Goal: Task Accomplishment & Management: Manage account settings

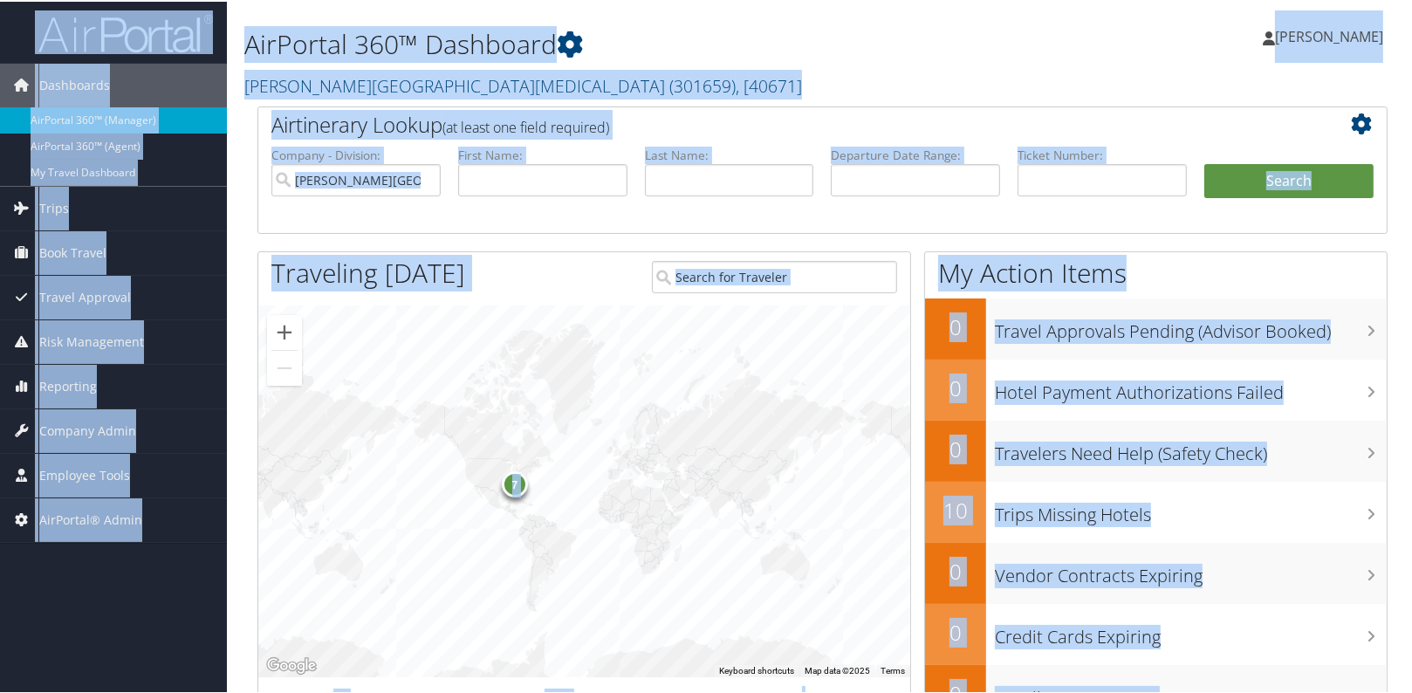
click at [606, 477] on div "7" at bounding box center [584, 490] width 652 height 371
click at [630, 483] on div "7" at bounding box center [584, 490] width 652 height 371
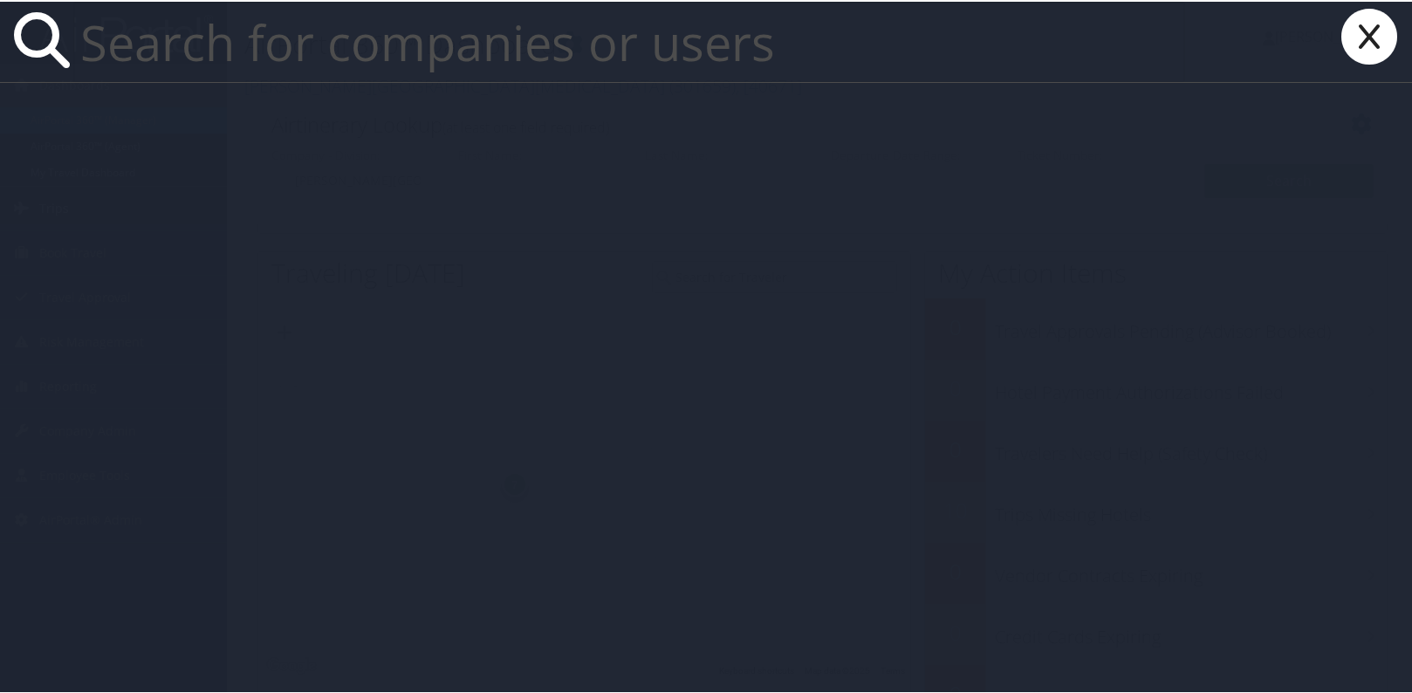
paste input "stacia13@uw.edu"
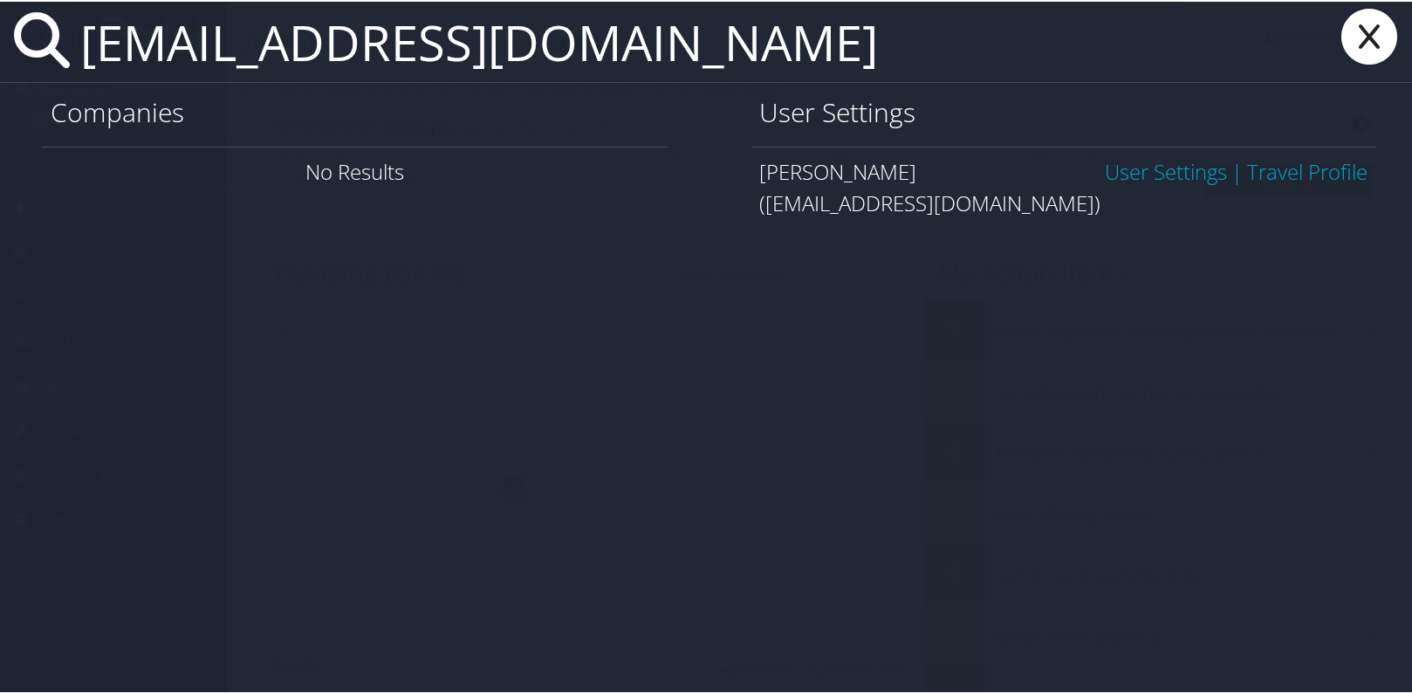
type input "stacia13@uw.edu"
click at [1172, 163] on link "User Settings" at bounding box center [1166, 169] width 122 height 29
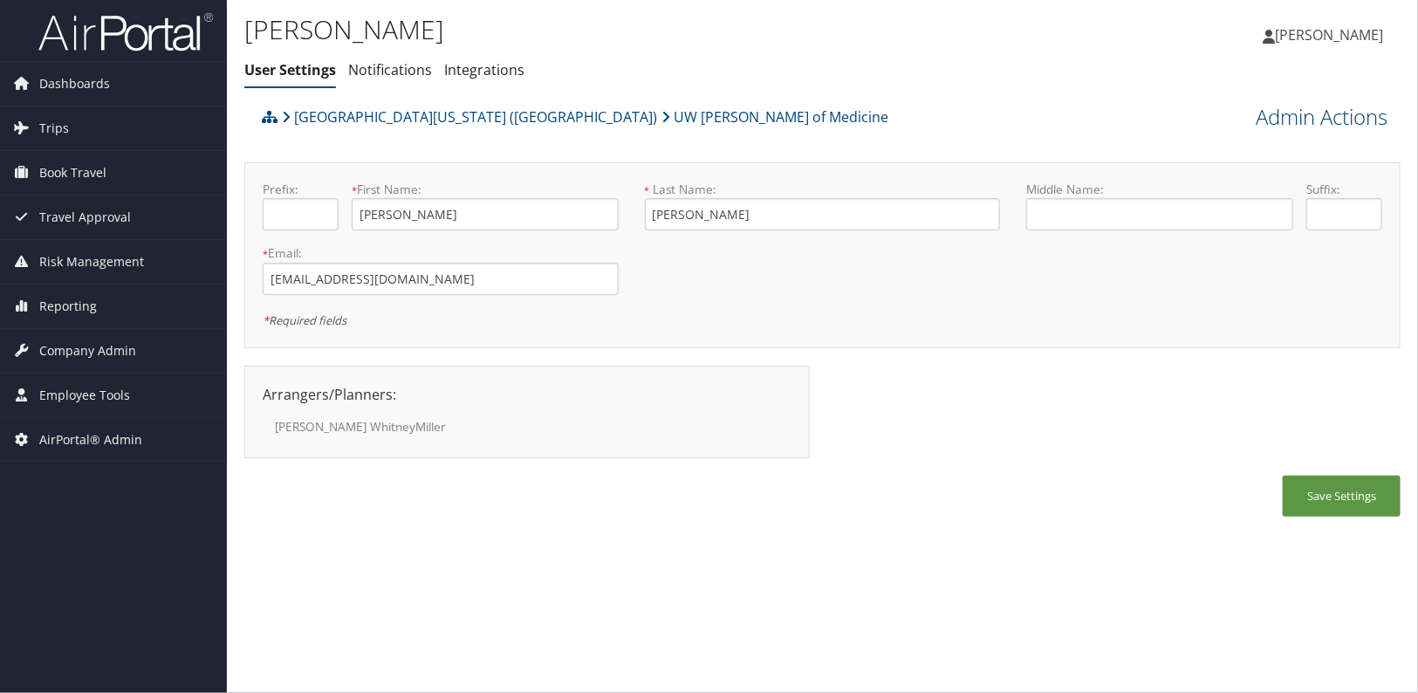
click at [1325, 123] on link "Admin Actions" at bounding box center [1322, 117] width 132 height 30
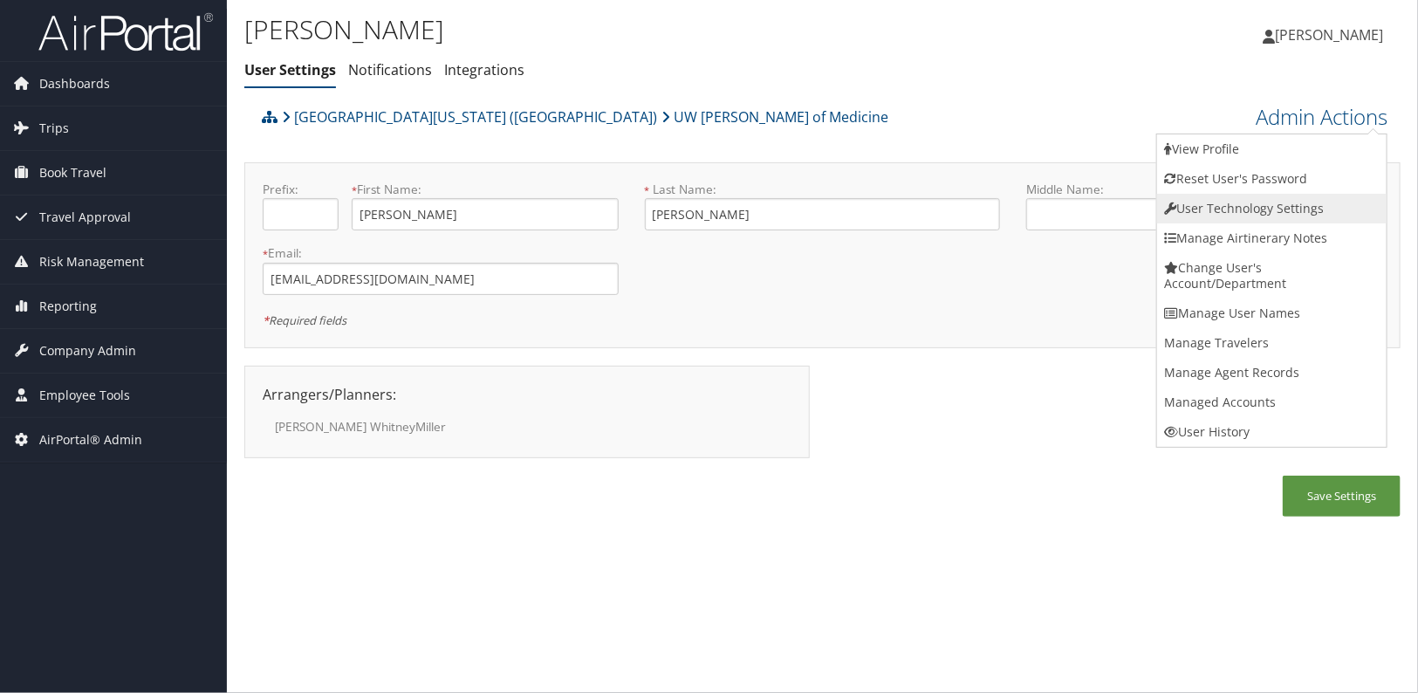
click at [1281, 217] on link "User Technology Settings" at bounding box center [1271, 209] width 229 height 30
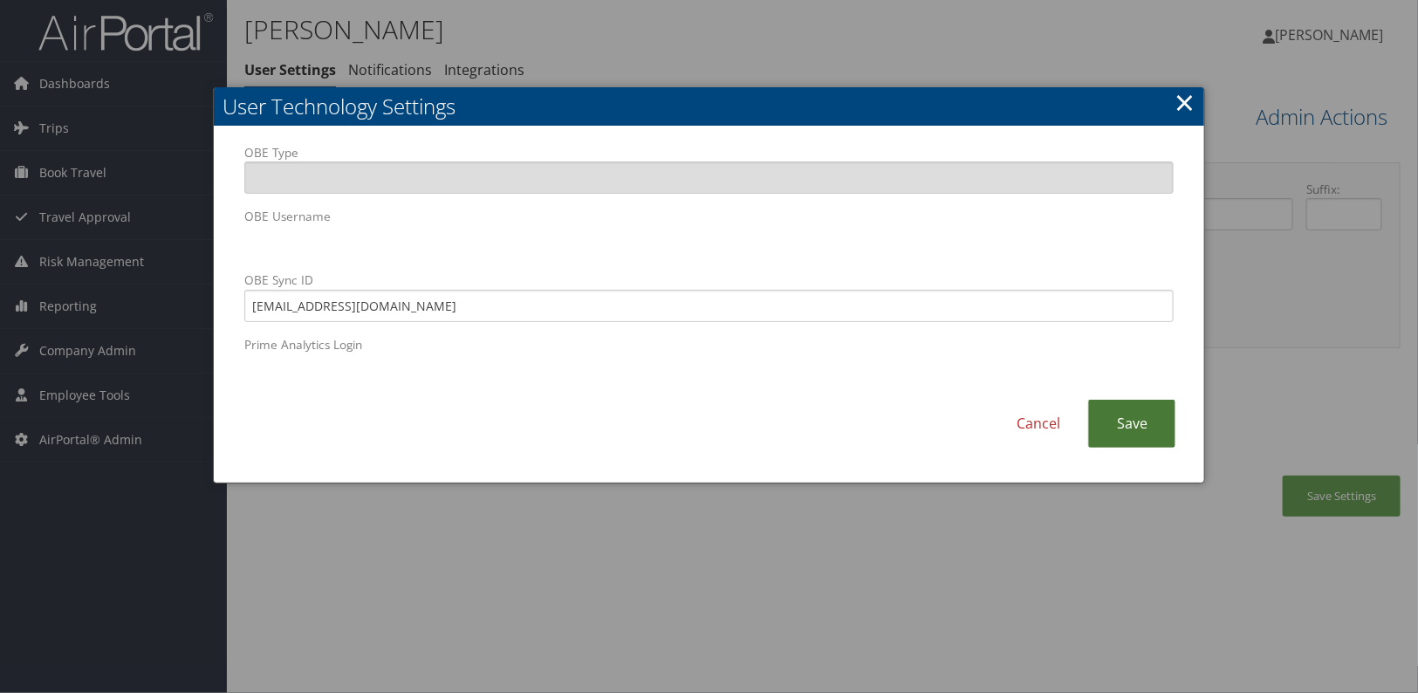
click at [1122, 423] on link "Save" at bounding box center [1131, 424] width 87 height 48
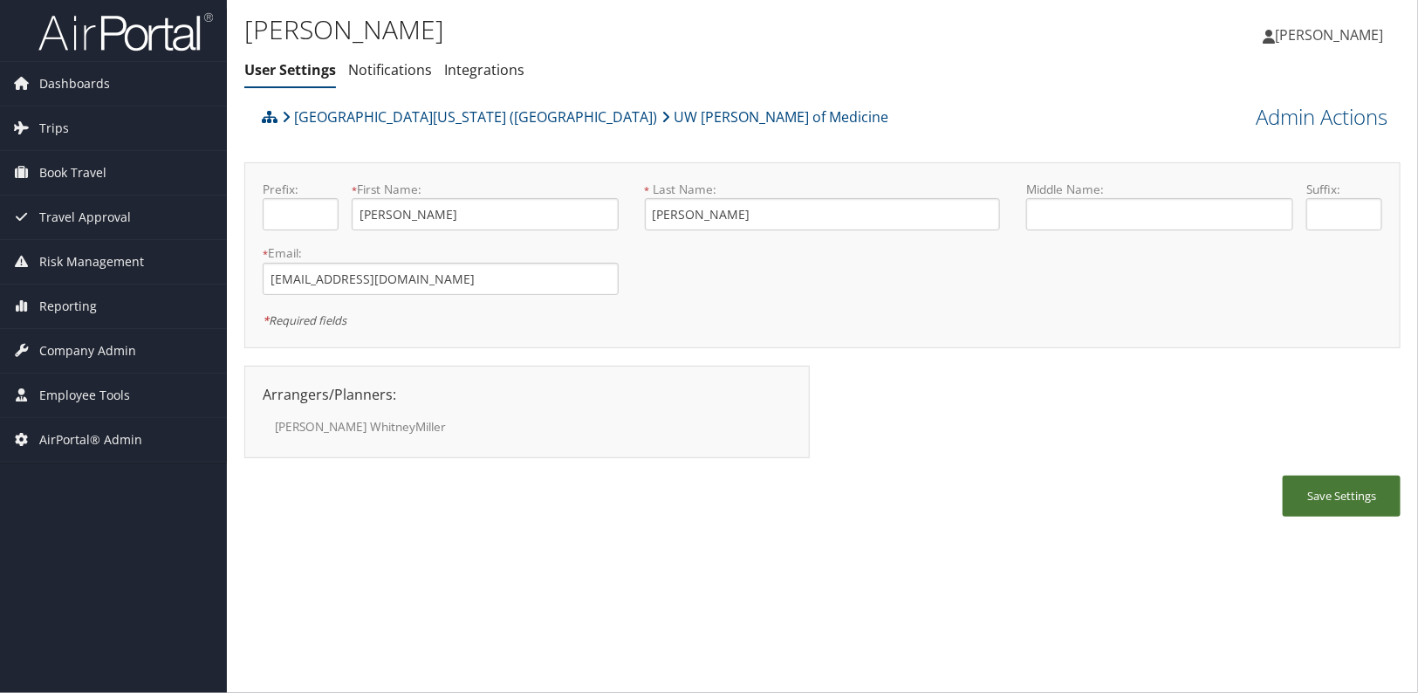
click at [1328, 480] on button "Save Settings" at bounding box center [1342, 496] width 118 height 41
click at [99, 346] on span "Company Admin" at bounding box center [87, 351] width 97 height 44
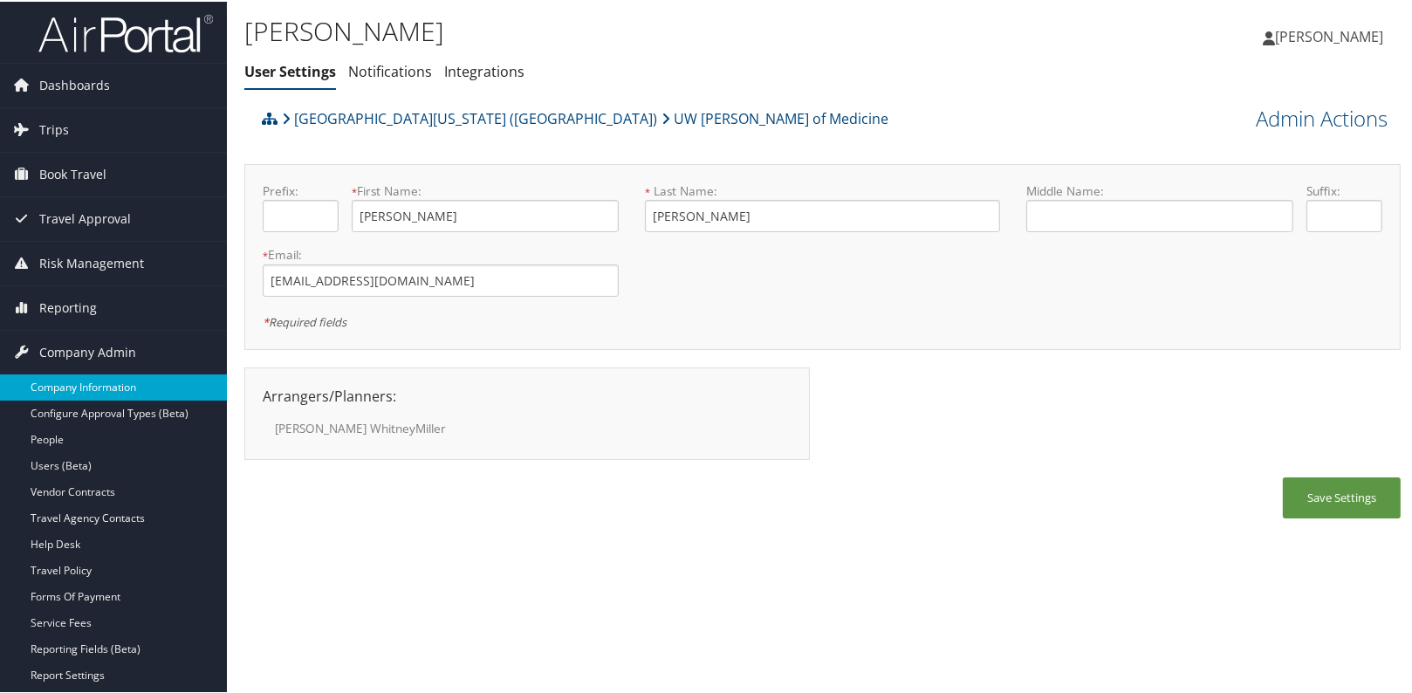
click at [104, 396] on link "Company Information" at bounding box center [113, 386] width 227 height 26
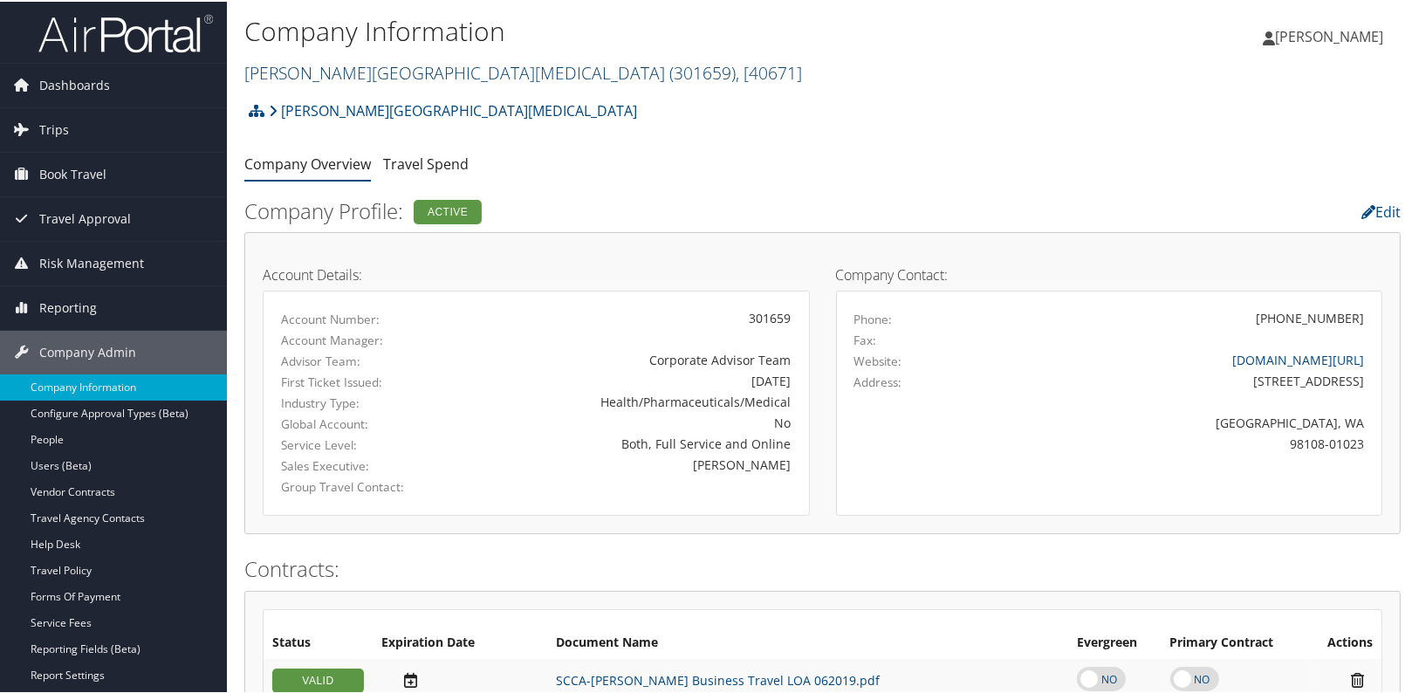
click at [335, 66] on link "Fred Hutchinson Cancer Center ( 301659 ) , [ 40671 ]" at bounding box center [523, 71] width 558 height 24
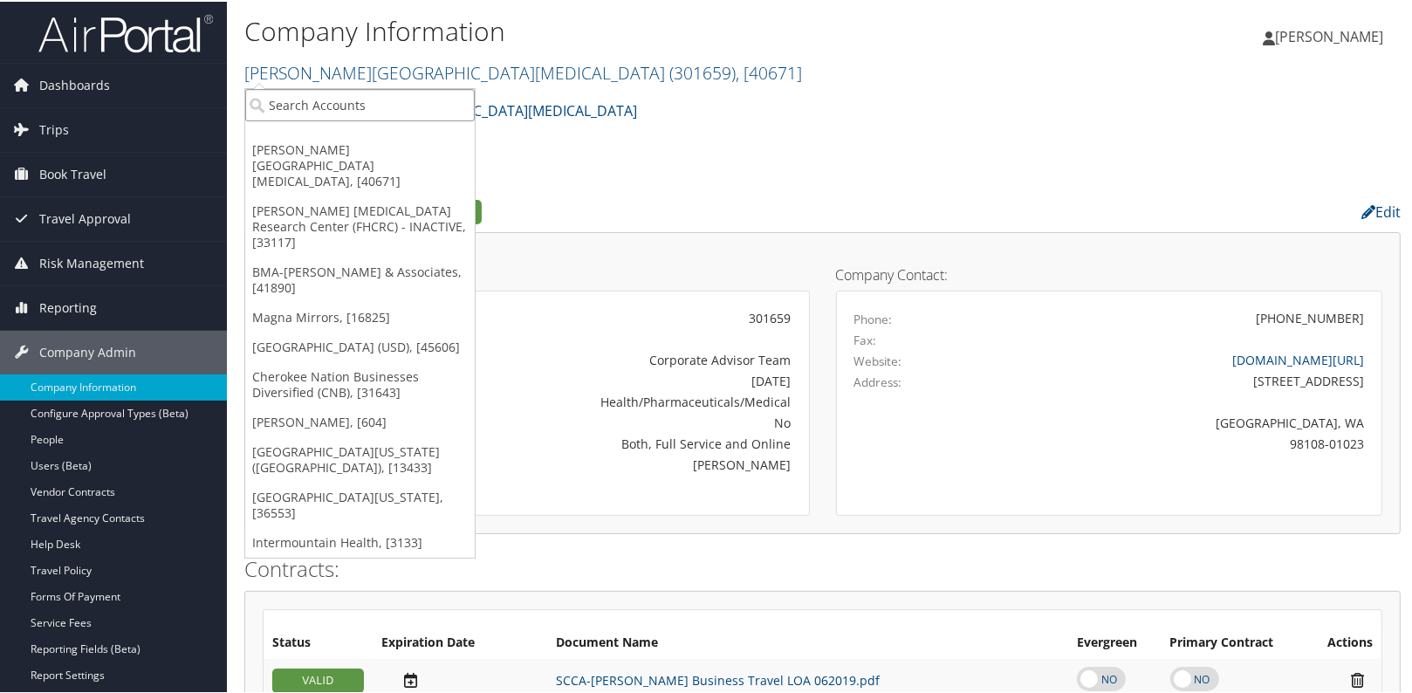
click at [317, 107] on input "search" at bounding box center [359, 103] width 229 height 32
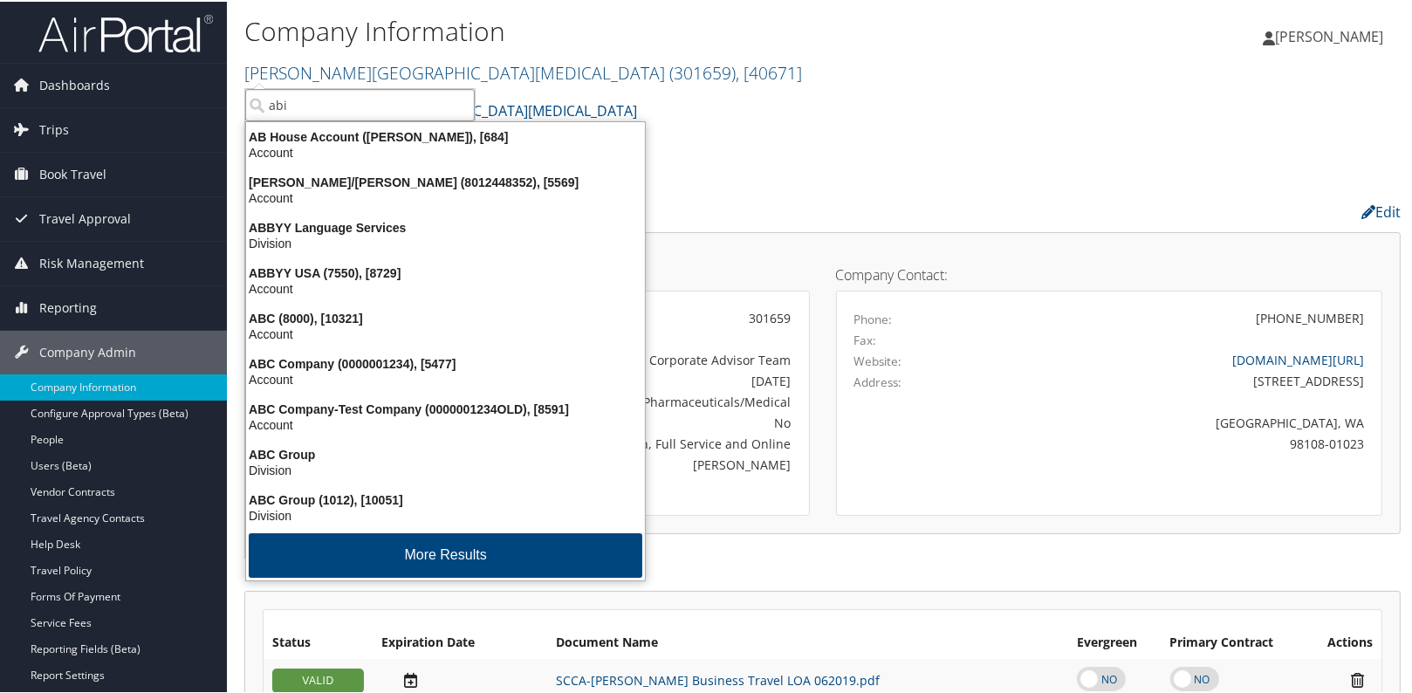
type input "abil"
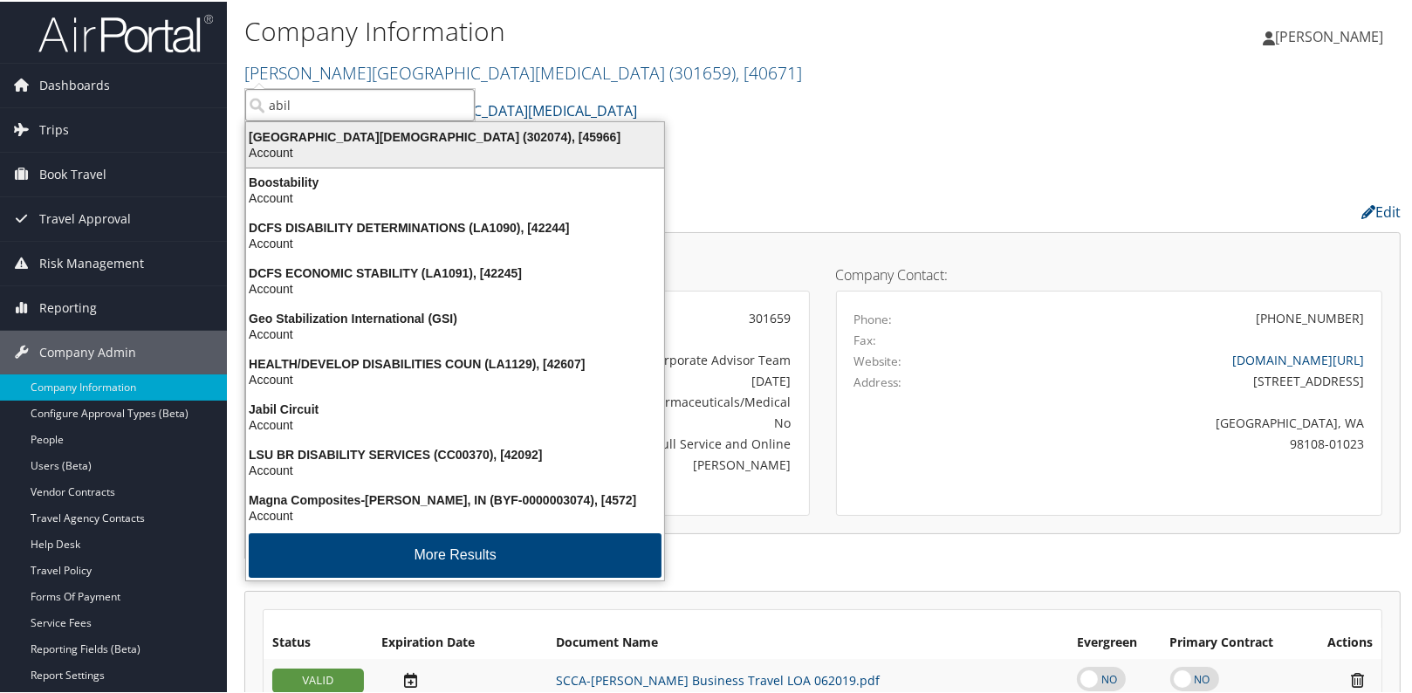
click at [324, 136] on div "Abilene Christian University (302074), [45966]" at bounding box center [455, 135] width 439 height 16
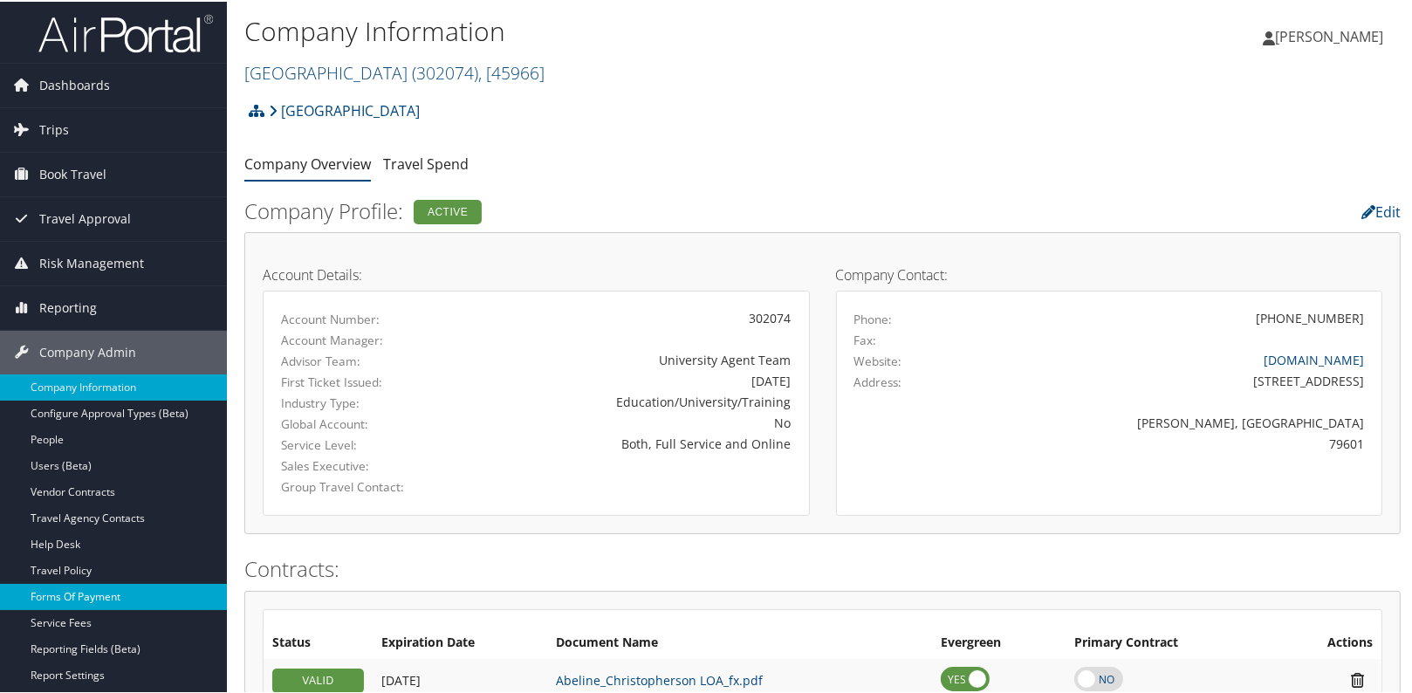
click at [74, 585] on link "Forms Of Payment" at bounding box center [113, 595] width 227 height 26
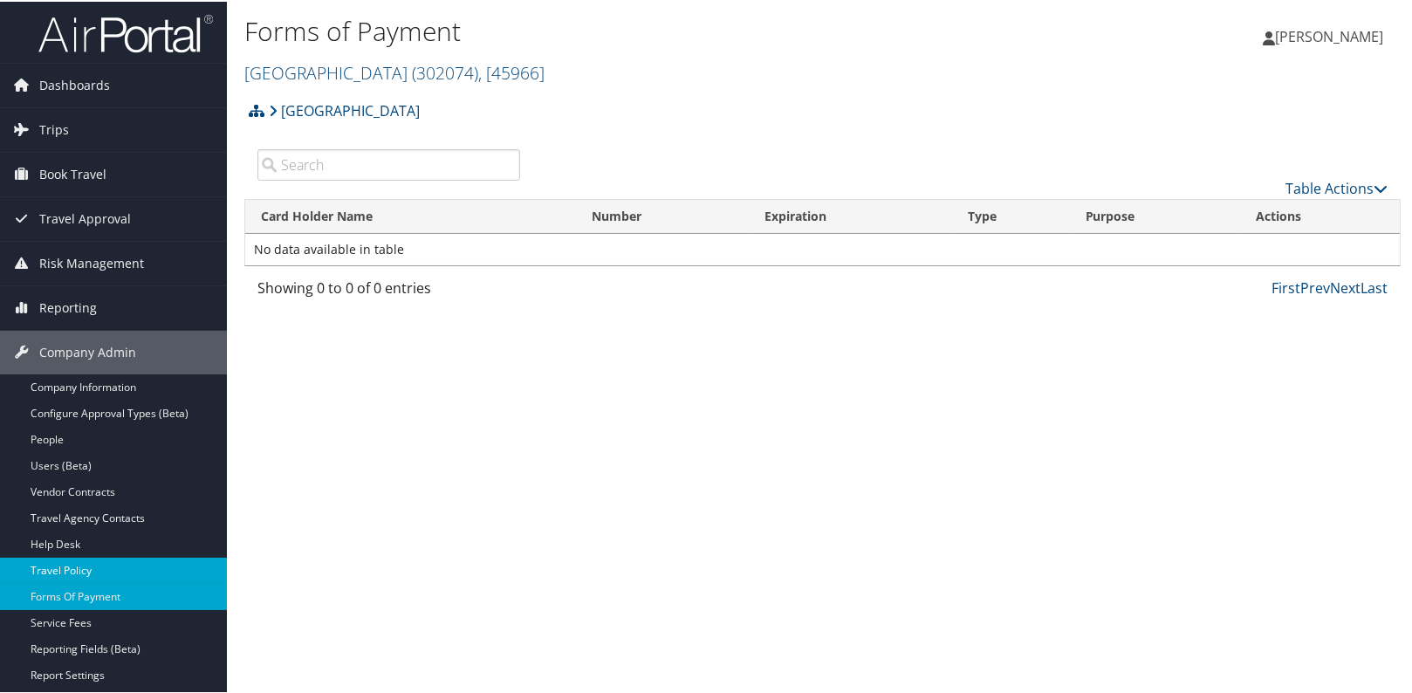
click at [79, 570] on link "Travel Policy" at bounding box center [113, 569] width 227 height 26
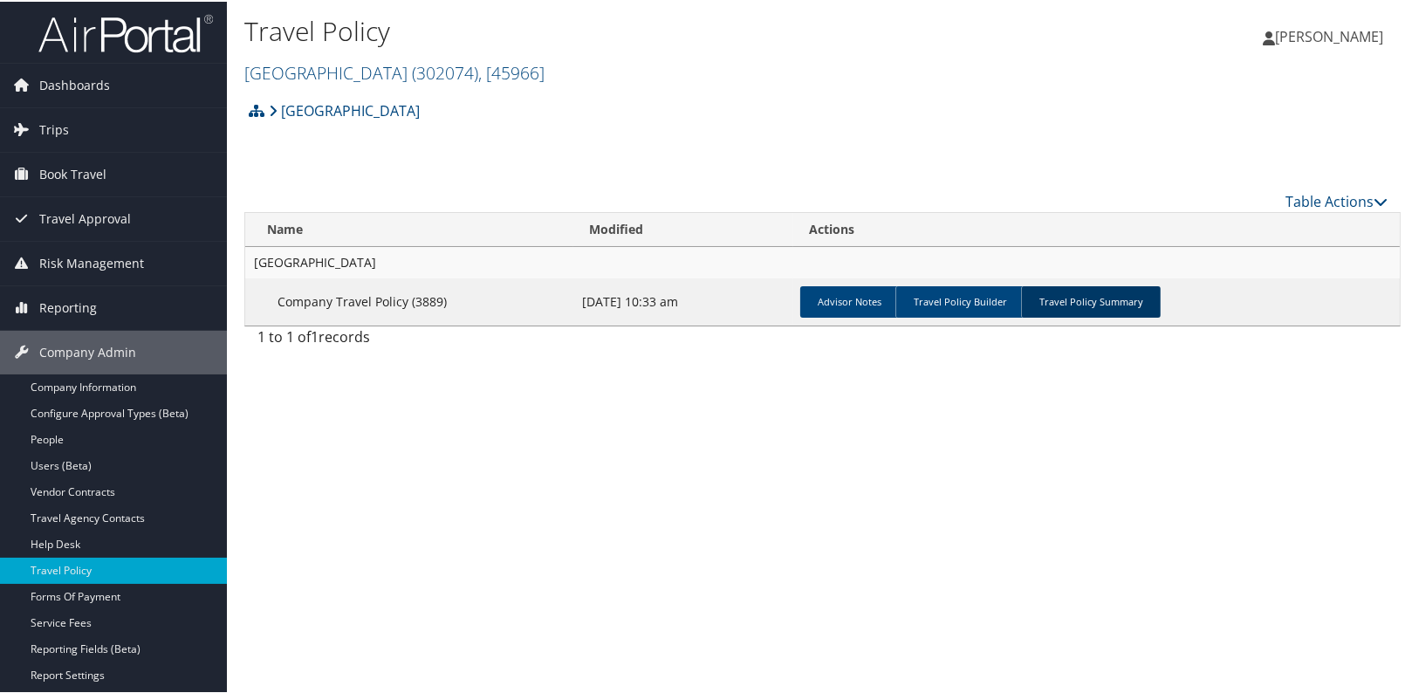
click at [1070, 307] on link "Travel Policy Summary" at bounding box center [1091, 299] width 140 height 31
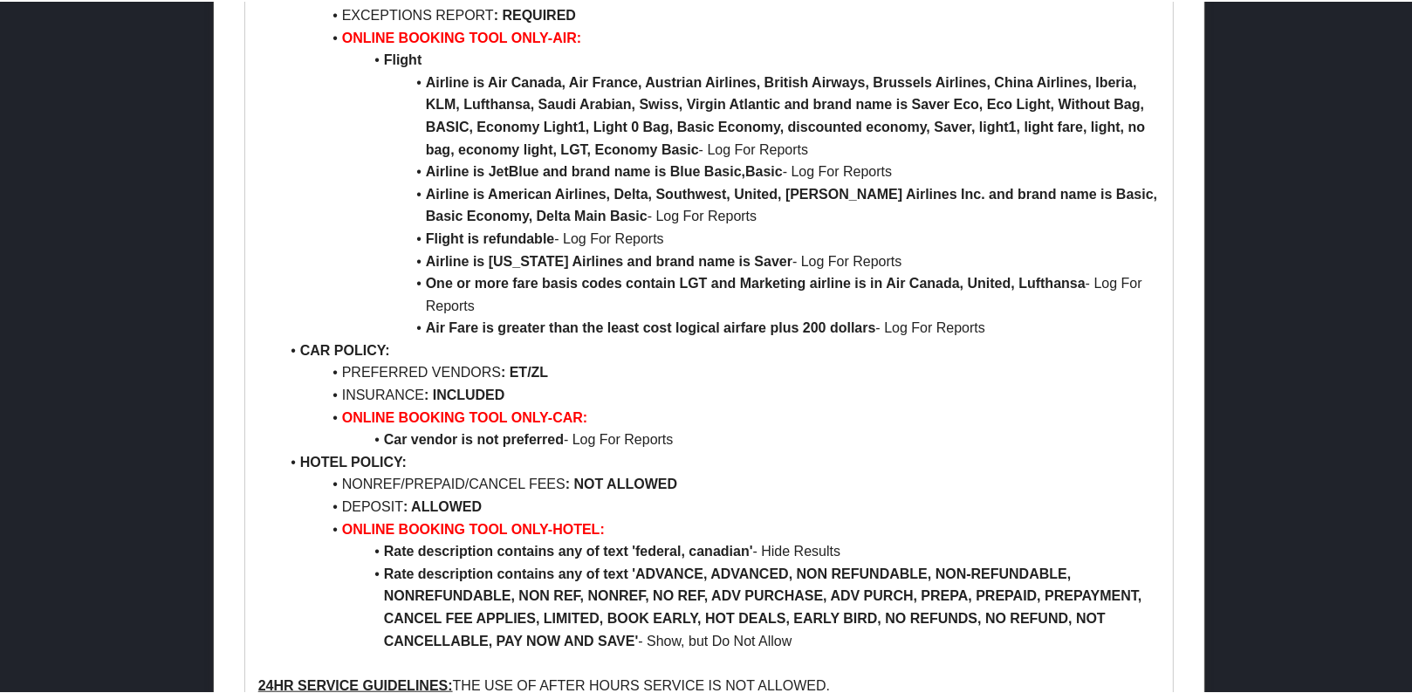
scroll to position [1903, 0]
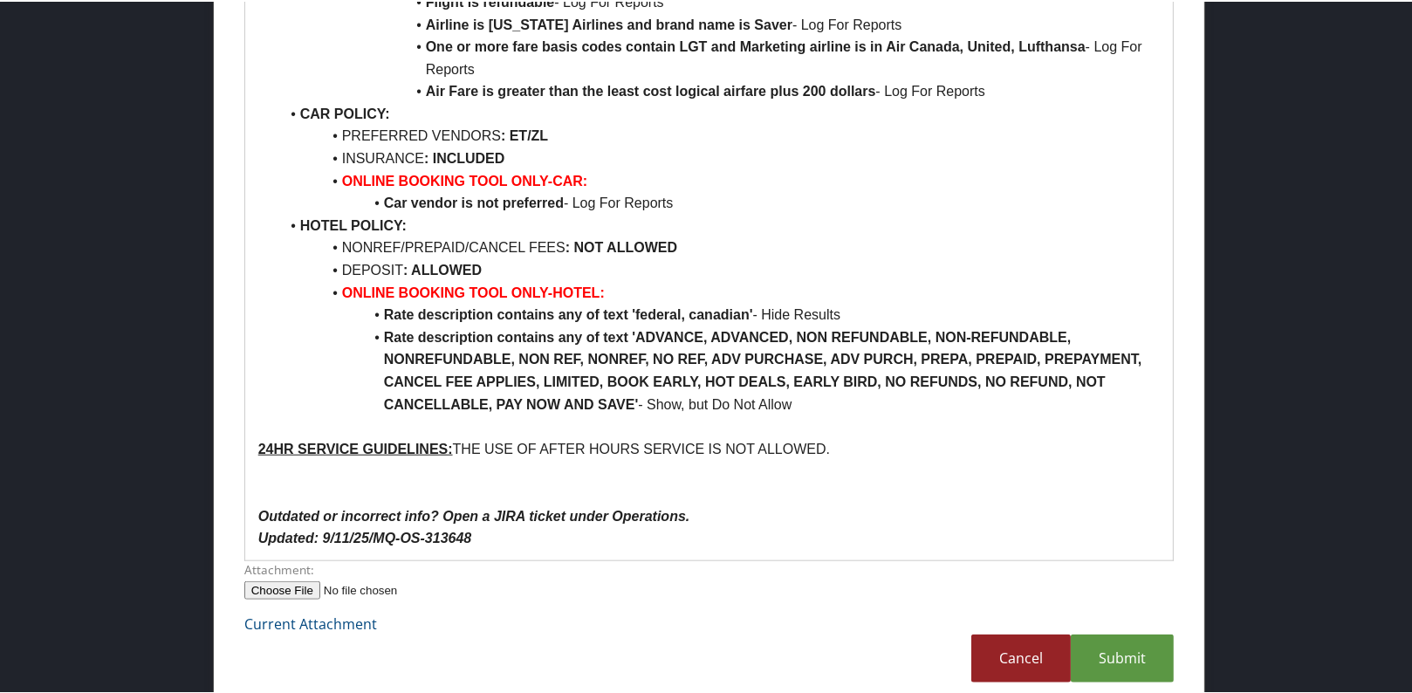
click at [1010, 675] on link "Cancel" at bounding box center [1020, 657] width 99 height 48
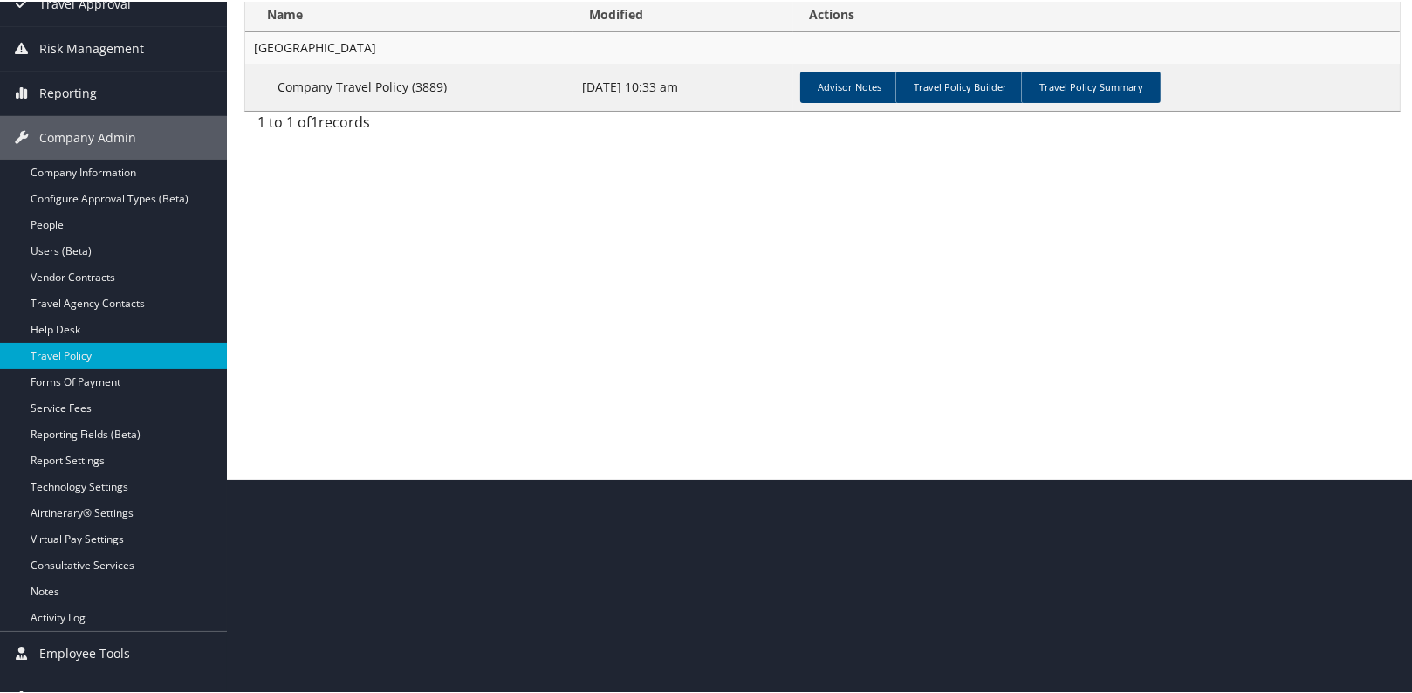
scroll to position [0, 0]
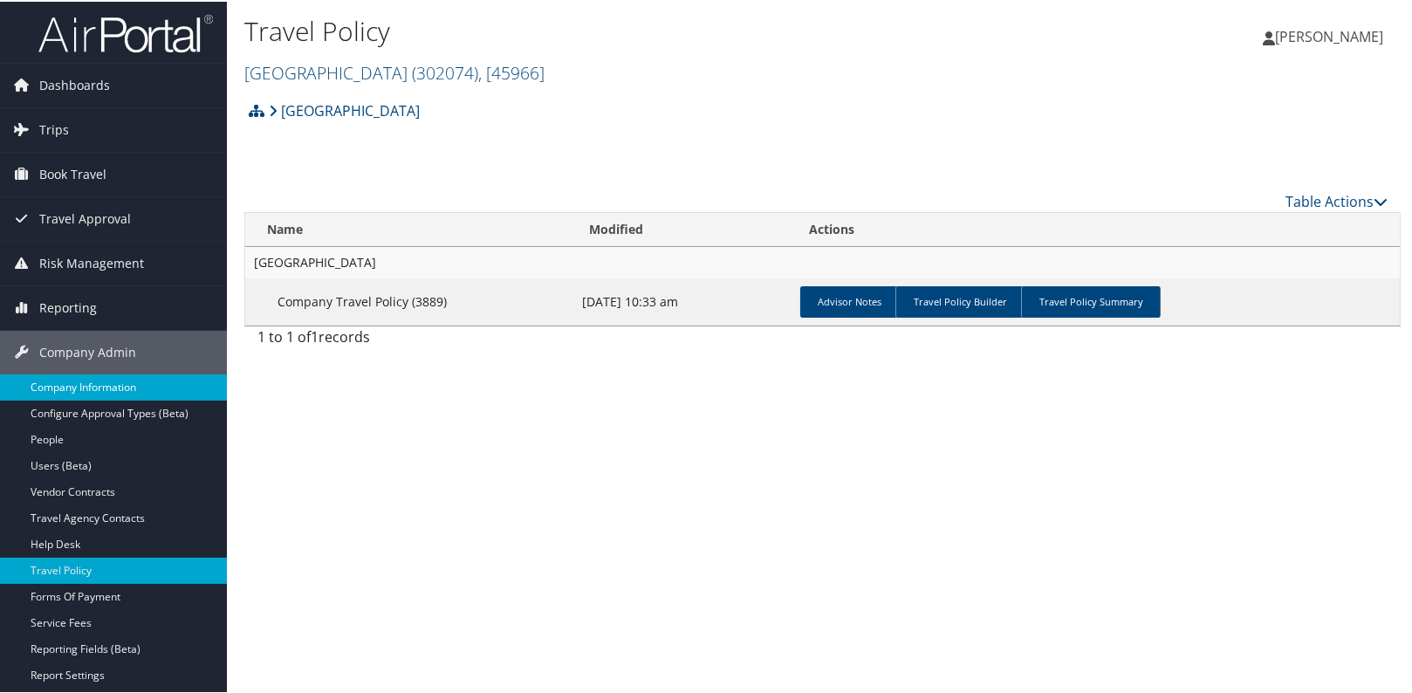
click at [100, 392] on link "Company Information" at bounding box center [113, 386] width 227 height 26
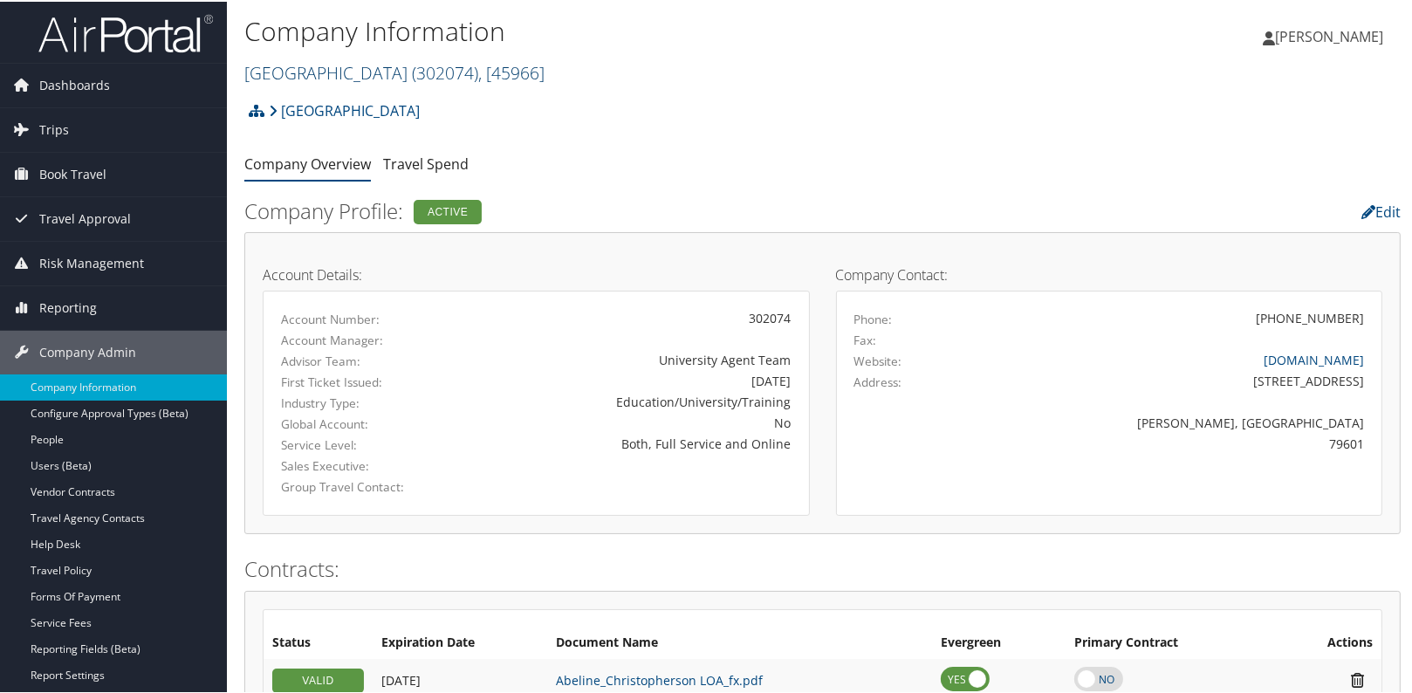
click at [339, 72] on link "Abilene Christian University ( 302074 ) , [ 45966 ]" at bounding box center [394, 71] width 300 height 24
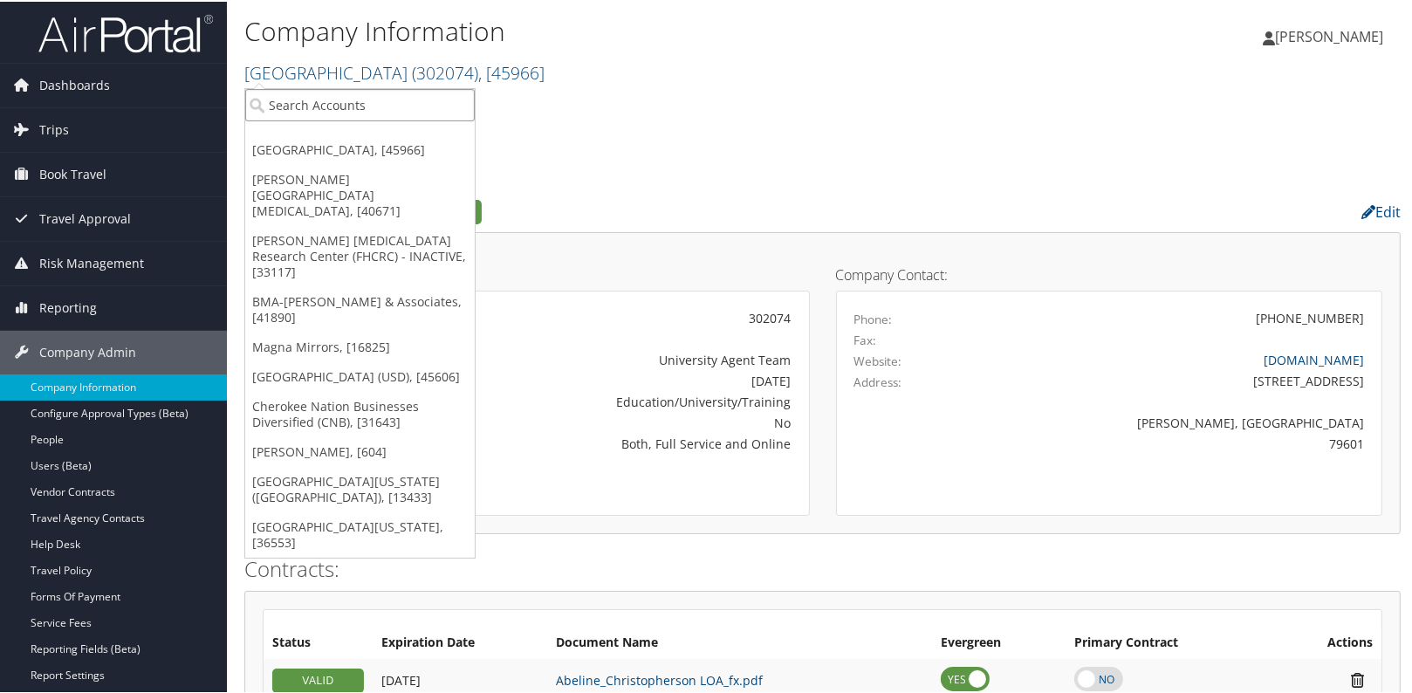
click at [301, 109] on input "search" at bounding box center [359, 103] width 229 height 32
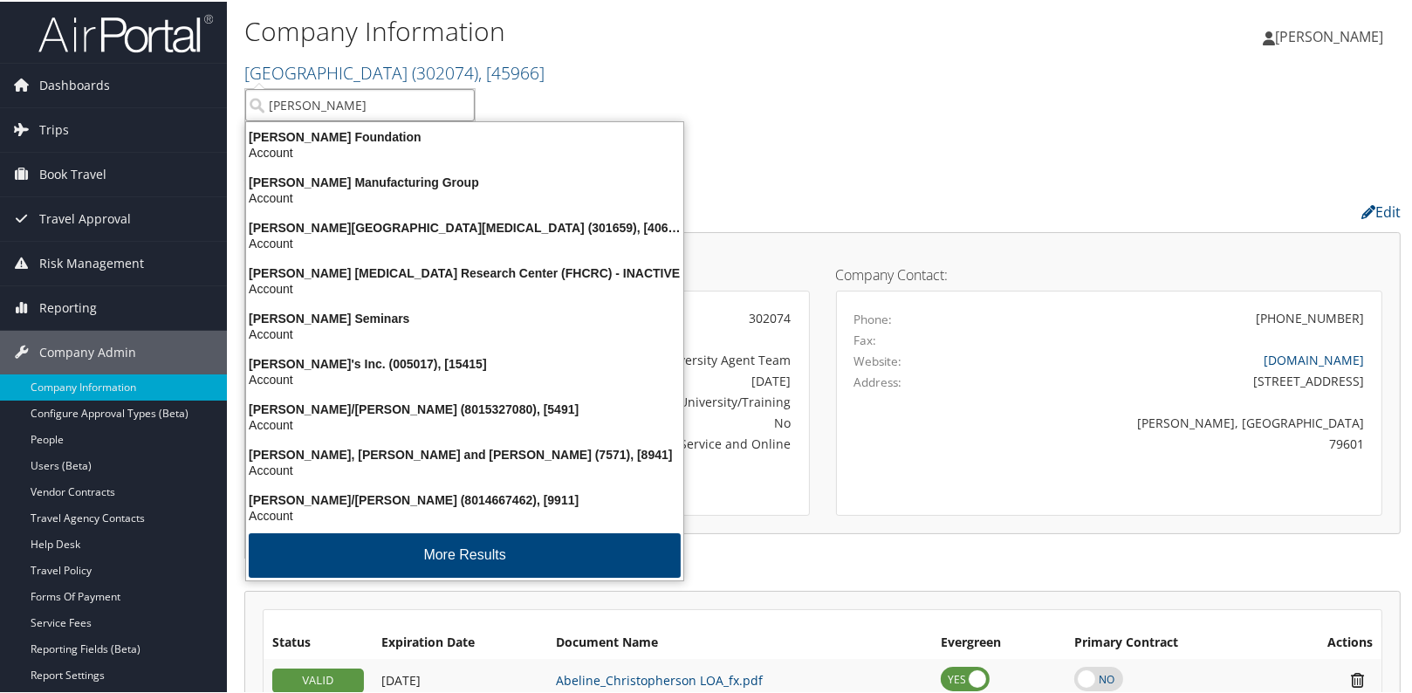
type input "fred hutch"
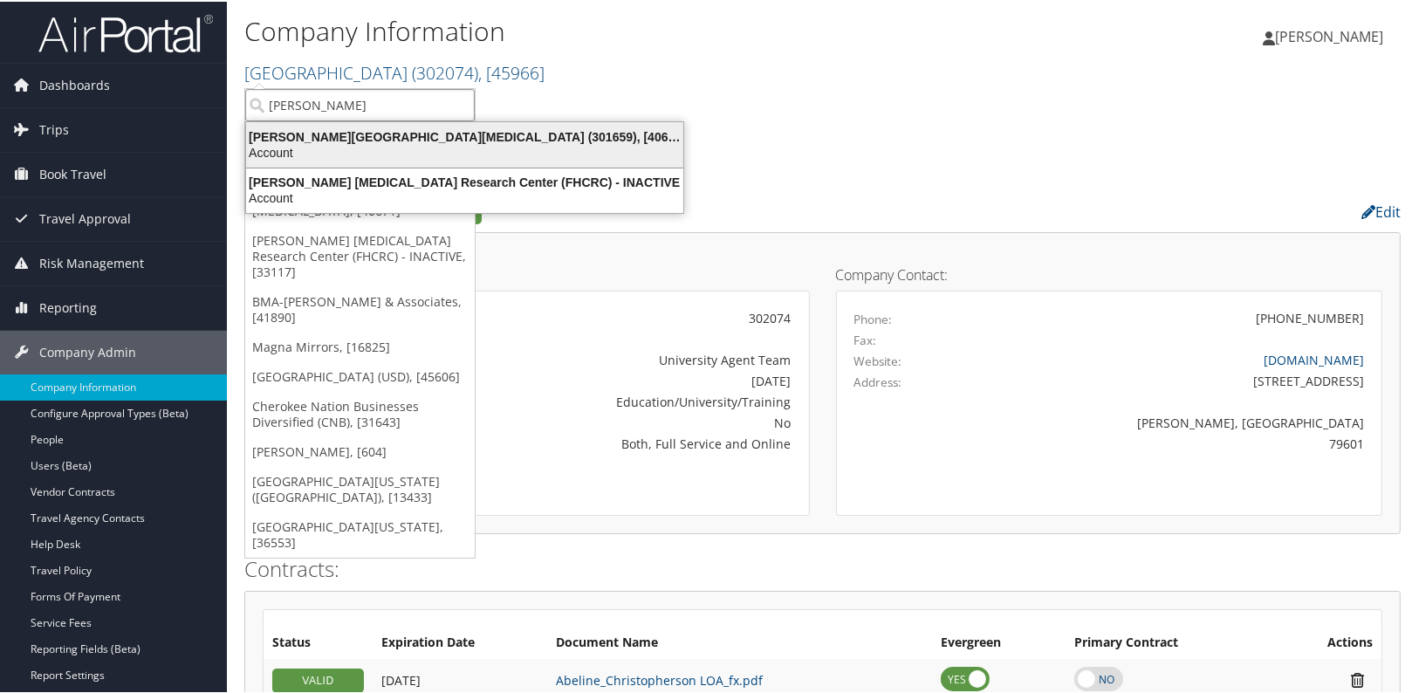
click at [305, 145] on div "Account" at bounding box center [465, 151] width 458 height 16
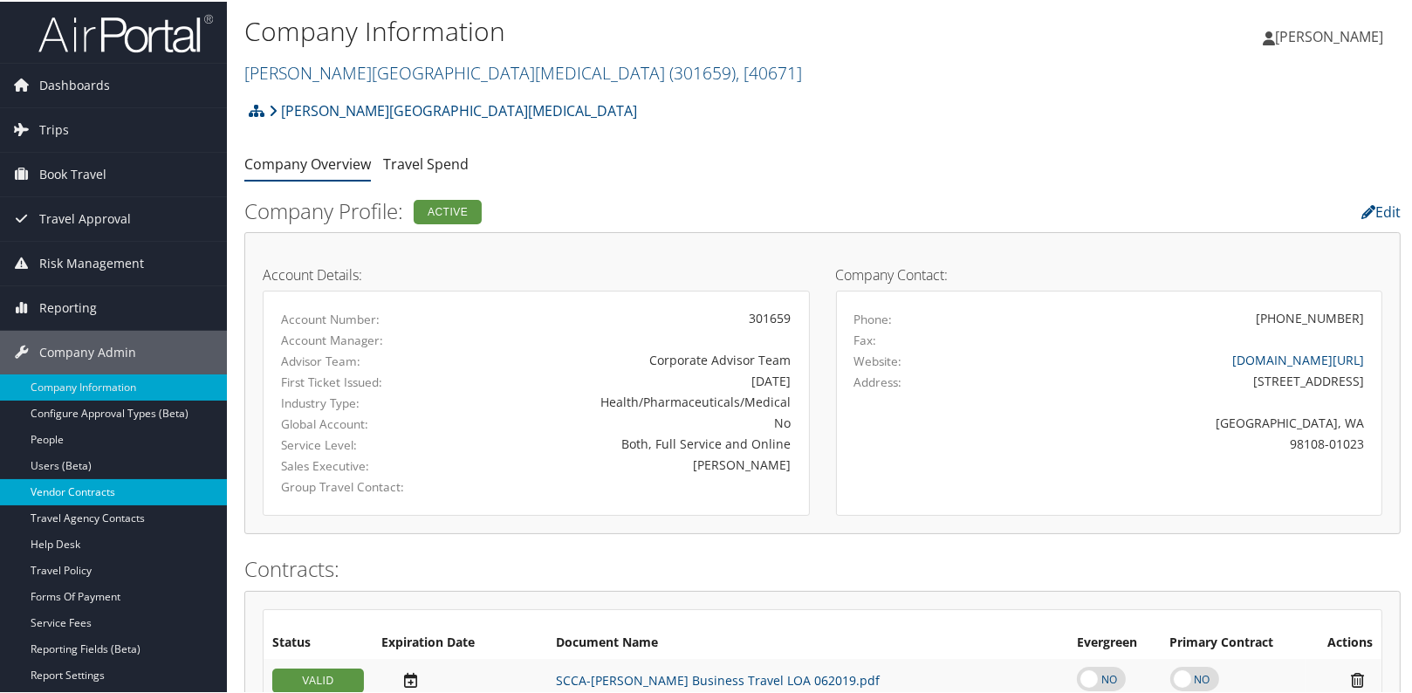
click at [98, 492] on link "Vendor Contracts" at bounding box center [113, 490] width 227 height 26
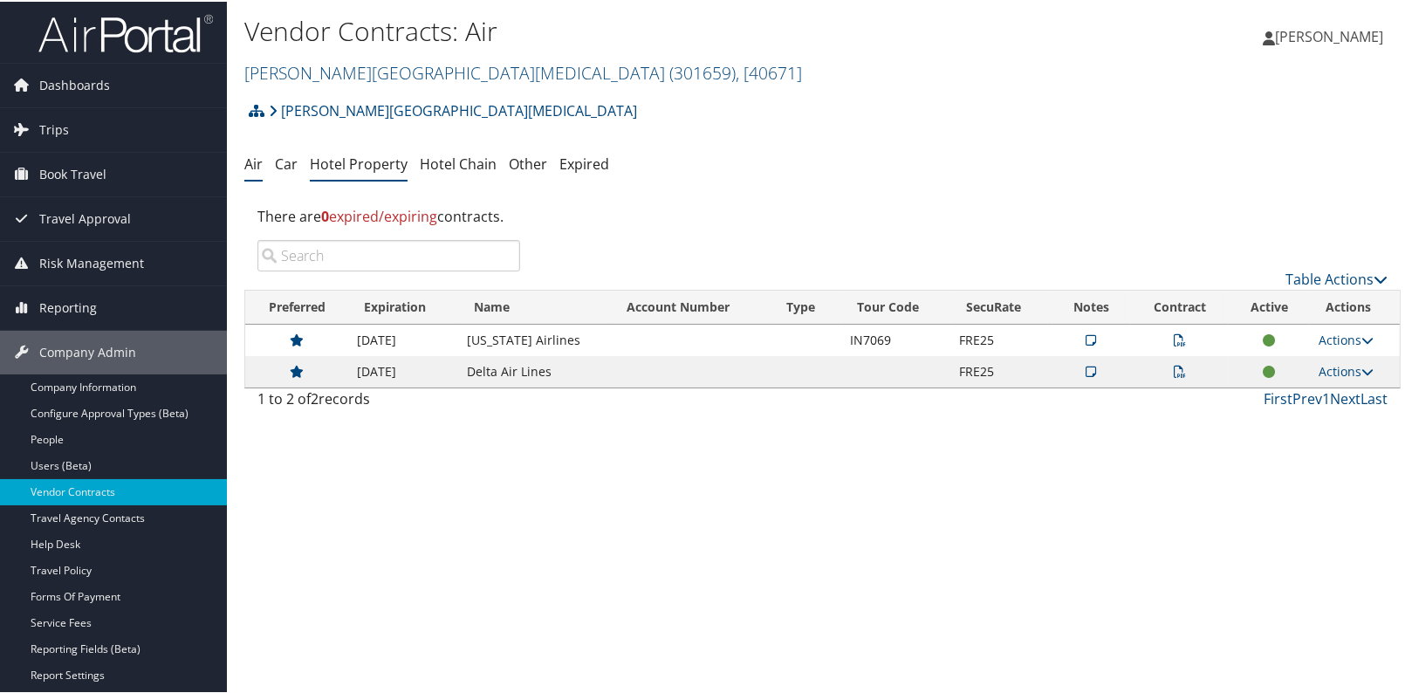
click at [384, 163] on link "Hotel Property" at bounding box center [359, 162] width 98 height 19
click at [390, 78] on link "Fred Hutchinson Cancer Center ( 301659 ) , [ 40671 ]" at bounding box center [523, 71] width 558 height 24
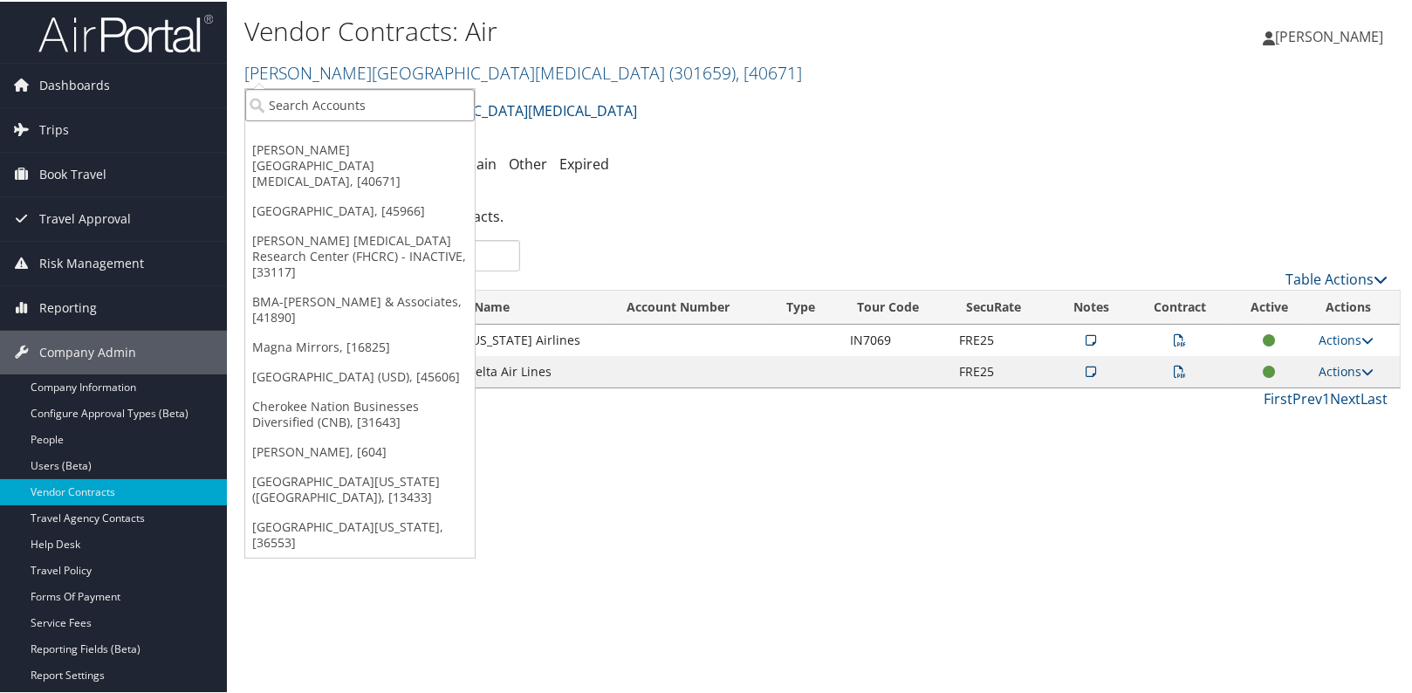
click at [332, 103] on input "search" at bounding box center [359, 103] width 229 height 32
type input "fred hut"
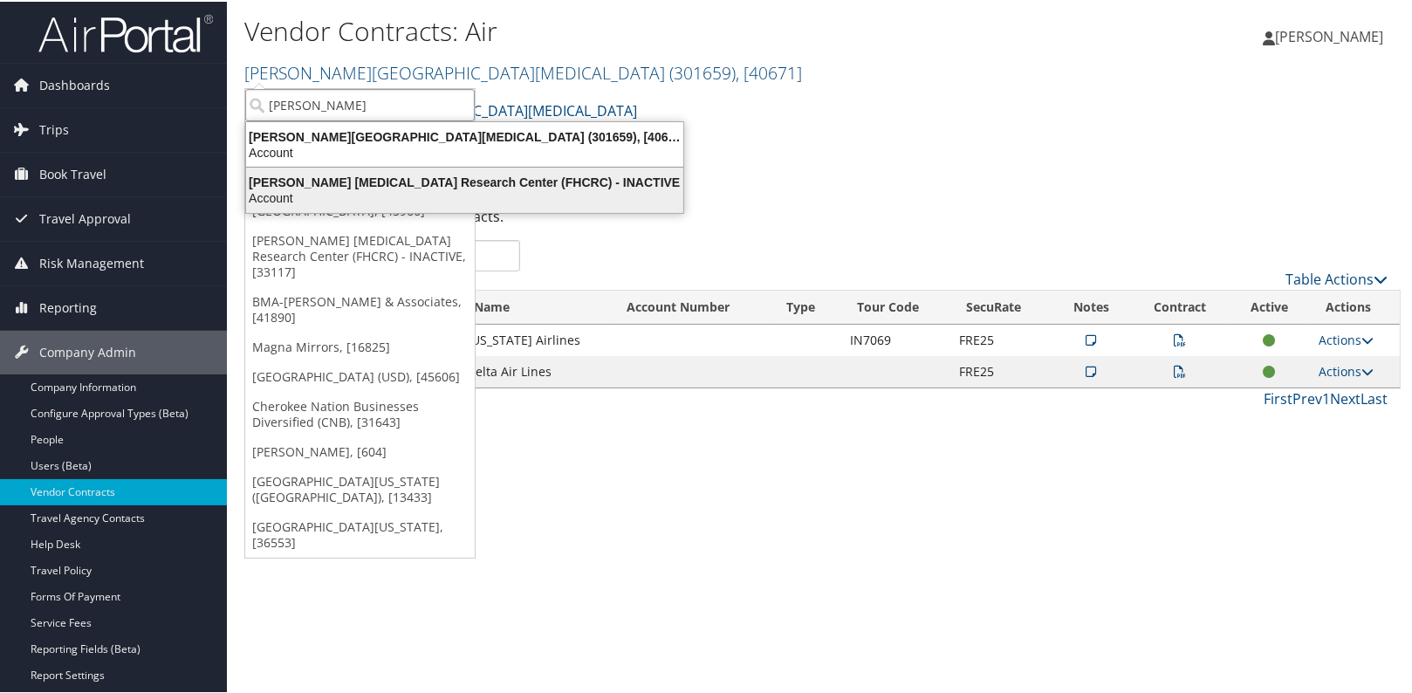
click at [333, 184] on div "[PERSON_NAME] [MEDICAL_DATA] Research Center (FHCRC) - INACTIVE" at bounding box center [465, 181] width 458 height 16
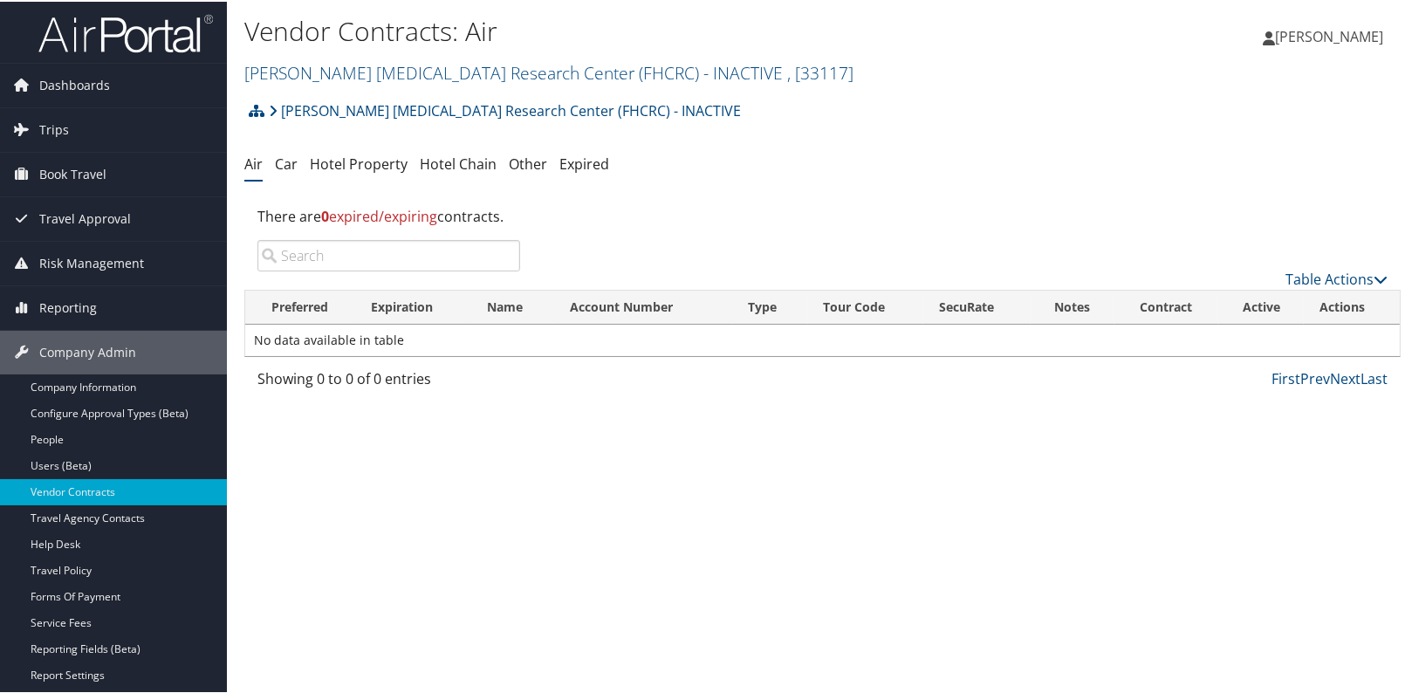
click at [358, 145] on div "[PERSON_NAME] [MEDICAL_DATA] Research Center (FHCRC) - INACTIVE Account Structu…" at bounding box center [822, 244] width 1156 height 305
click at [360, 164] on link "Hotel Property" at bounding box center [359, 162] width 98 height 19
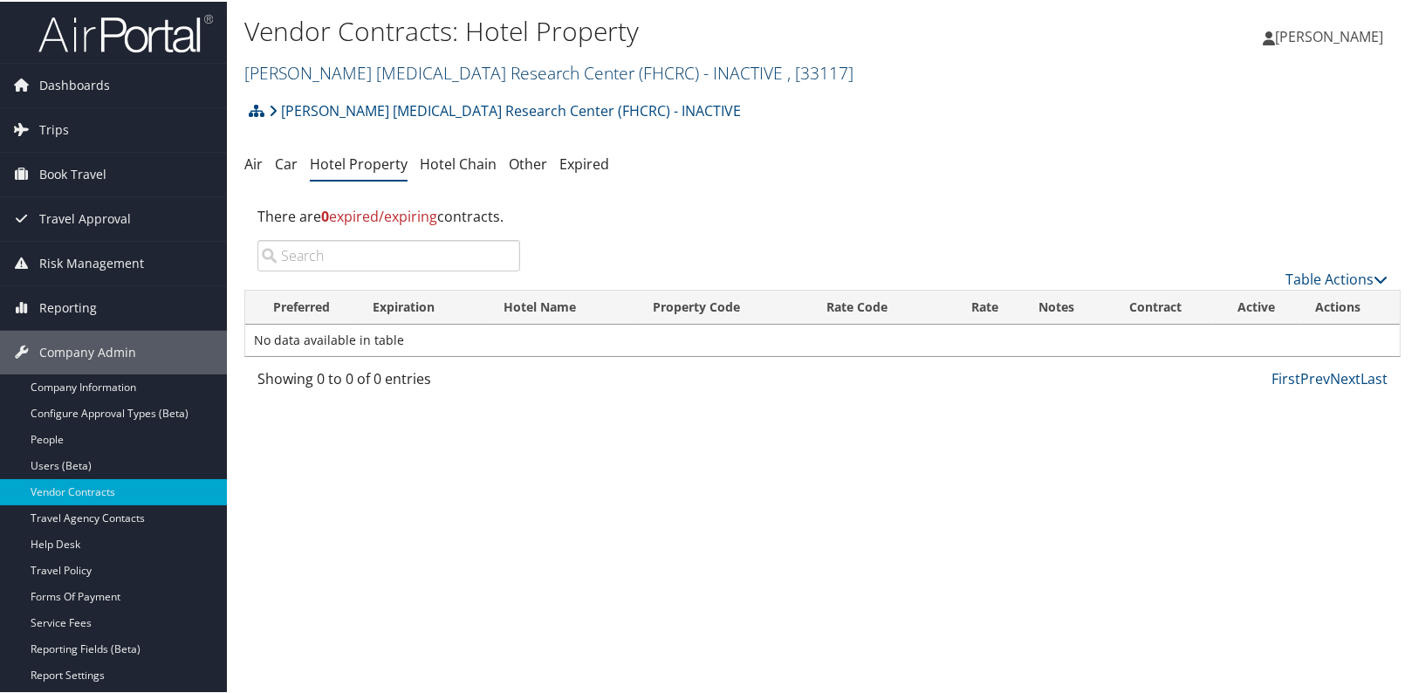
click at [364, 70] on link "Fred Hutchinson Cancer Research Center (FHCRC) - INACTIVE , [ 33117 ]" at bounding box center [548, 71] width 609 height 24
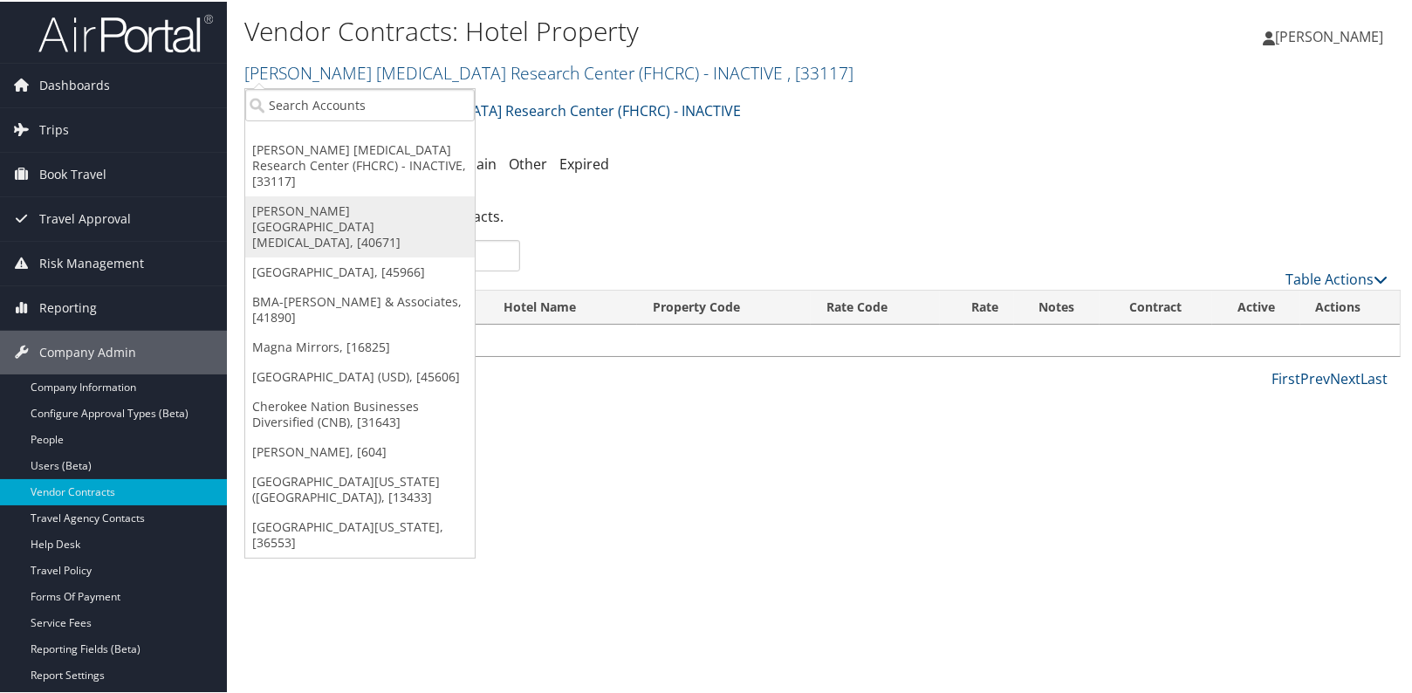
click at [335, 195] on link "[PERSON_NAME][GEOGRAPHIC_DATA][MEDICAL_DATA], [40671]" at bounding box center [359, 225] width 229 height 61
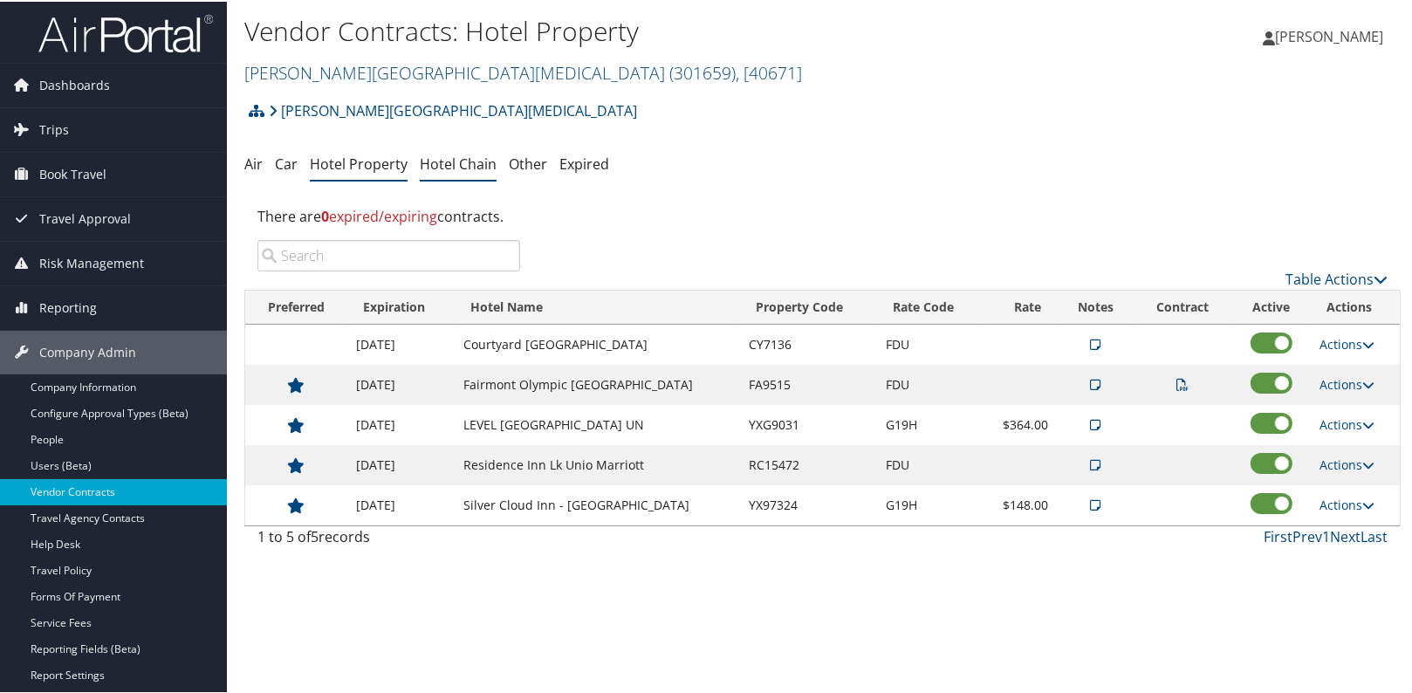
click at [458, 169] on link "Hotel Chain" at bounding box center [458, 162] width 77 height 19
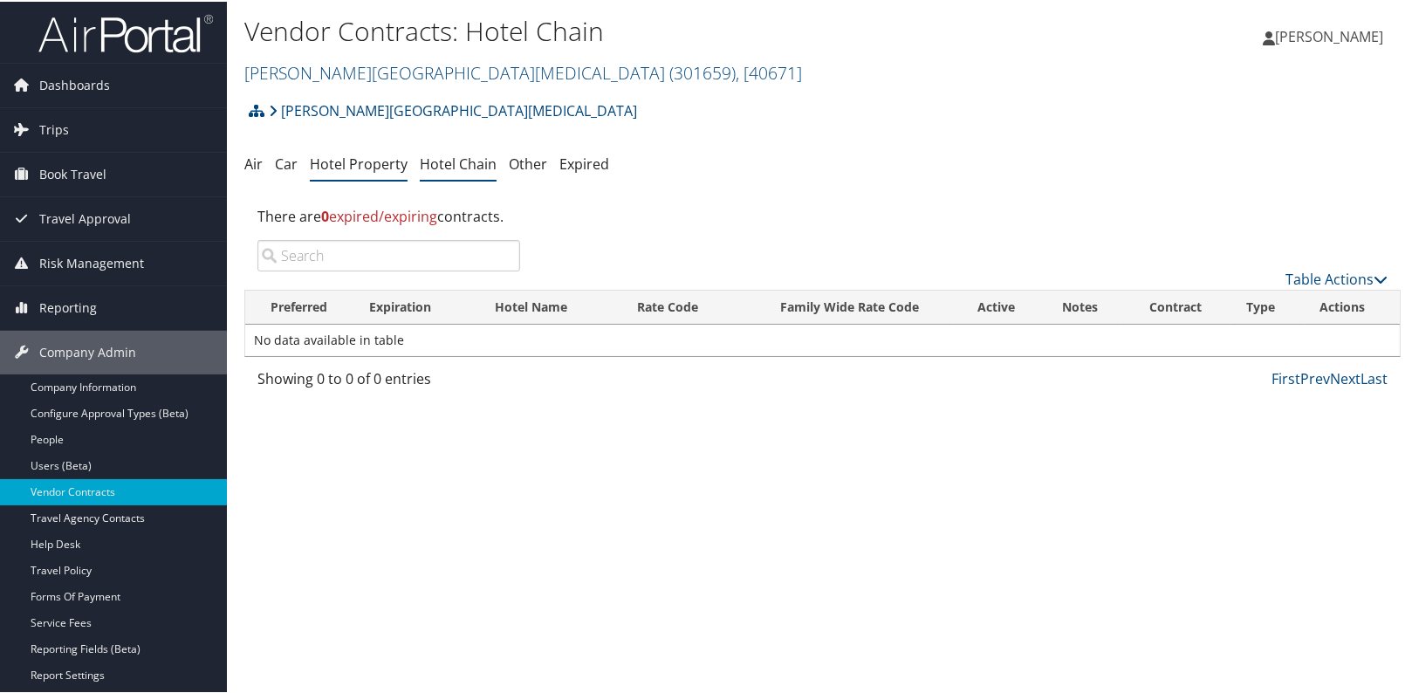
click at [367, 168] on link "Hotel Property" at bounding box center [359, 162] width 98 height 19
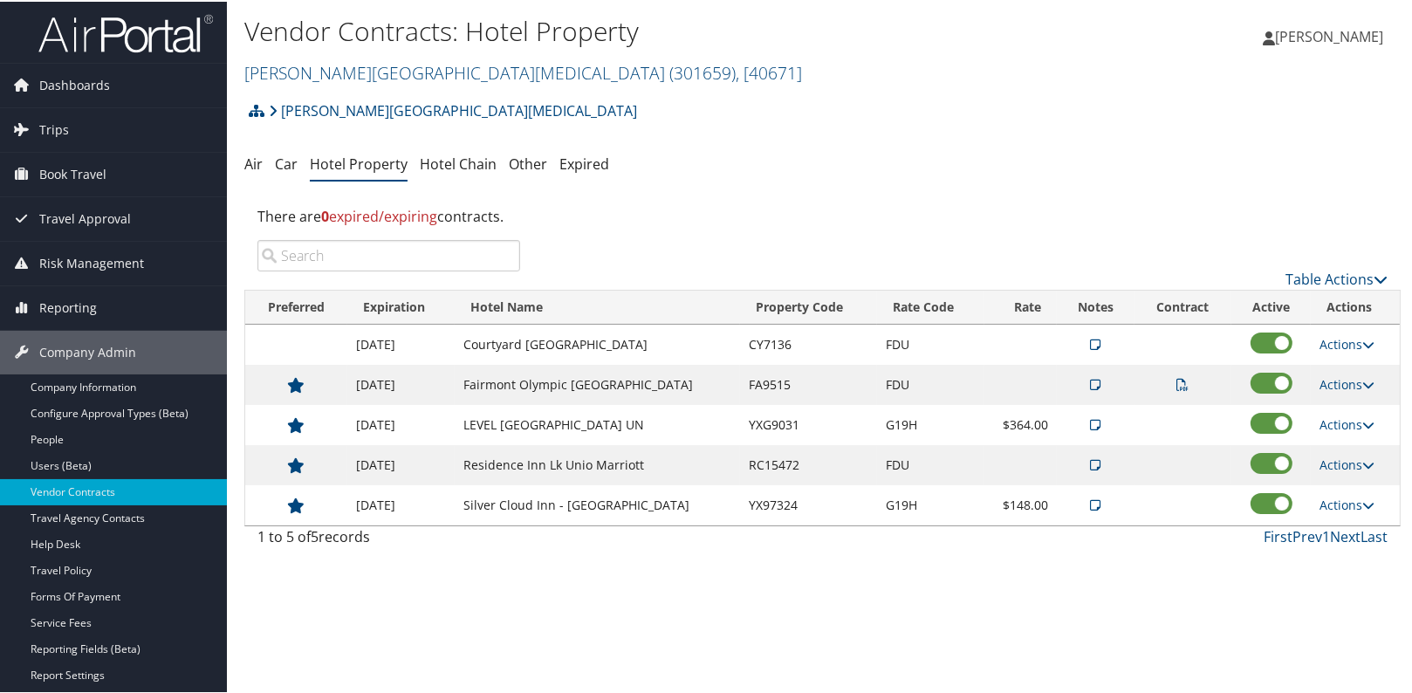
click at [1091, 465] on icon at bounding box center [1096, 463] width 10 height 12
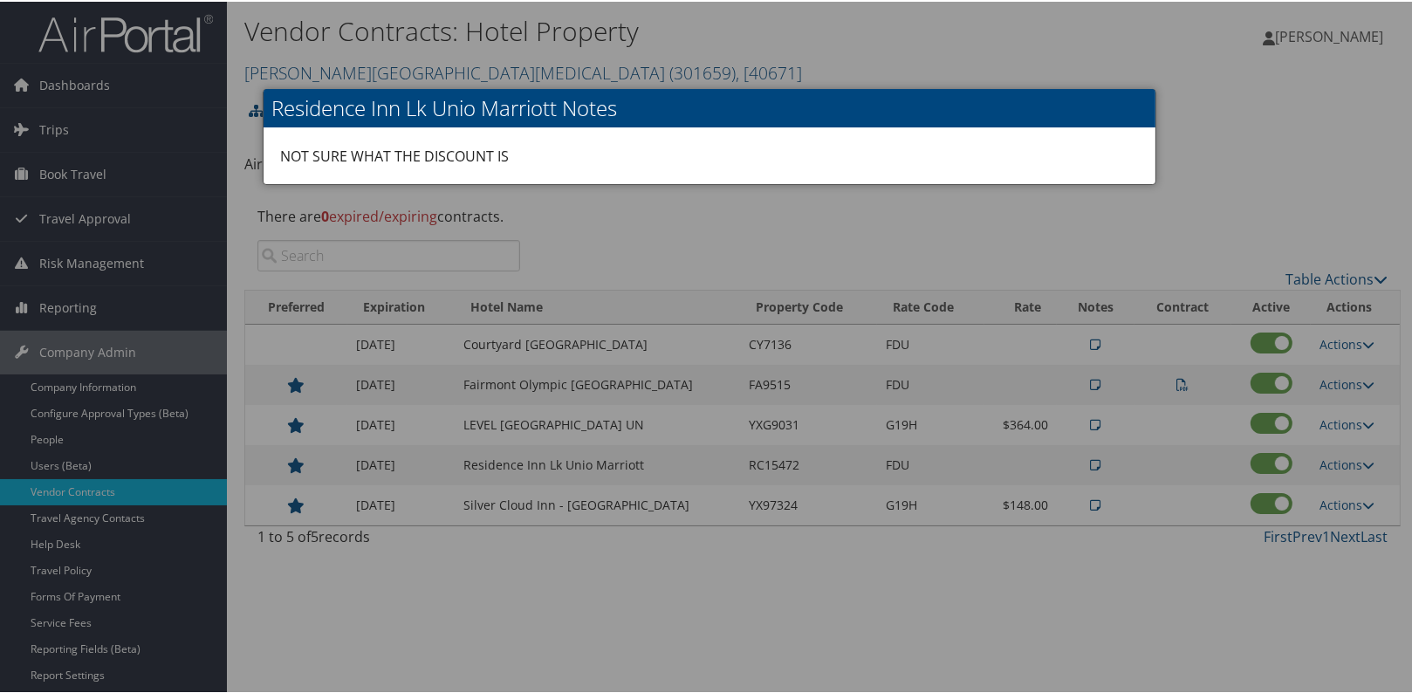
click at [1205, 145] on div at bounding box center [709, 346] width 1418 height 693
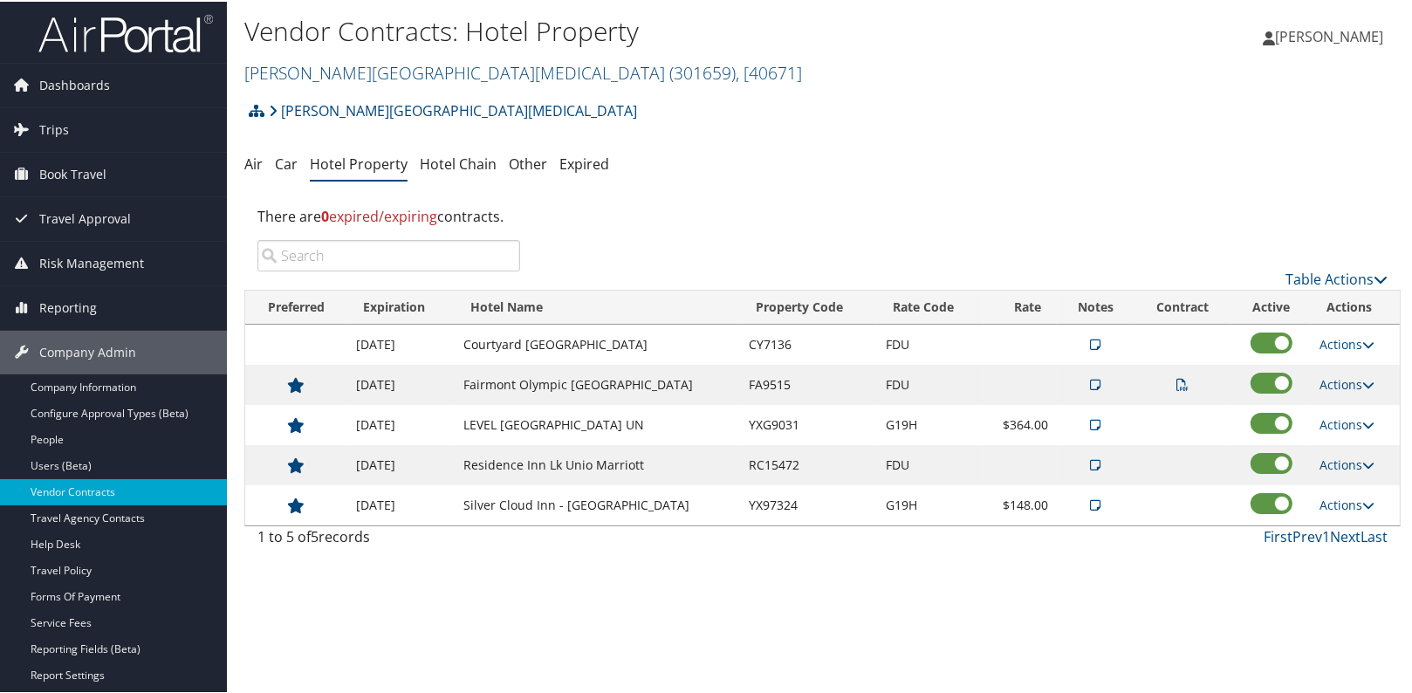
click at [1079, 510] on td at bounding box center [1096, 503] width 78 height 40
click at [1091, 498] on icon at bounding box center [1096, 503] width 10 height 12
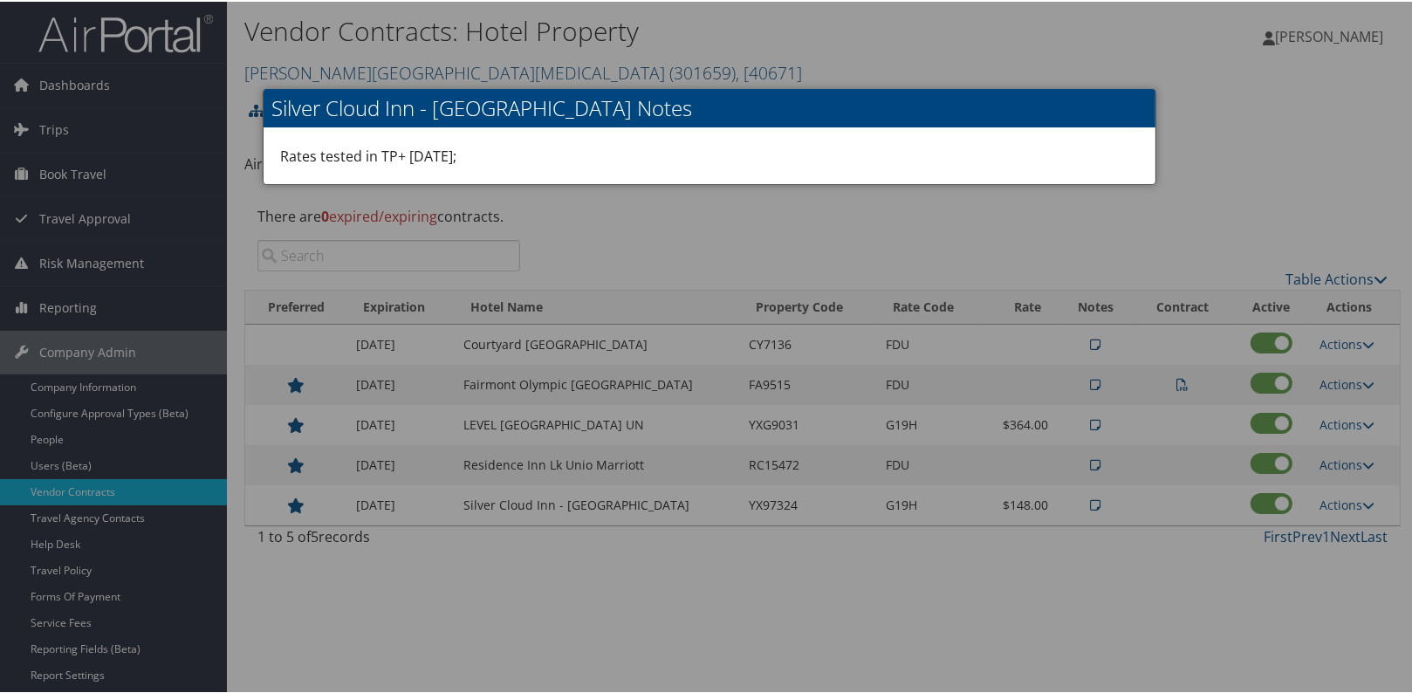
click at [1220, 188] on div at bounding box center [709, 346] width 1418 height 693
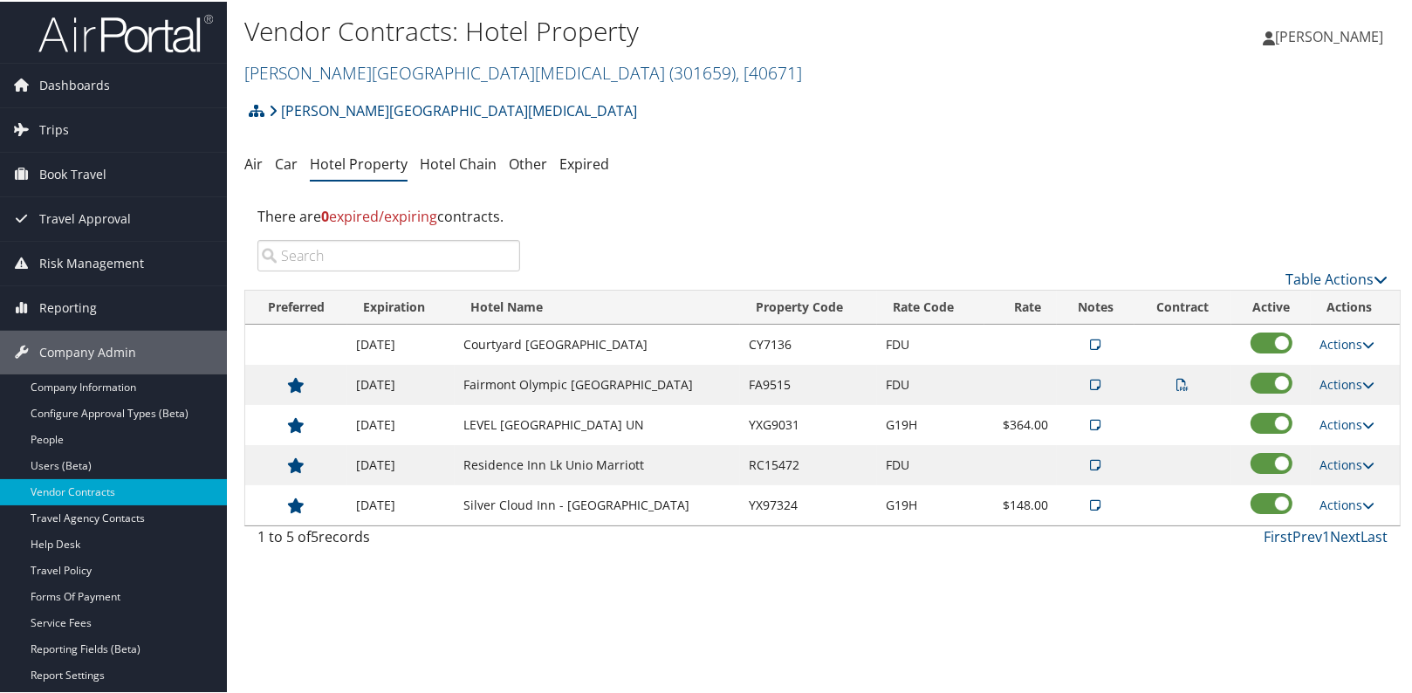
click at [1086, 383] on td at bounding box center [1096, 383] width 78 height 40
click at [1091, 387] on icon at bounding box center [1096, 383] width 10 height 12
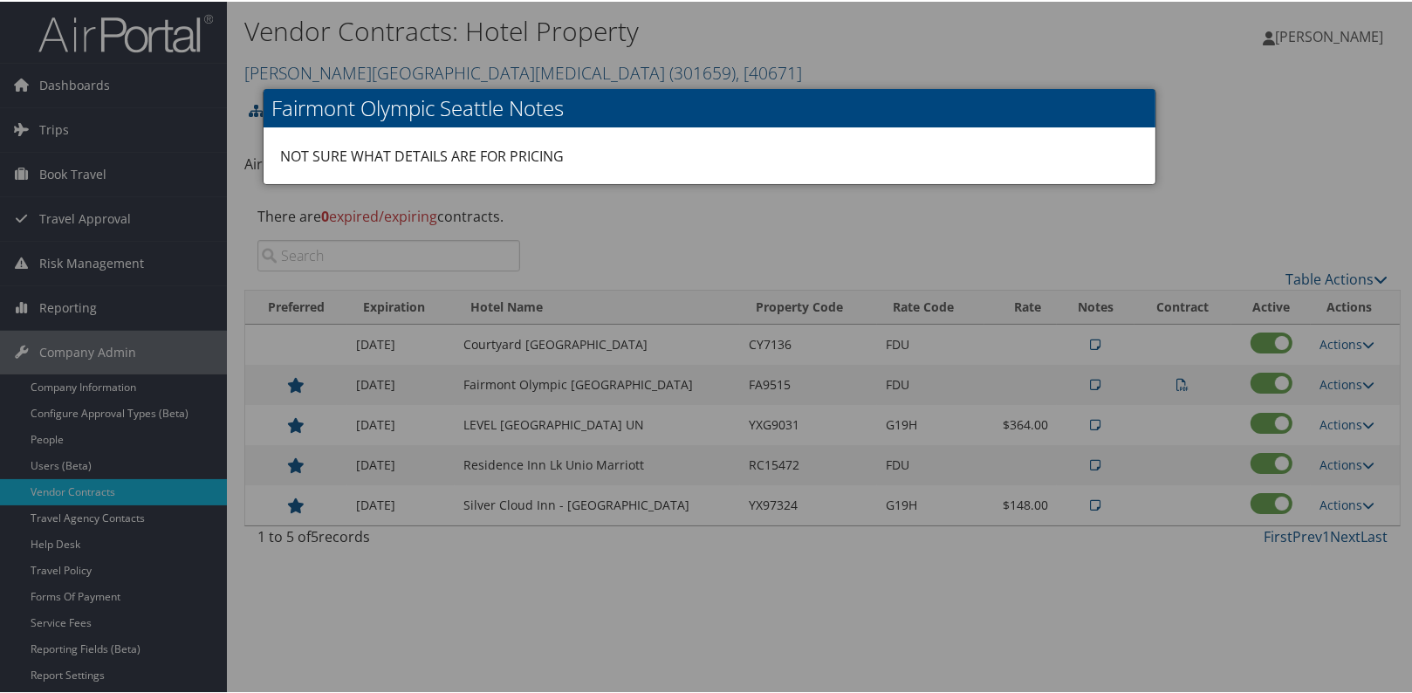
click at [1302, 158] on div at bounding box center [709, 346] width 1418 height 693
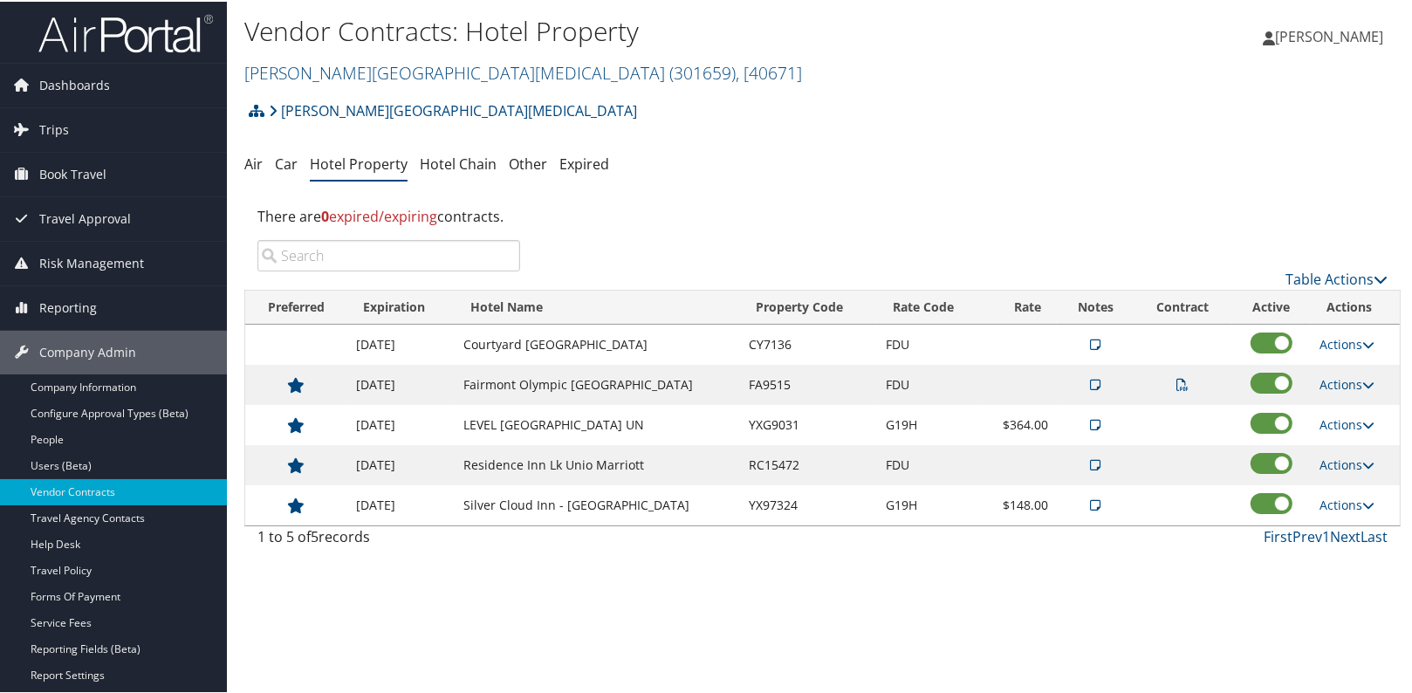
click at [1086, 420] on td at bounding box center [1096, 423] width 78 height 40
click at [1091, 426] on icon at bounding box center [1096, 423] width 10 height 12
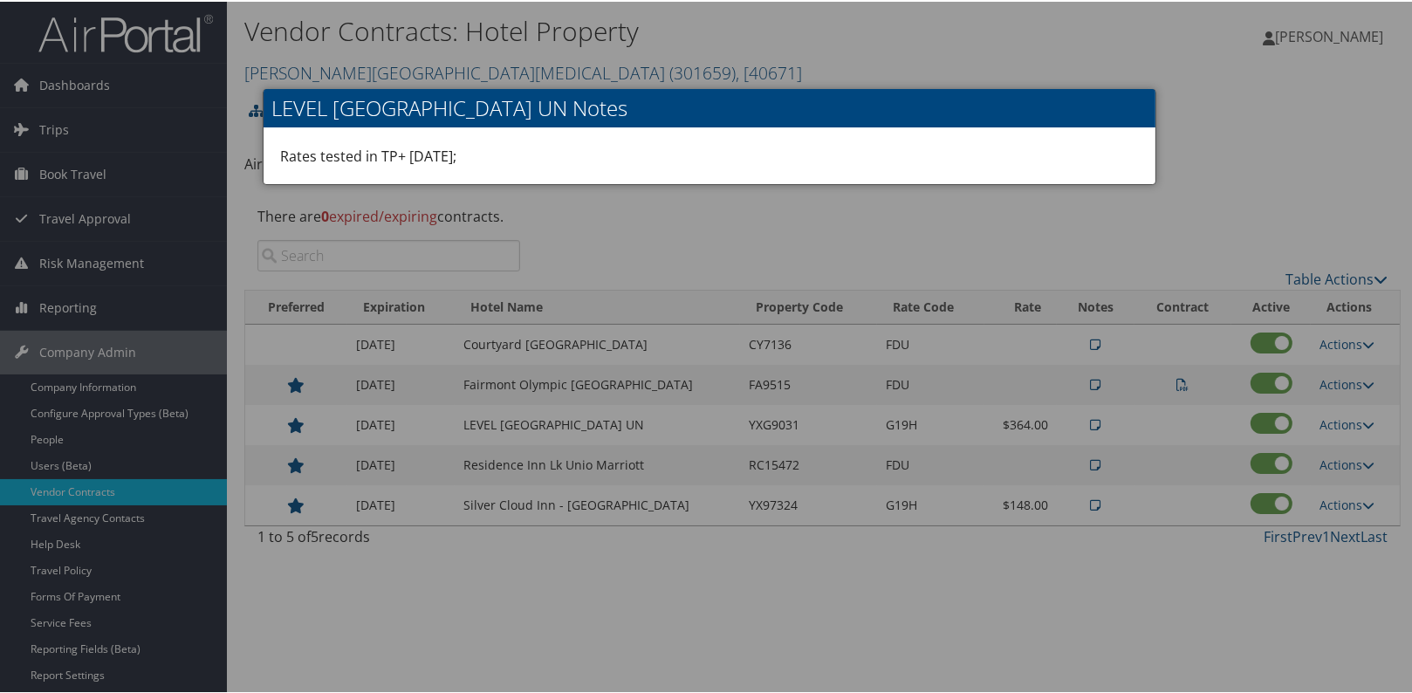
click at [1275, 105] on div at bounding box center [709, 346] width 1418 height 693
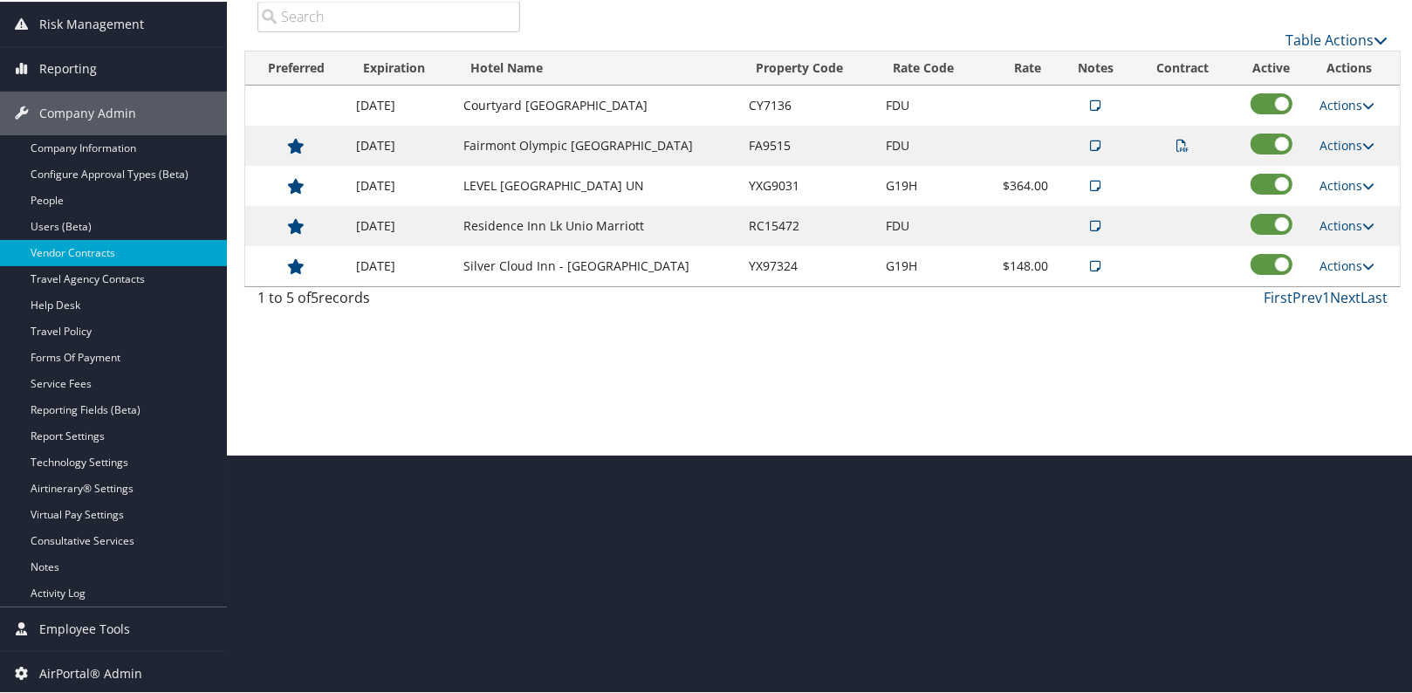
scroll to position [240, 0]
click at [488, 453] on html "Menu Dashboards ► AirPortal 360™ (Manager) AirPortal 360™ (Agent) My Travel Das…" at bounding box center [709, 106] width 1418 height 693
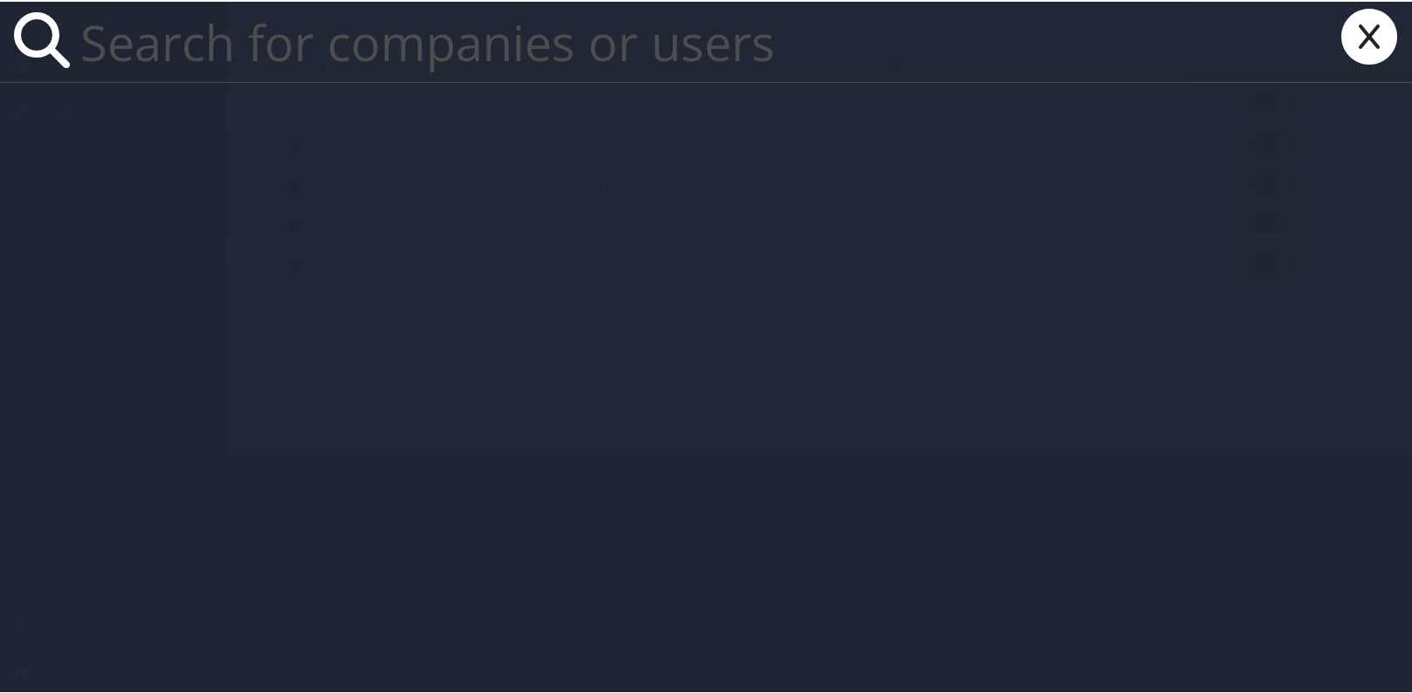
paste input "[EMAIL_ADDRESS][DOMAIN_NAME]"
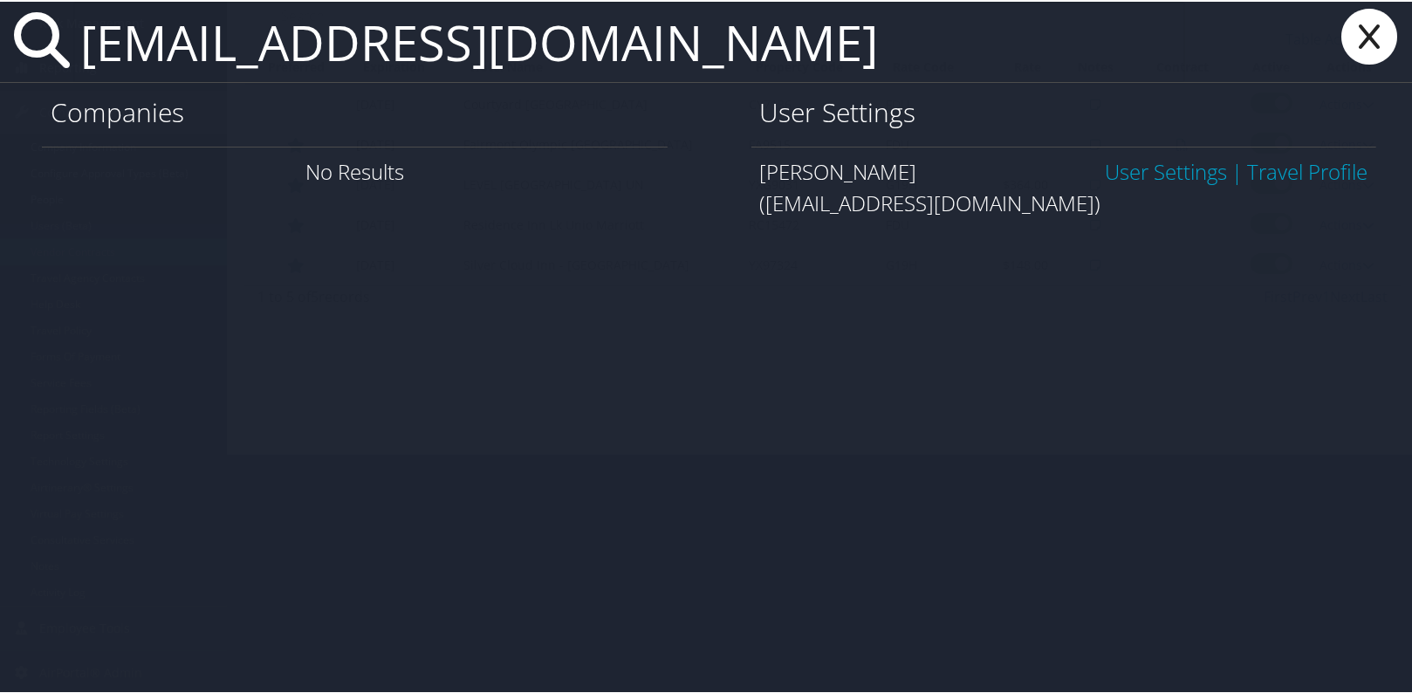
type input "dmu1990@icloud.com"
click at [1131, 171] on link "User Settings" at bounding box center [1166, 169] width 122 height 29
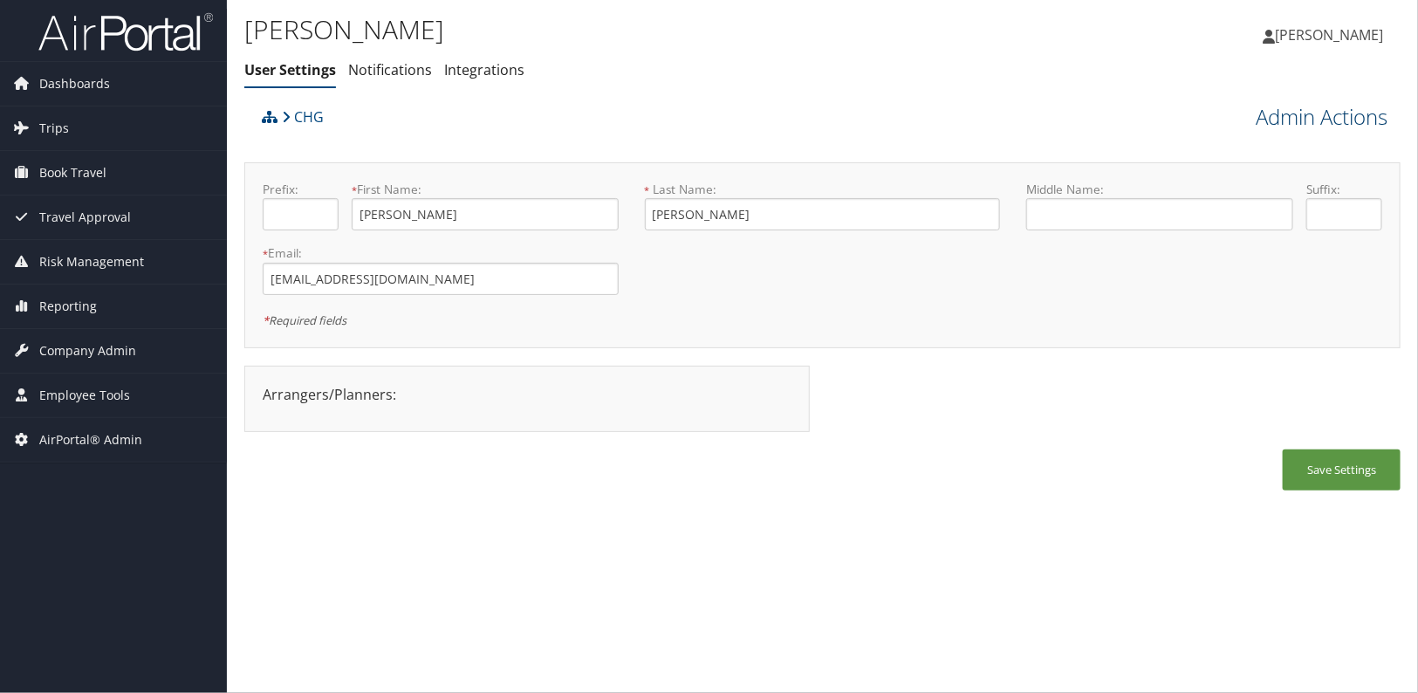
click at [1318, 117] on link "Admin Actions" at bounding box center [1322, 117] width 132 height 30
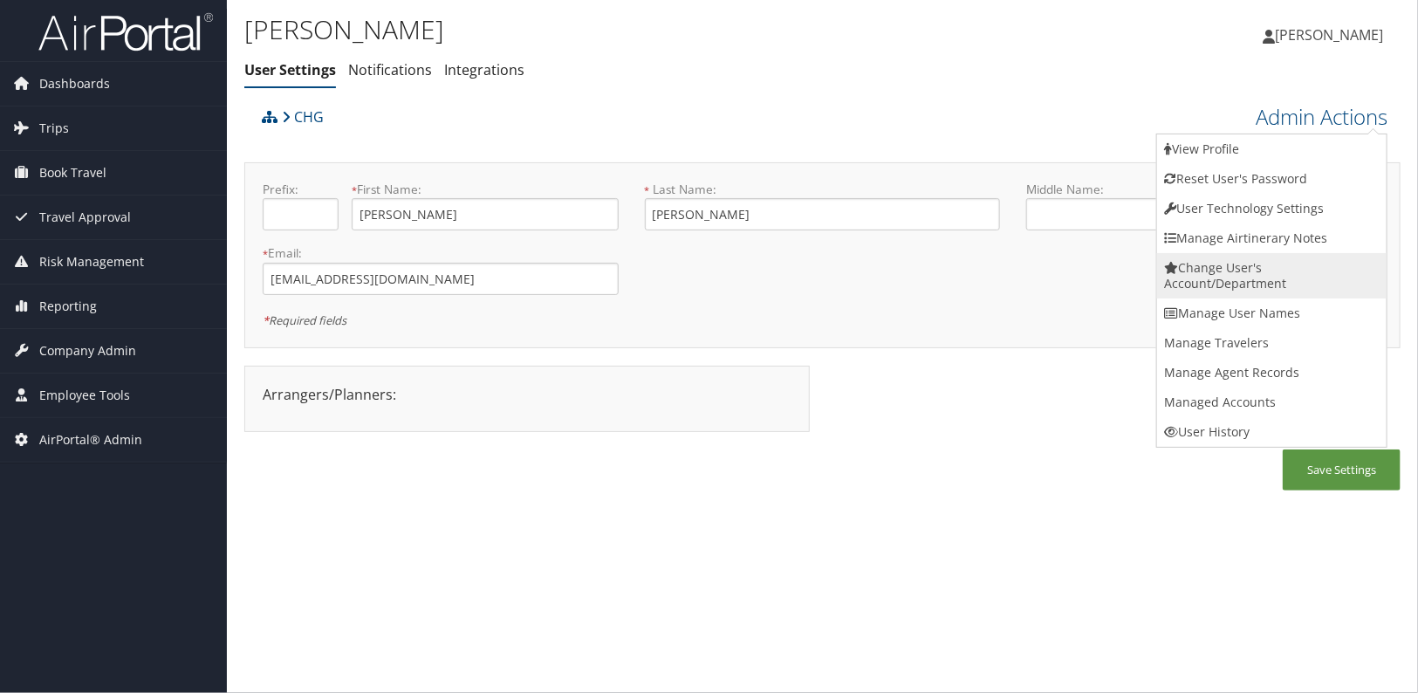
click at [1211, 282] on link "Change User's Account/Department" at bounding box center [1271, 275] width 229 height 45
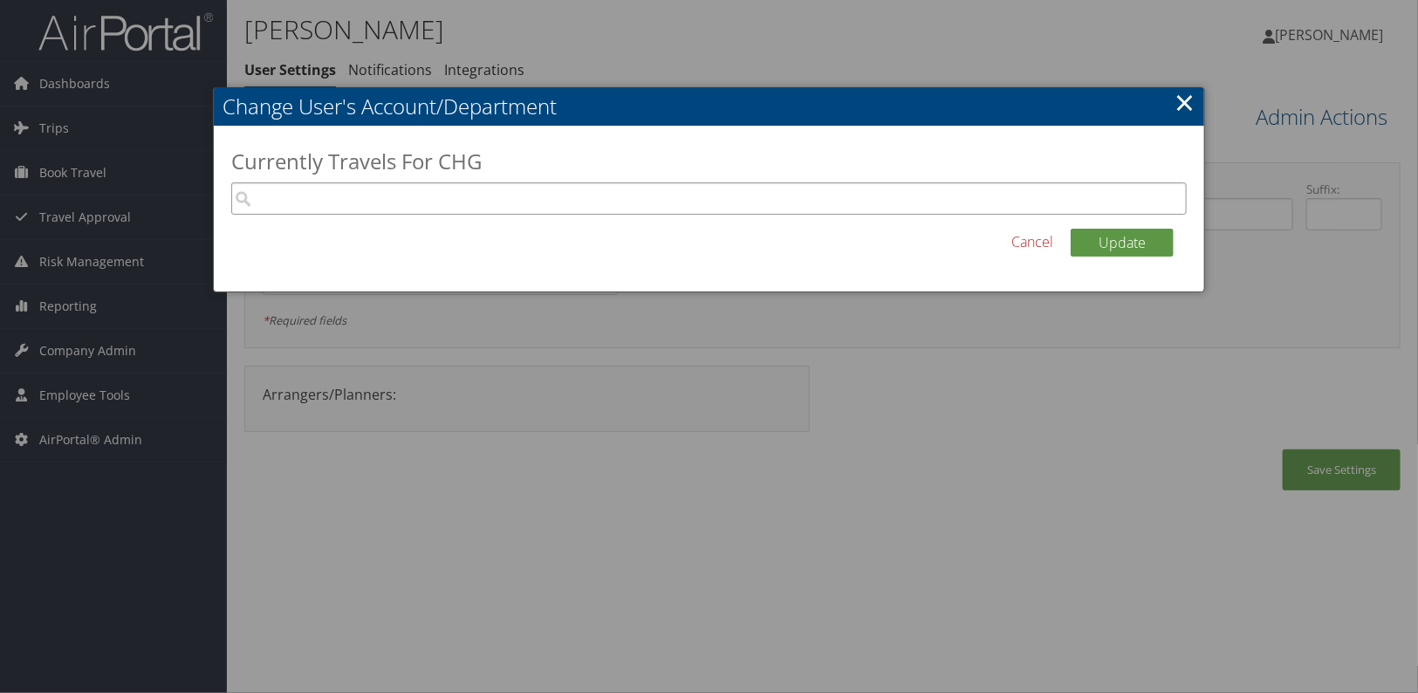
click at [364, 198] on input "search" at bounding box center [709, 198] width 956 height 32
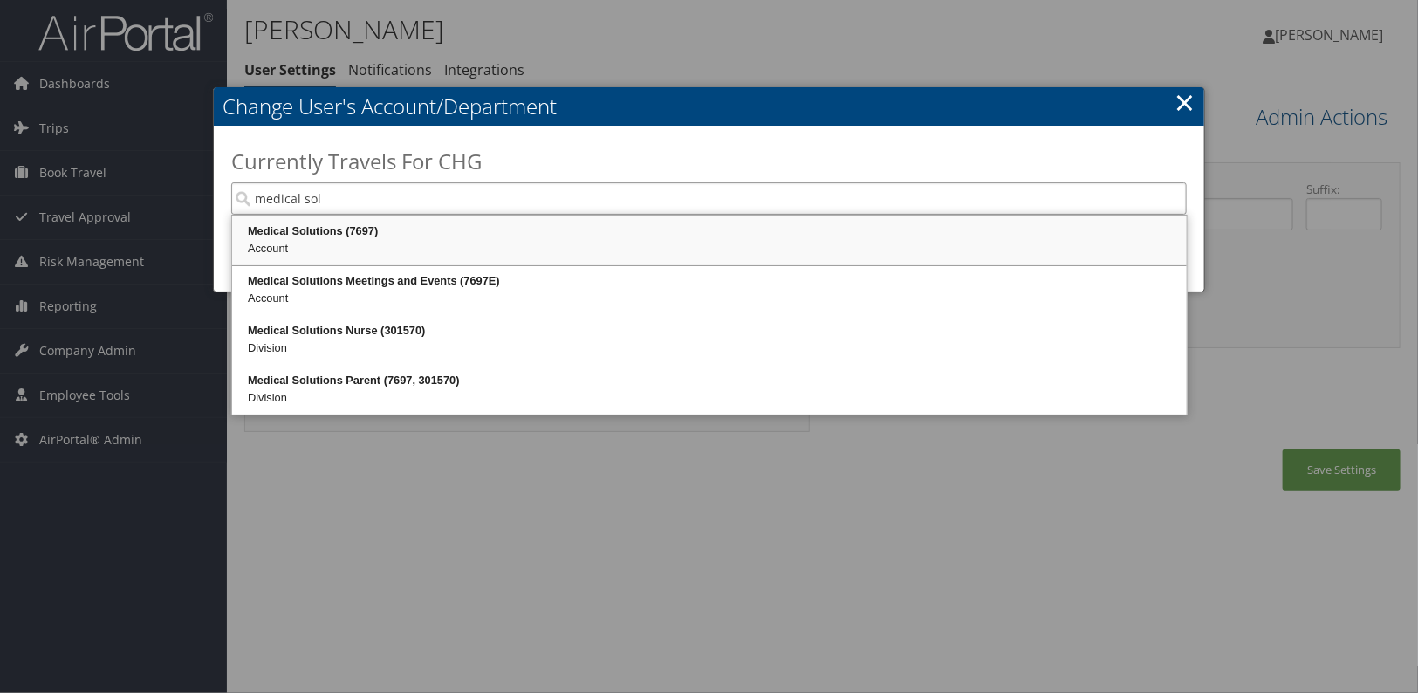
click at [362, 234] on div "Medical Solutions (7697)" at bounding box center [709, 231] width 949 height 17
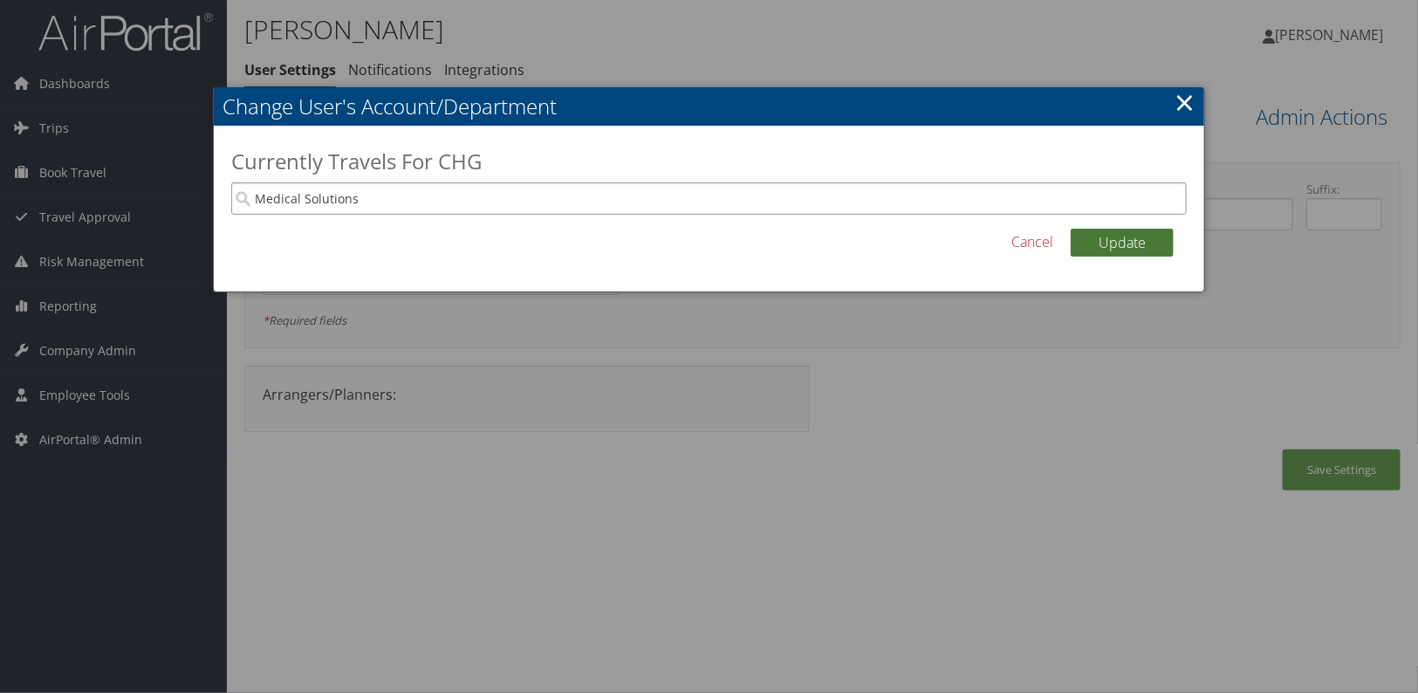
type input "Medical Solutions"
click at [1169, 249] on button "Update" at bounding box center [1122, 243] width 103 height 28
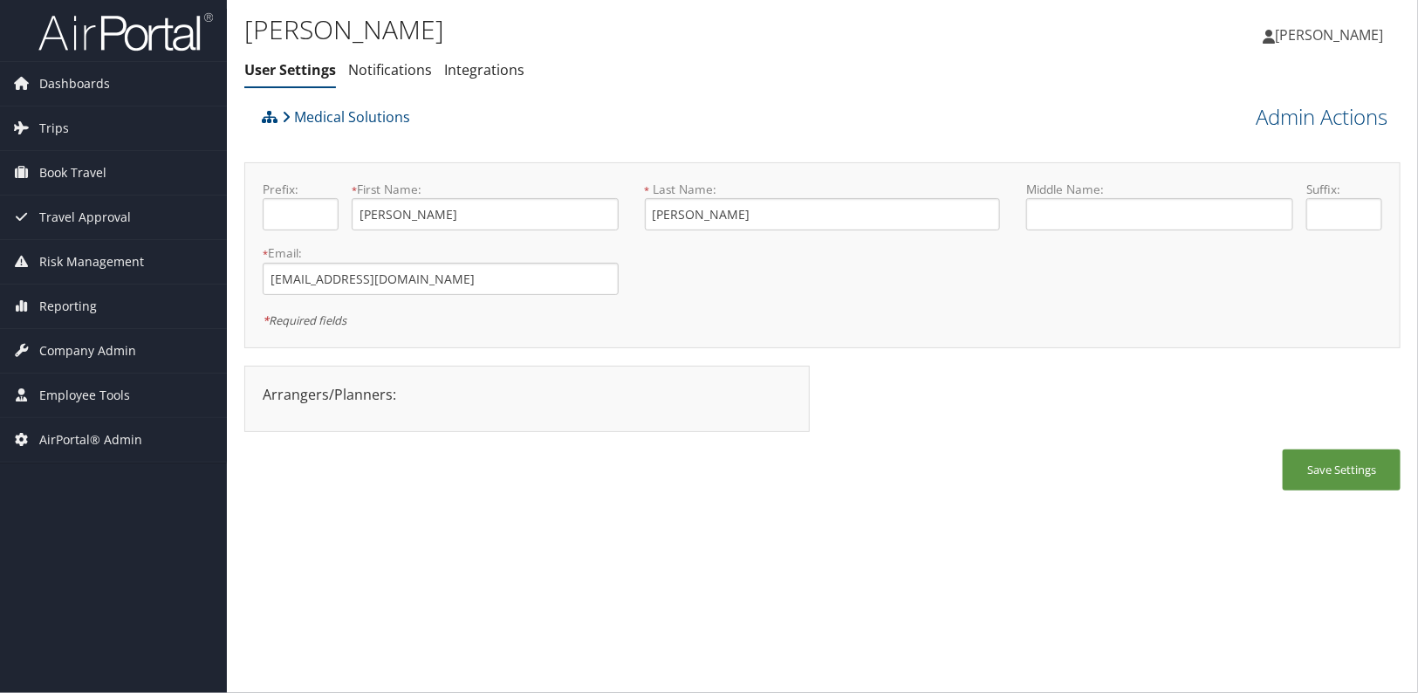
click at [488, 482] on div "Save Settings" at bounding box center [822, 478] width 1156 height 58
click at [1305, 114] on link "Admin Actions" at bounding box center [1322, 117] width 132 height 30
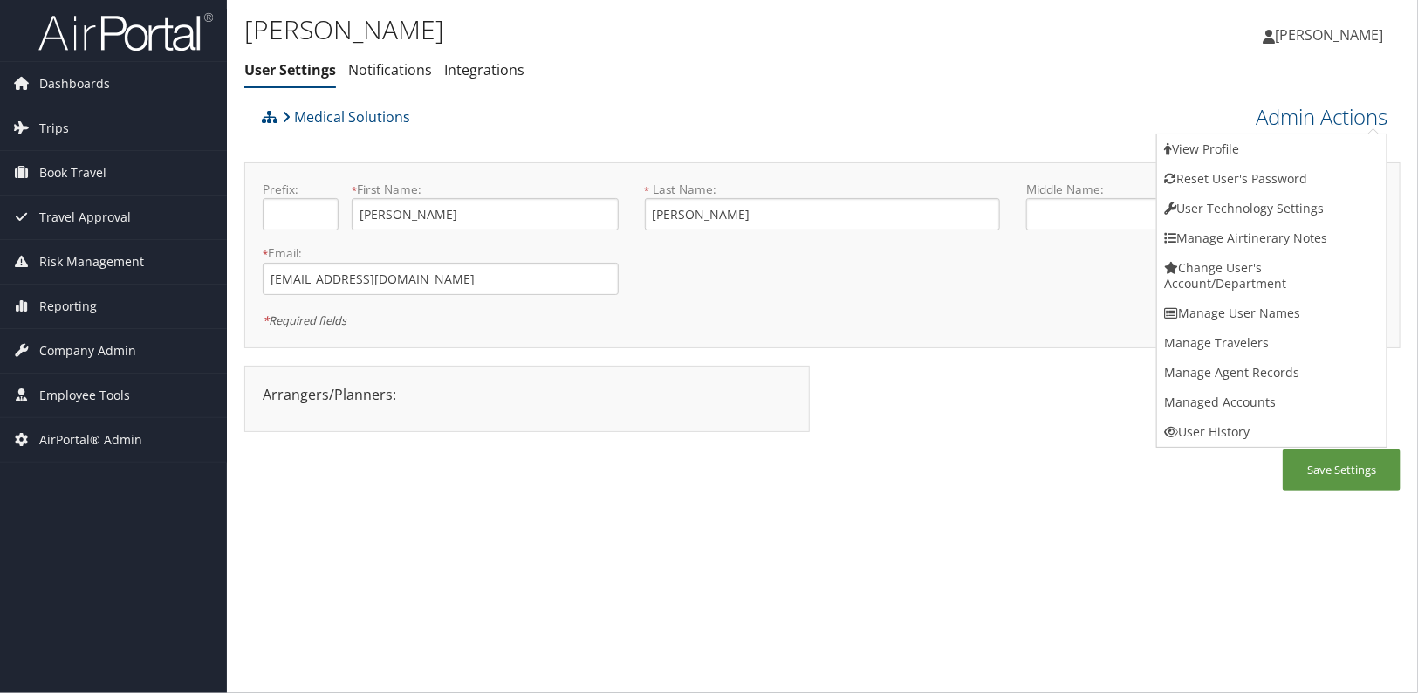
click at [1037, 503] on div "Save Settings" at bounding box center [822, 478] width 1156 height 58
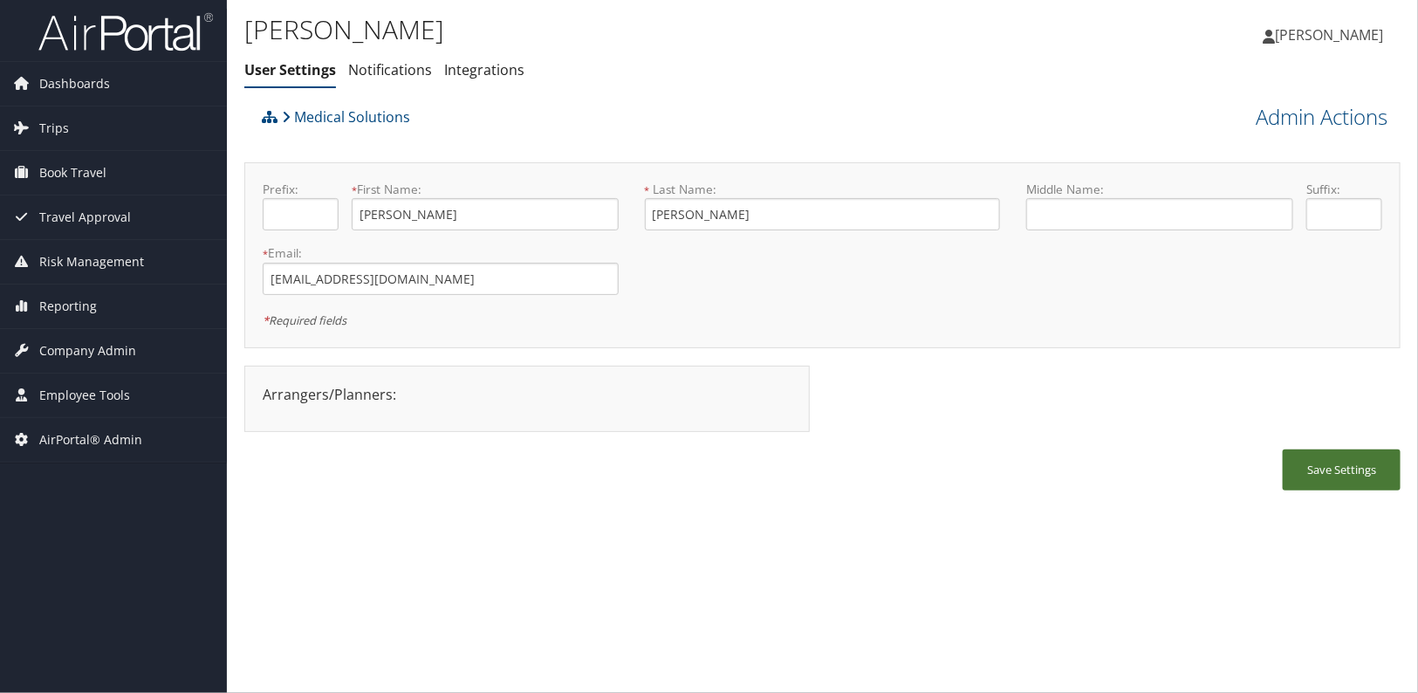
click at [1373, 462] on button "Save Settings" at bounding box center [1342, 469] width 118 height 41
click at [1308, 120] on link "Admin Actions" at bounding box center [1322, 117] width 132 height 30
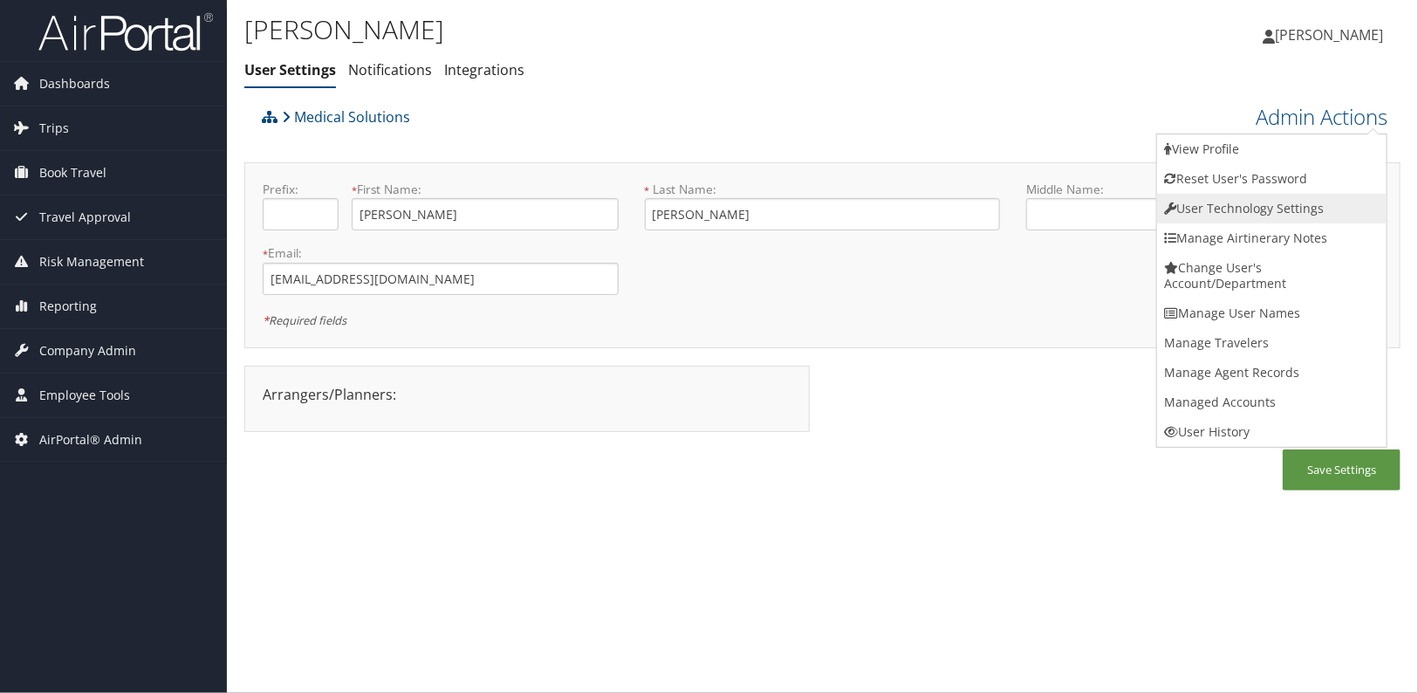
click at [1242, 204] on link "User Technology Settings" at bounding box center [1271, 209] width 229 height 30
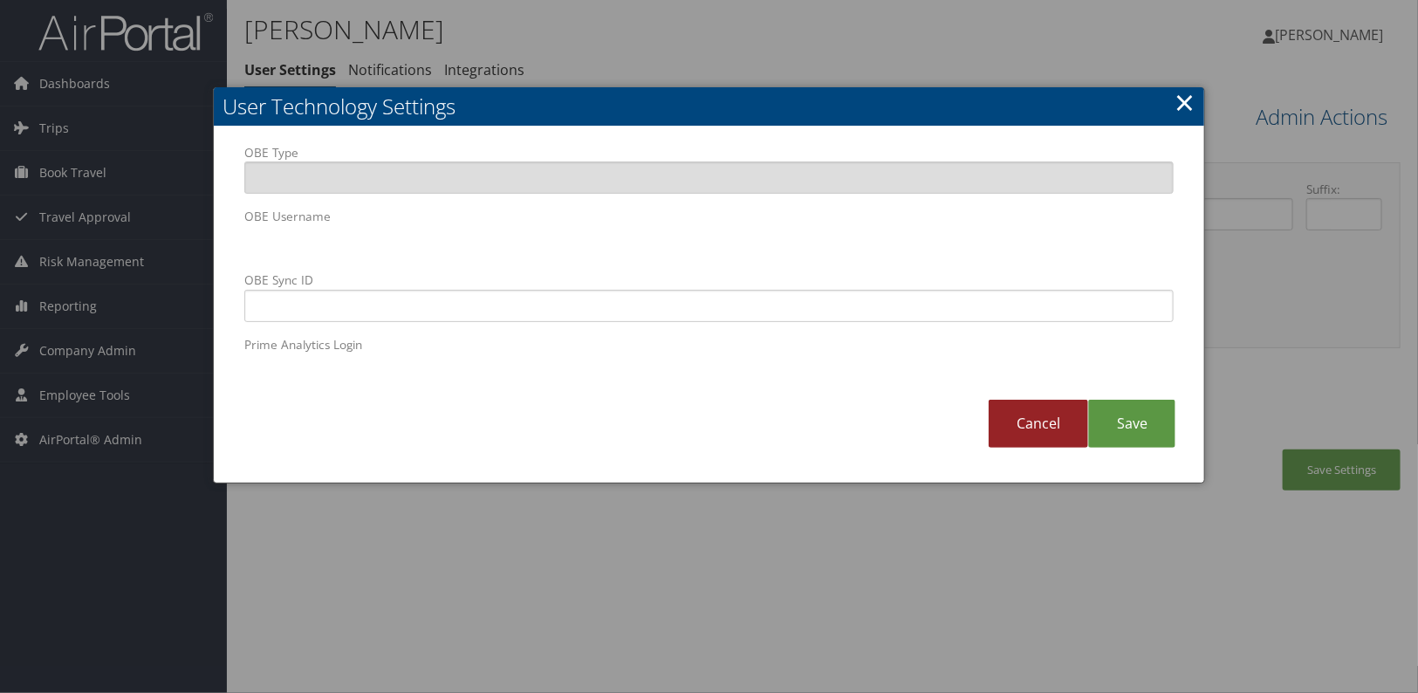
click at [1036, 430] on link "Cancel" at bounding box center [1038, 424] width 99 height 48
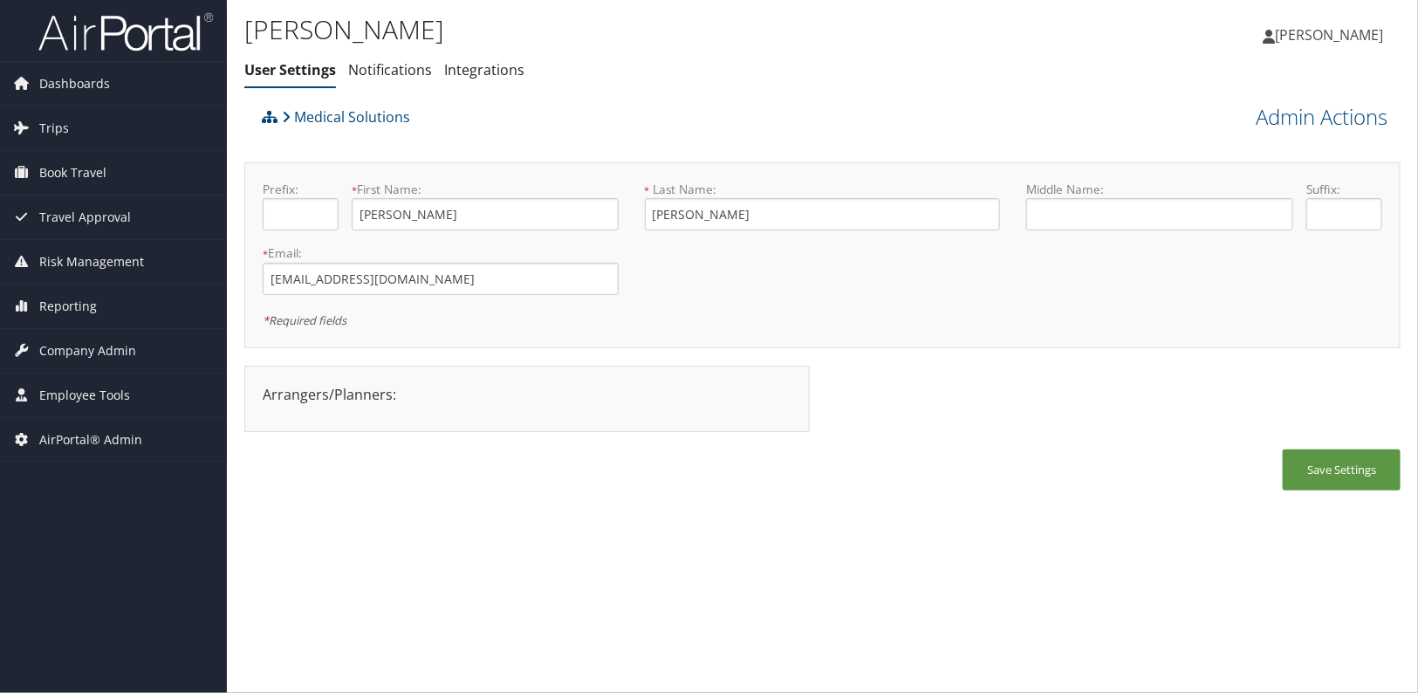
click at [881, 428] on div "Arrangers/Planners: Edit Arrangers & Planners Amy Potrzeba Lichty Cynthia Brick…" at bounding box center [822, 408] width 1156 height 84
click at [1303, 120] on link "Admin Actions" at bounding box center [1322, 117] width 132 height 30
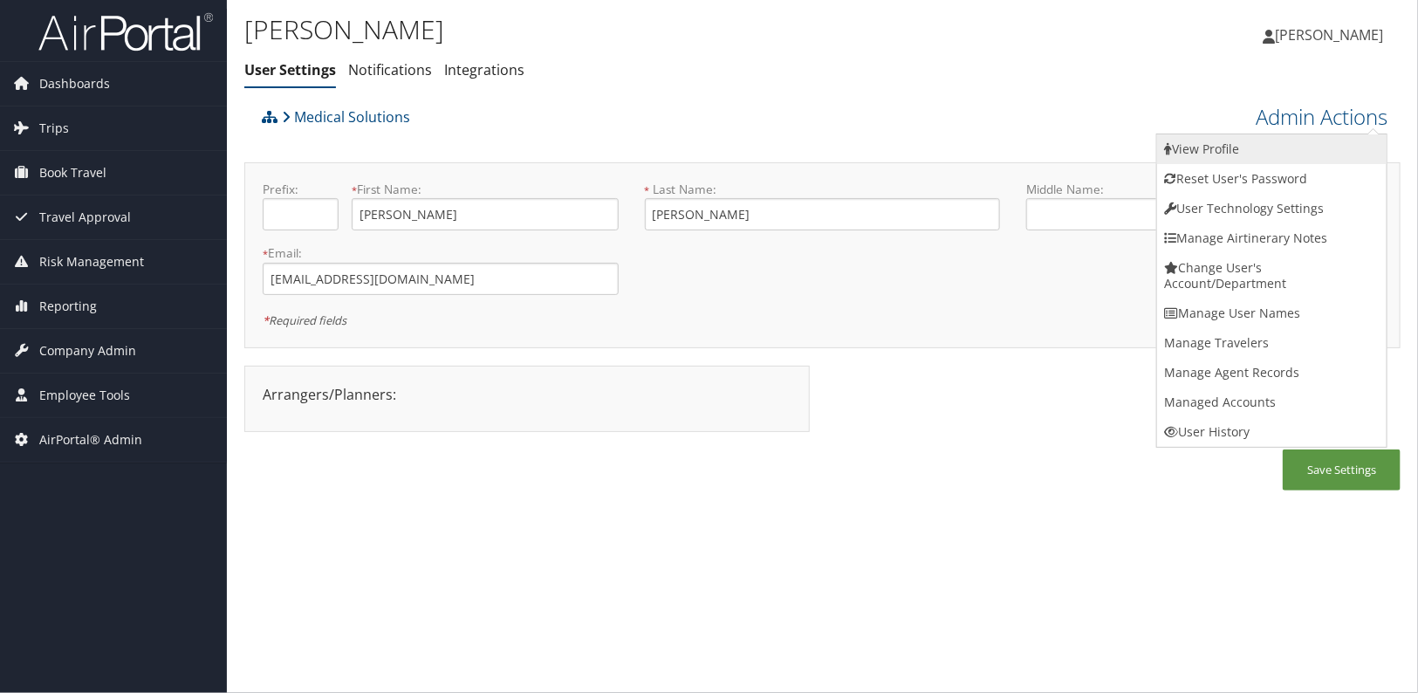
click at [1202, 140] on link "View Profile" at bounding box center [1271, 149] width 229 height 30
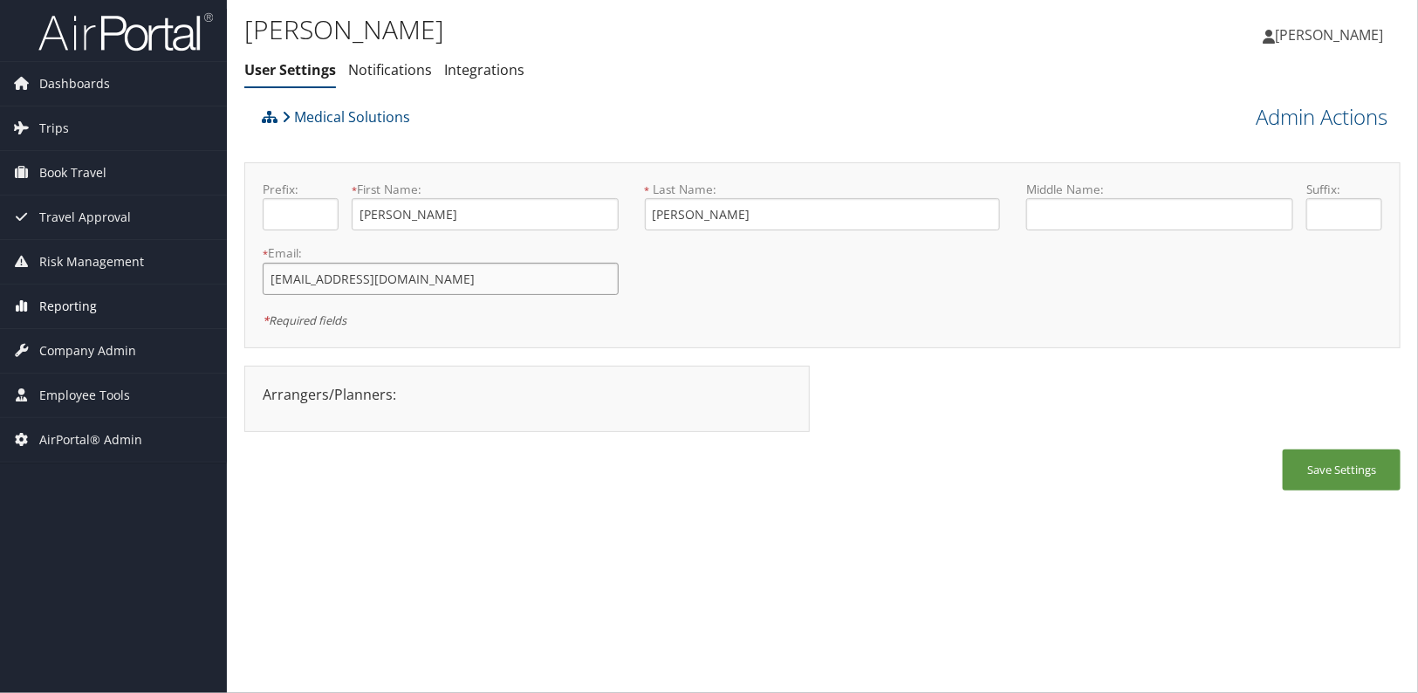
drag, startPoint x: 425, startPoint y: 291, endPoint x: 190, endPoint y: 293, distance: 234.7
click at [190, 293] on div "Dashboards AirPortal 360™ (Manager) AirPortal 360™ (Agent) My Travel Dashboard …" at bounding box center [709, 346] width 1418 height 693
click at [753, 550] on div "Delfina Martinez Ubiera User Settings Notifications Integrations User Settings …" at bounding box center [822, 346] width 1191 height 693
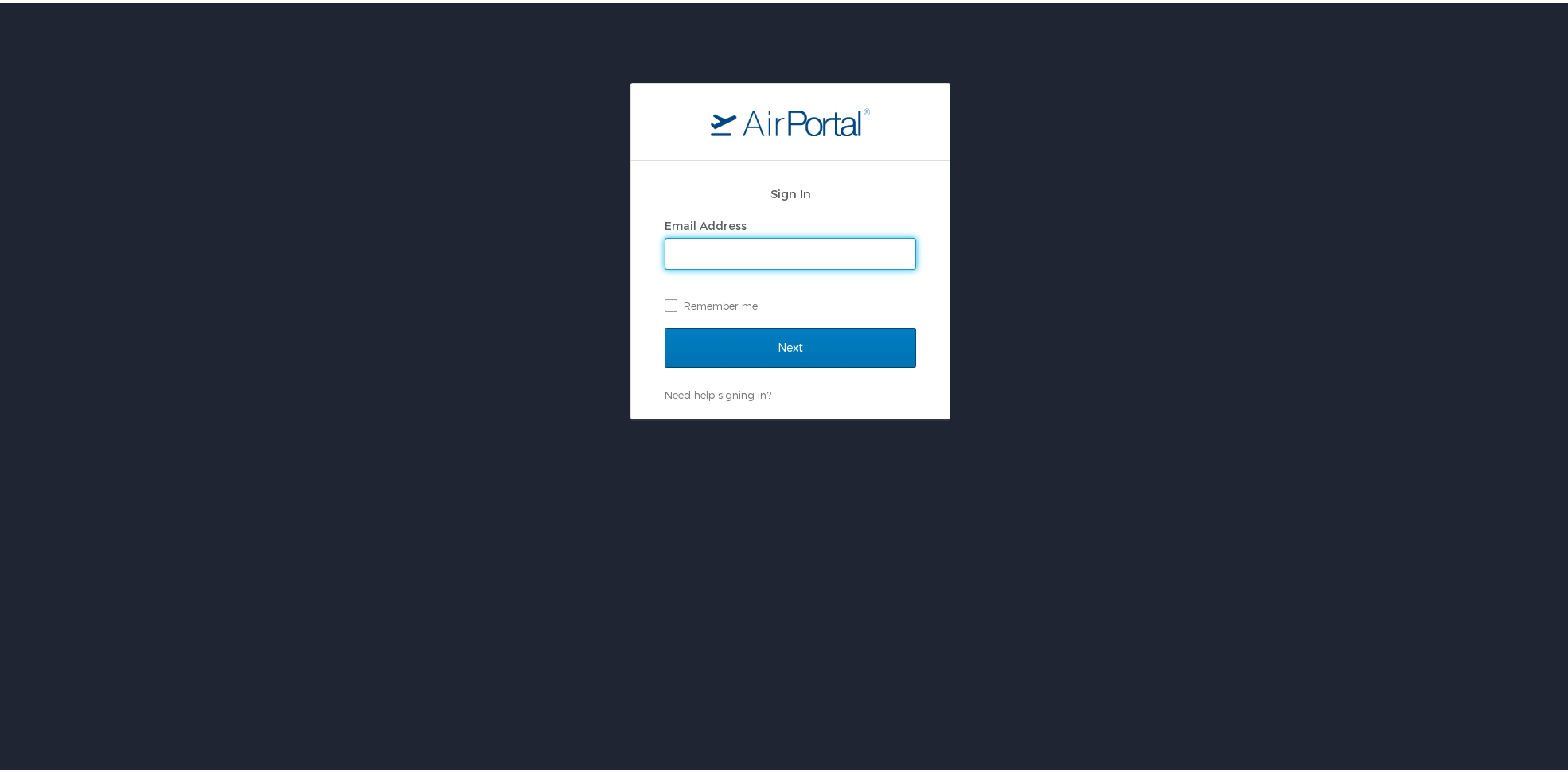
type input "[PERSON_NAME][EMAIL_ADDRESS][PERSON_NAME][DOMAIN_NAME]"
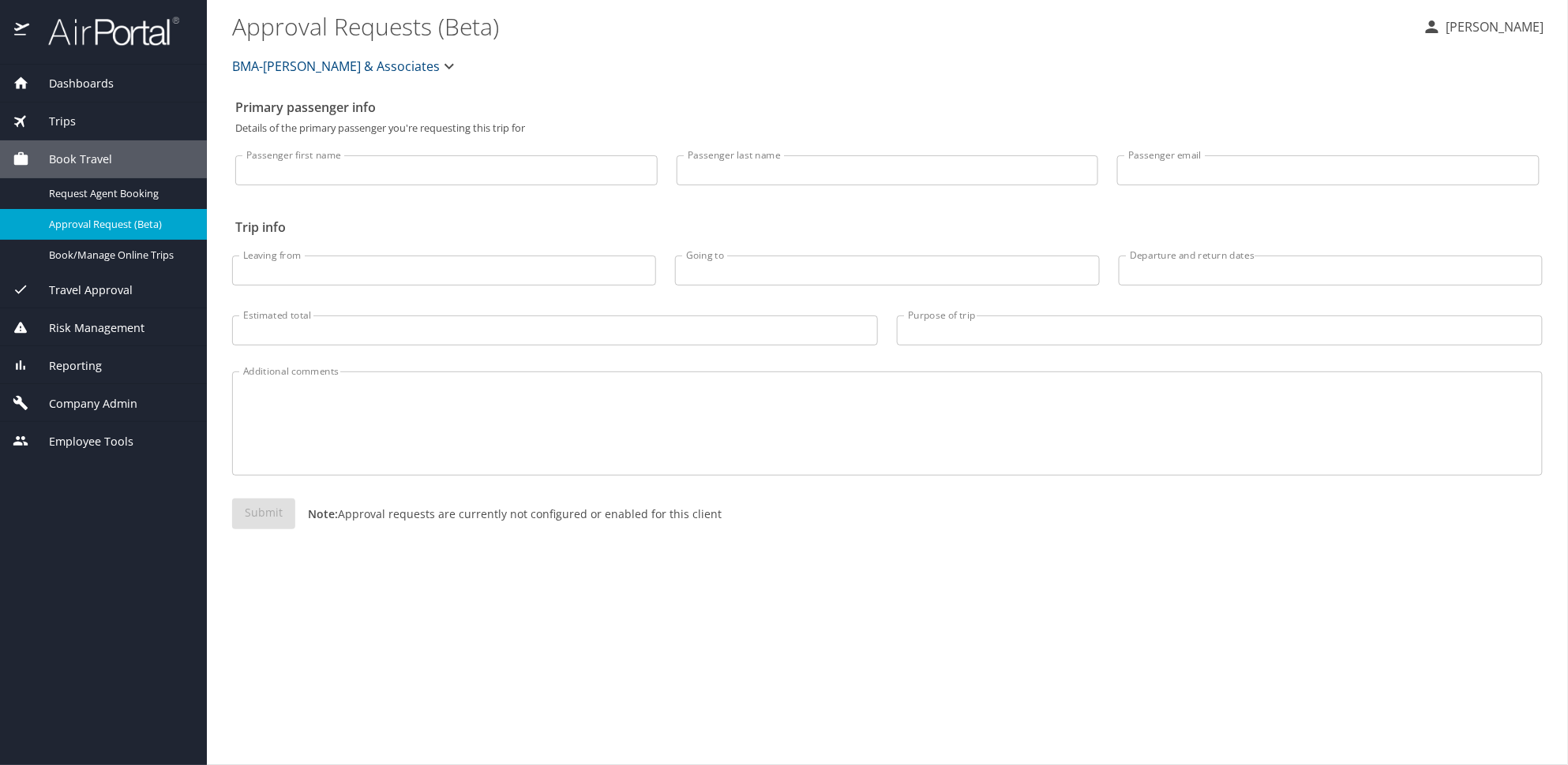
click at [101, 295] on span "Travel Approval" at bounding box center [81, 290] width 103 height 17
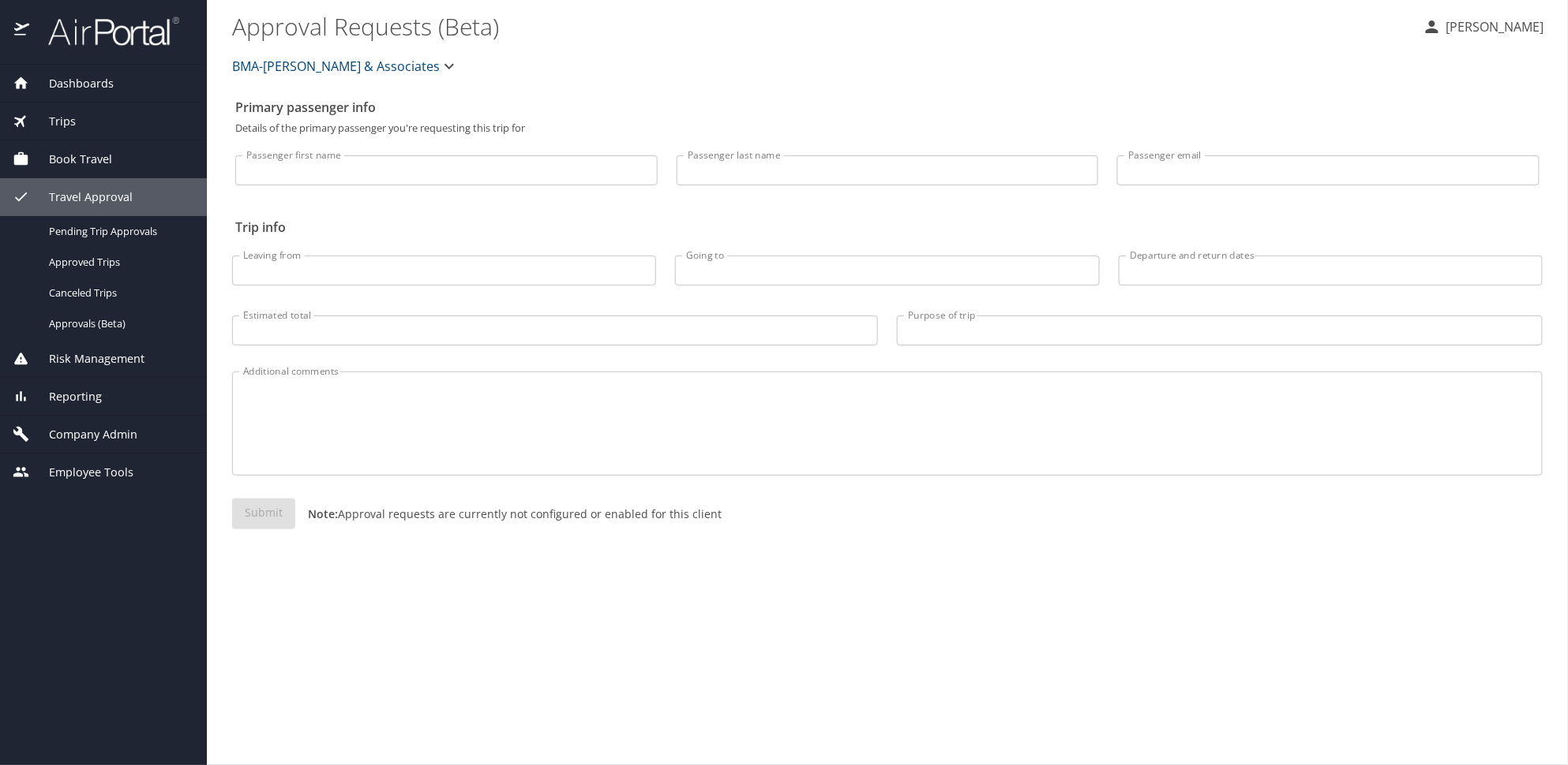
click at [97, 429] on span "Company Admin" at bounding box center [83, 434] width 109 height 17
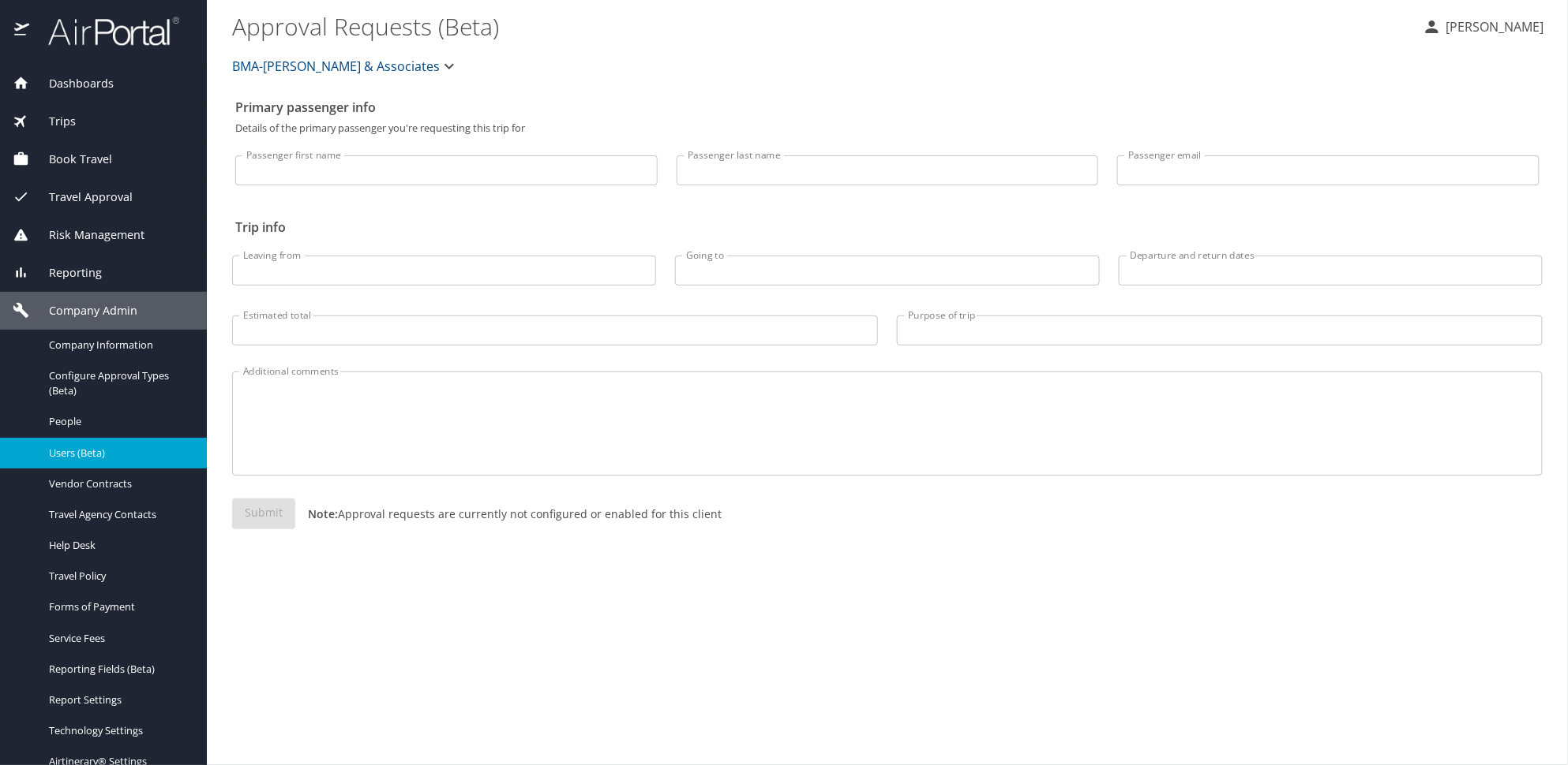
click at [67, 448] on span "Users (Beta)" at bounding box center [119, 453] width 139 height 15
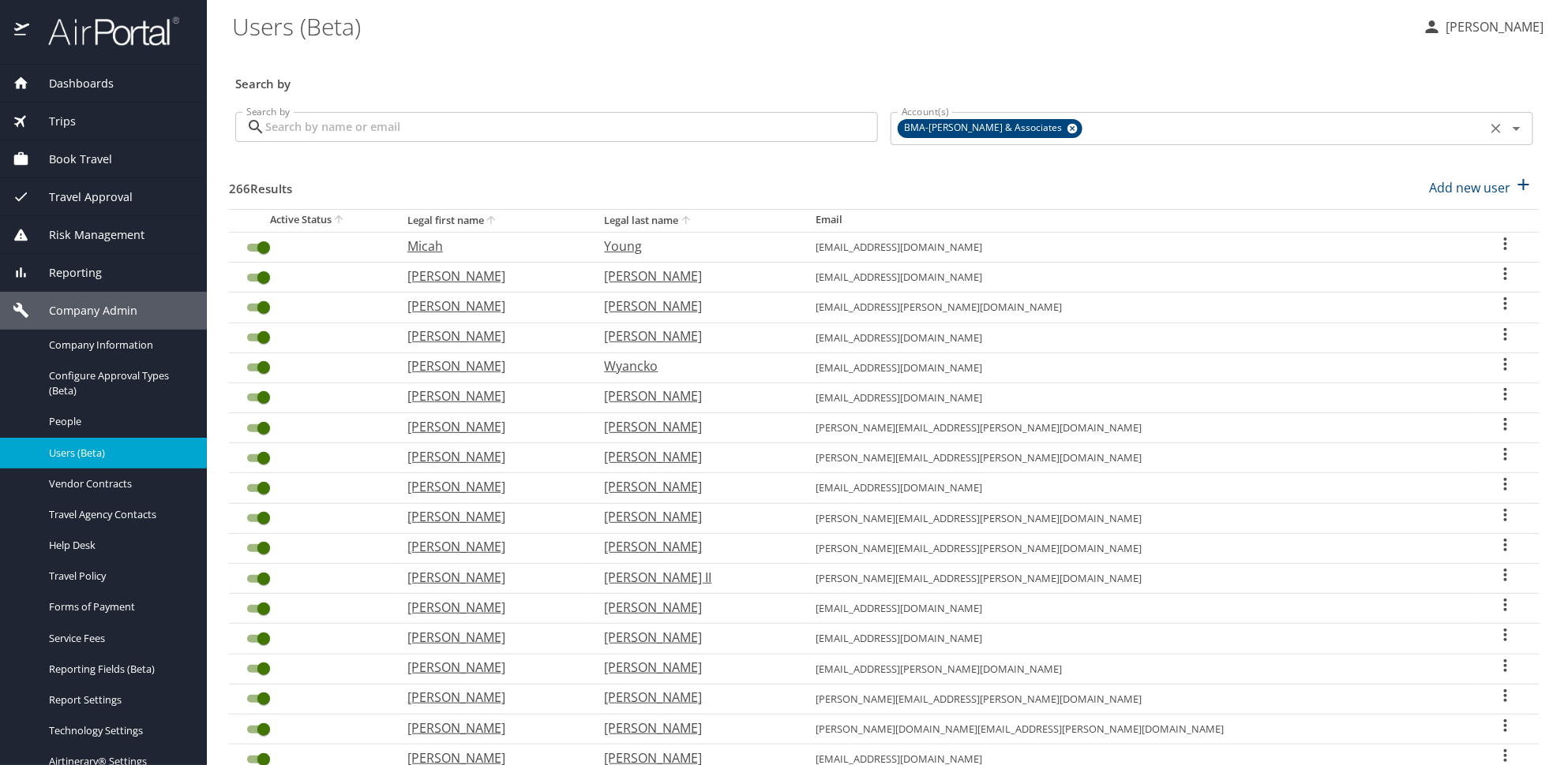
click at [1068, 128] on icon at bounding box center [1072, 128] width 10 height 10
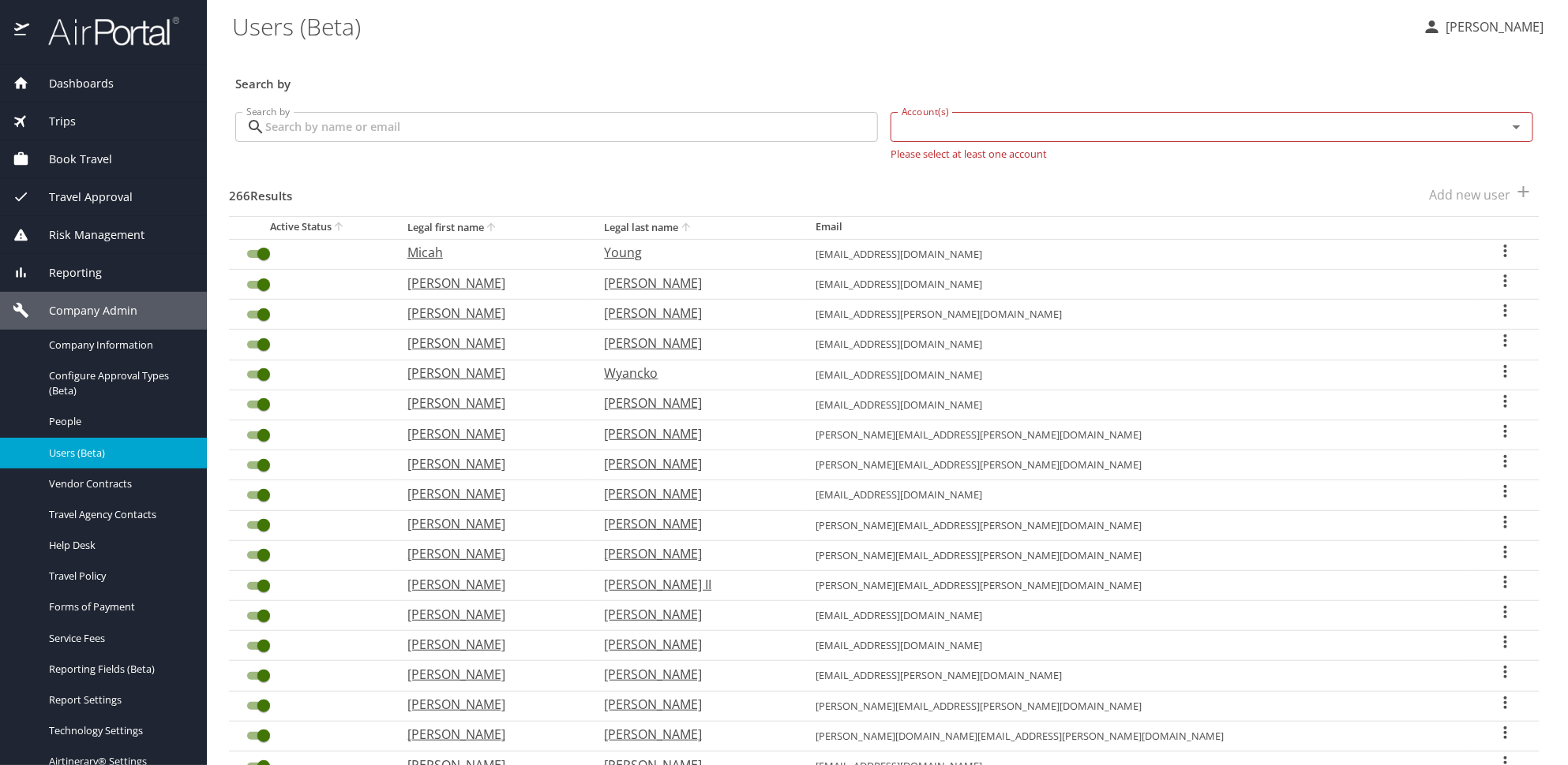
click at [984, 129] on input "Account(s)" at bounding box center [1189, 127] width 586 height 21
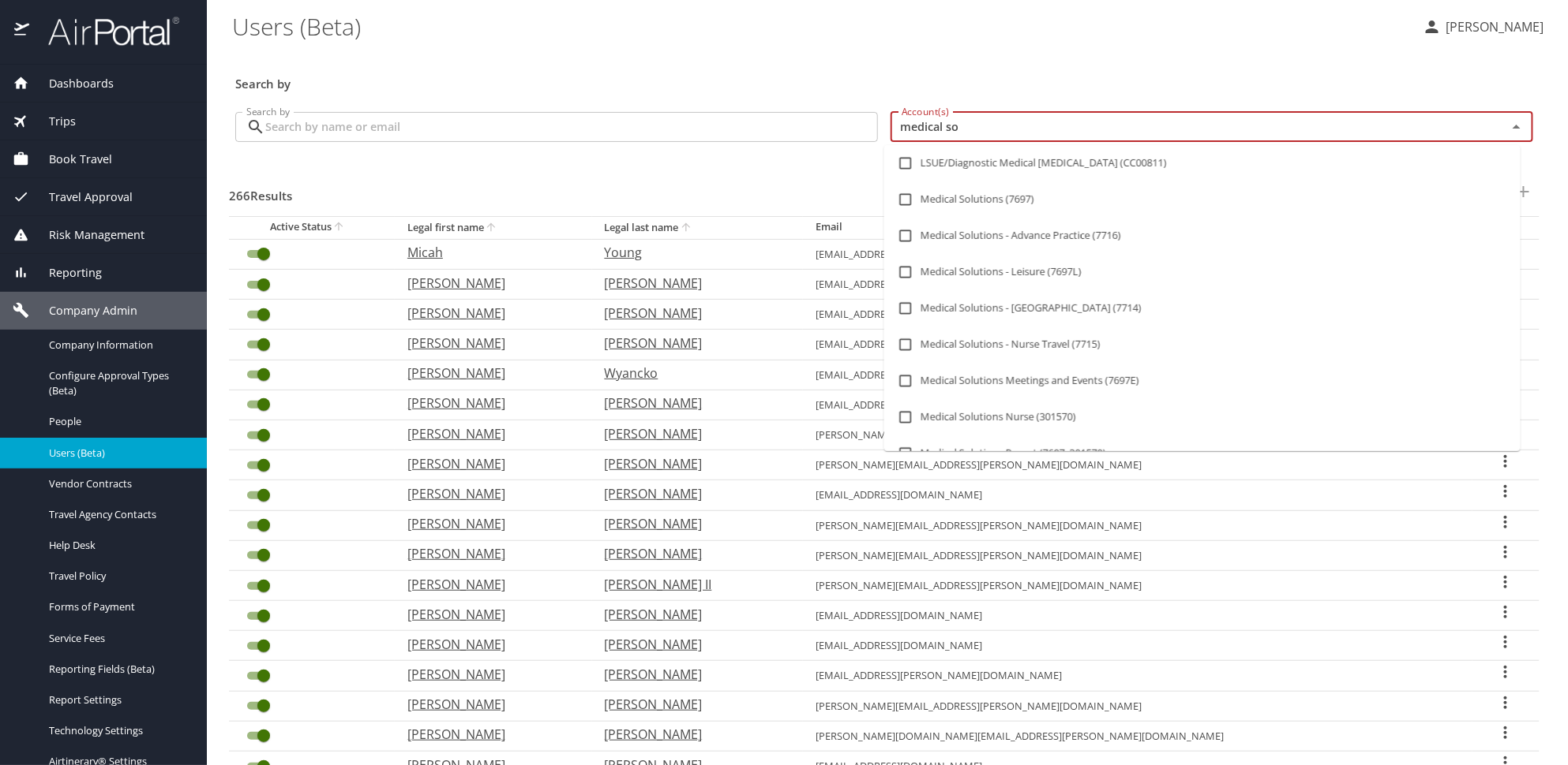
type input "medical sol"
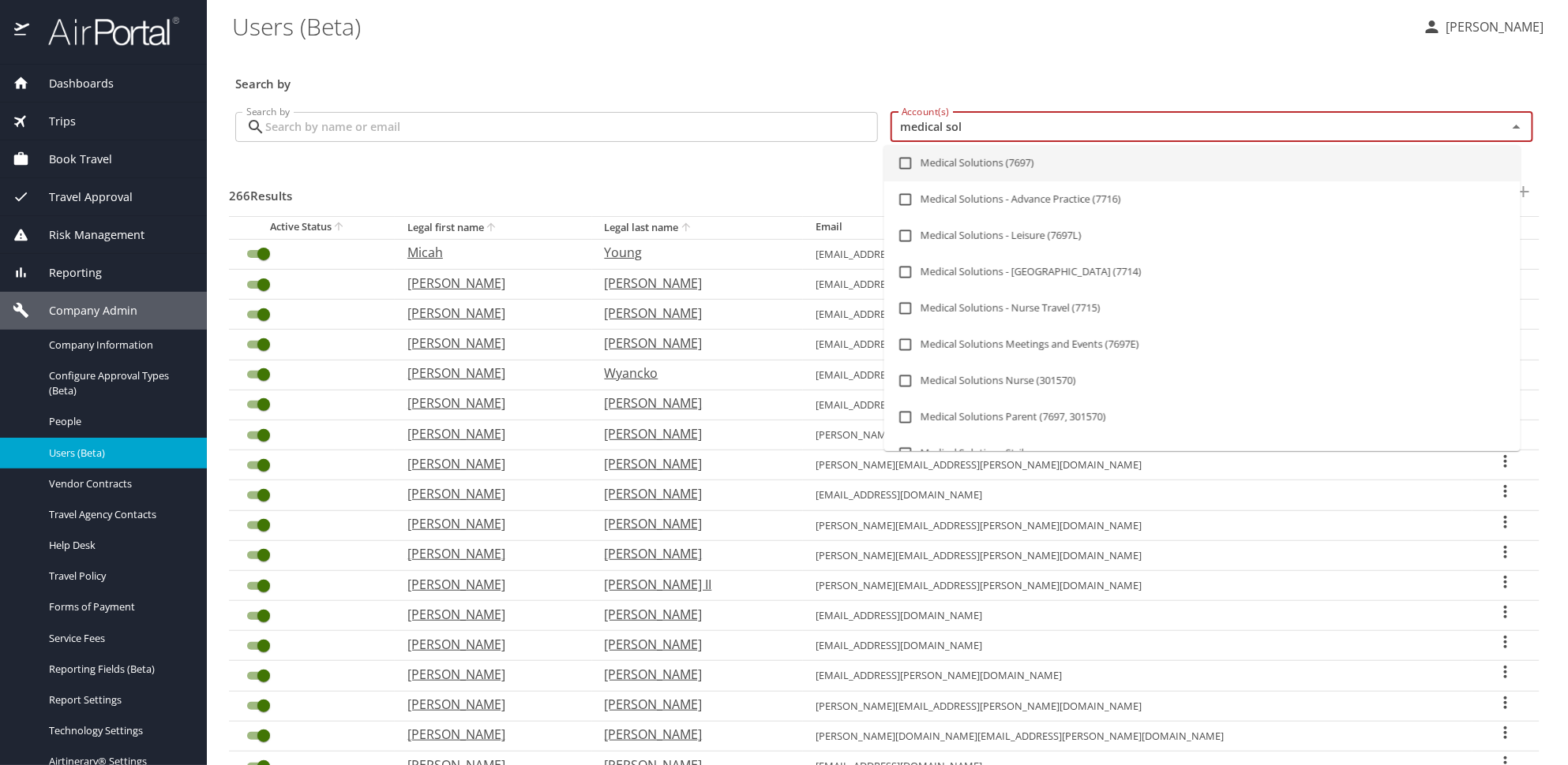
click at [977, 161] on li "Medical Solutions (7697)" at bounding box center [1202, 164] width 636 height 36
checkbox input "true"
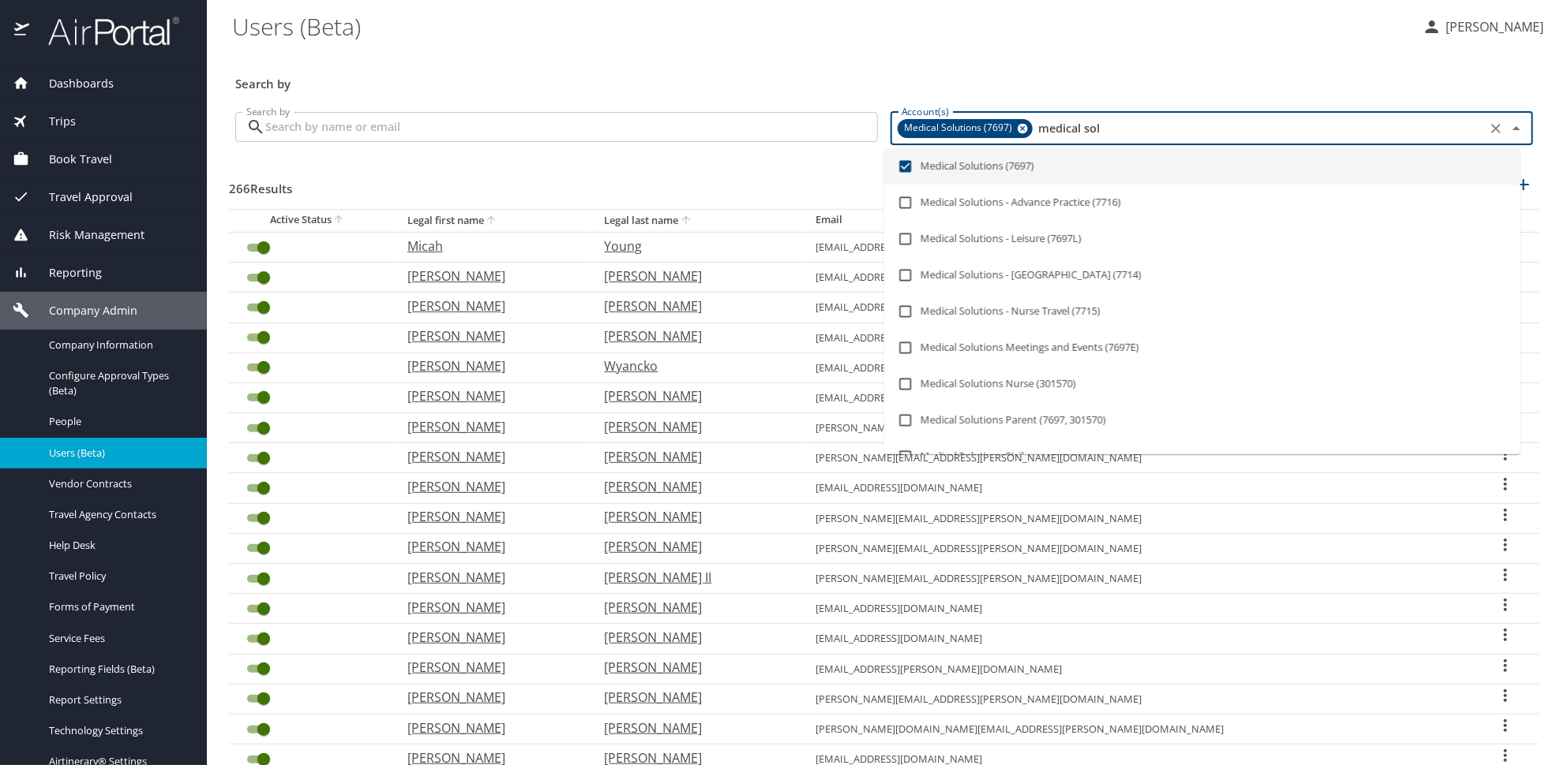
checkbox input "false"
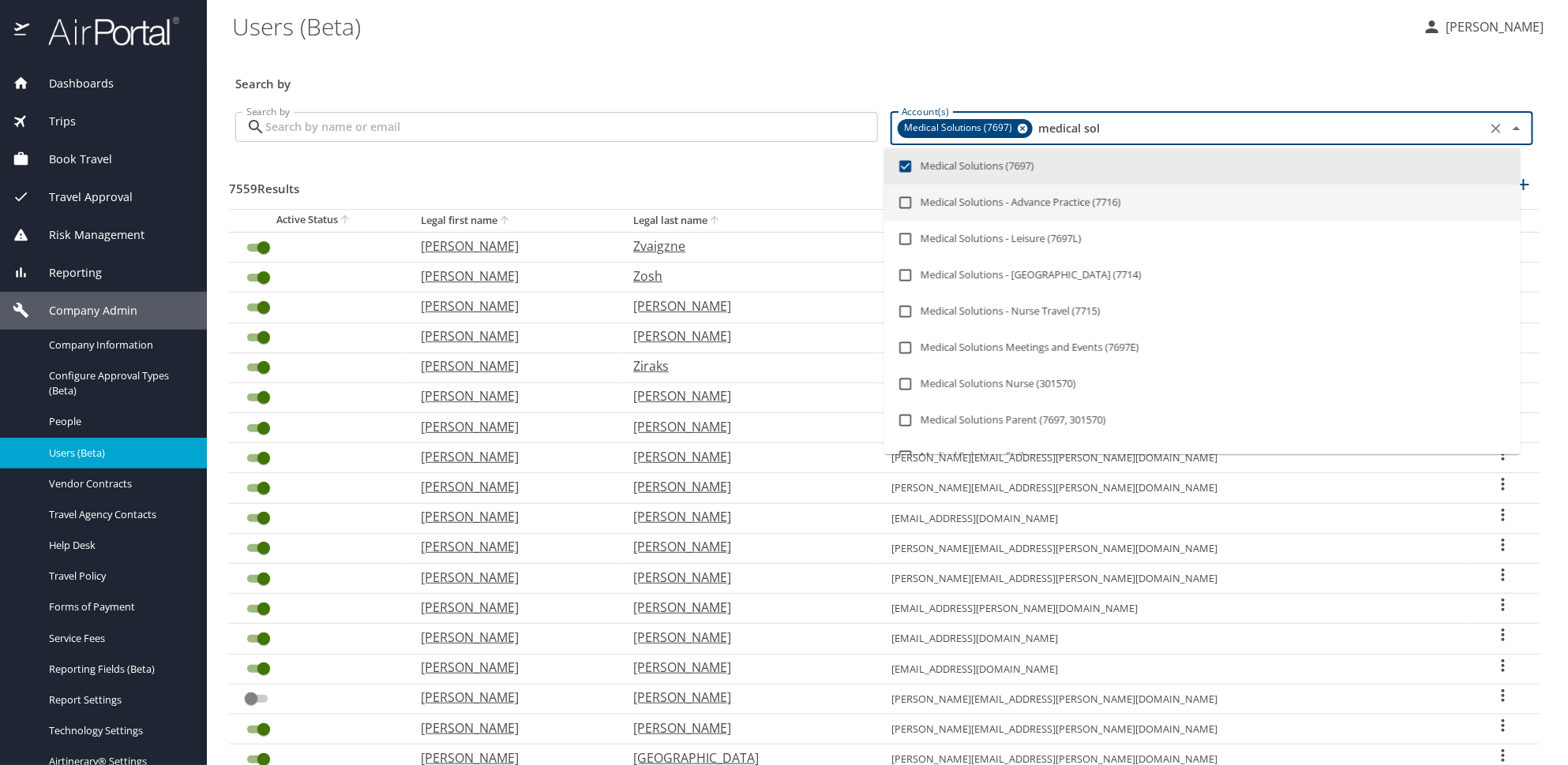
type input "medical sol"
click at [404, 144] on div "Search by Search by" at bounding box center [556, 128] width 655 height 59
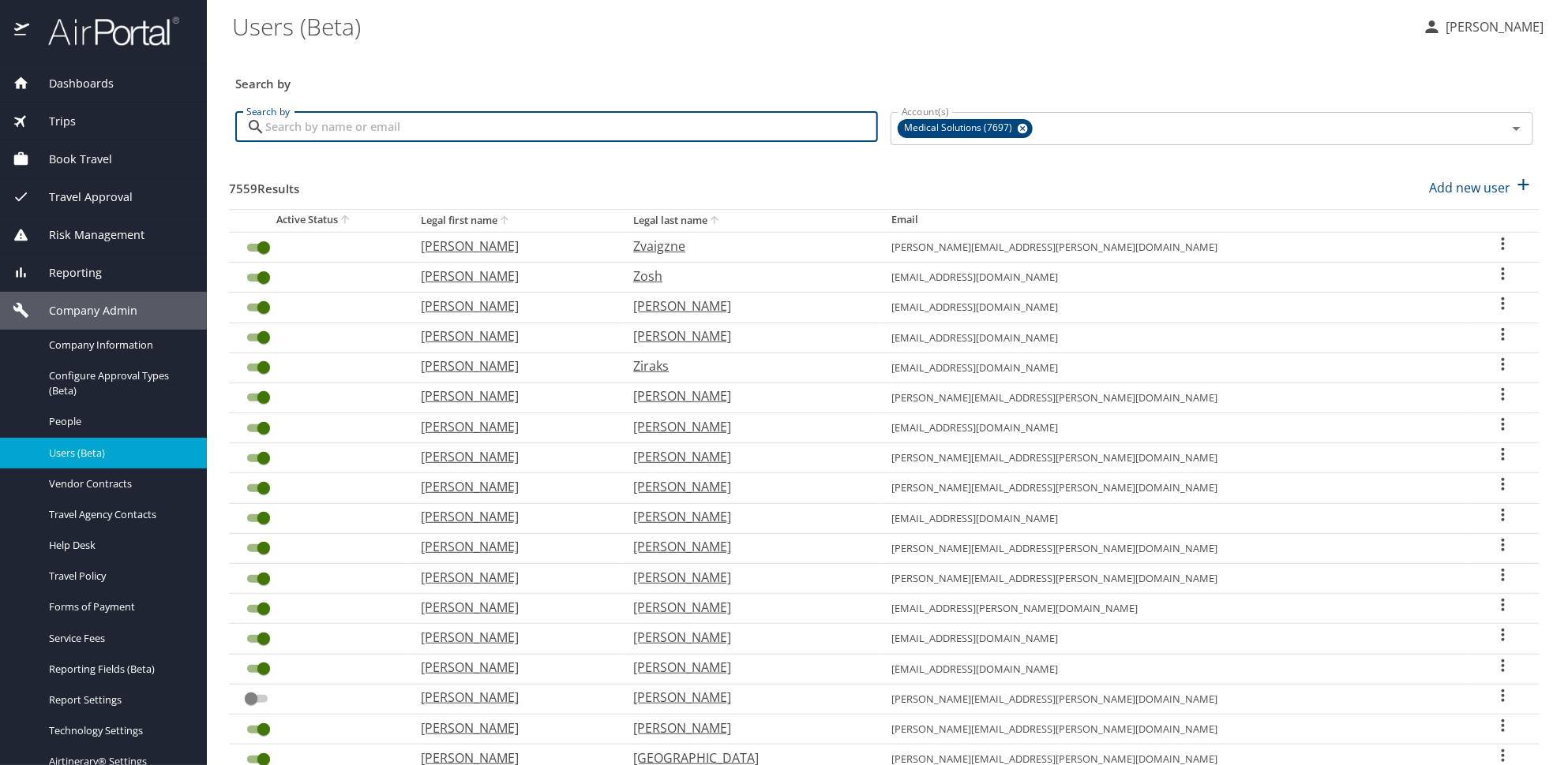
click at [404, 134] on input "Search by" at bounding box center [571, 127] width 613 height 30
paste input "dmu1990@icloud.com"
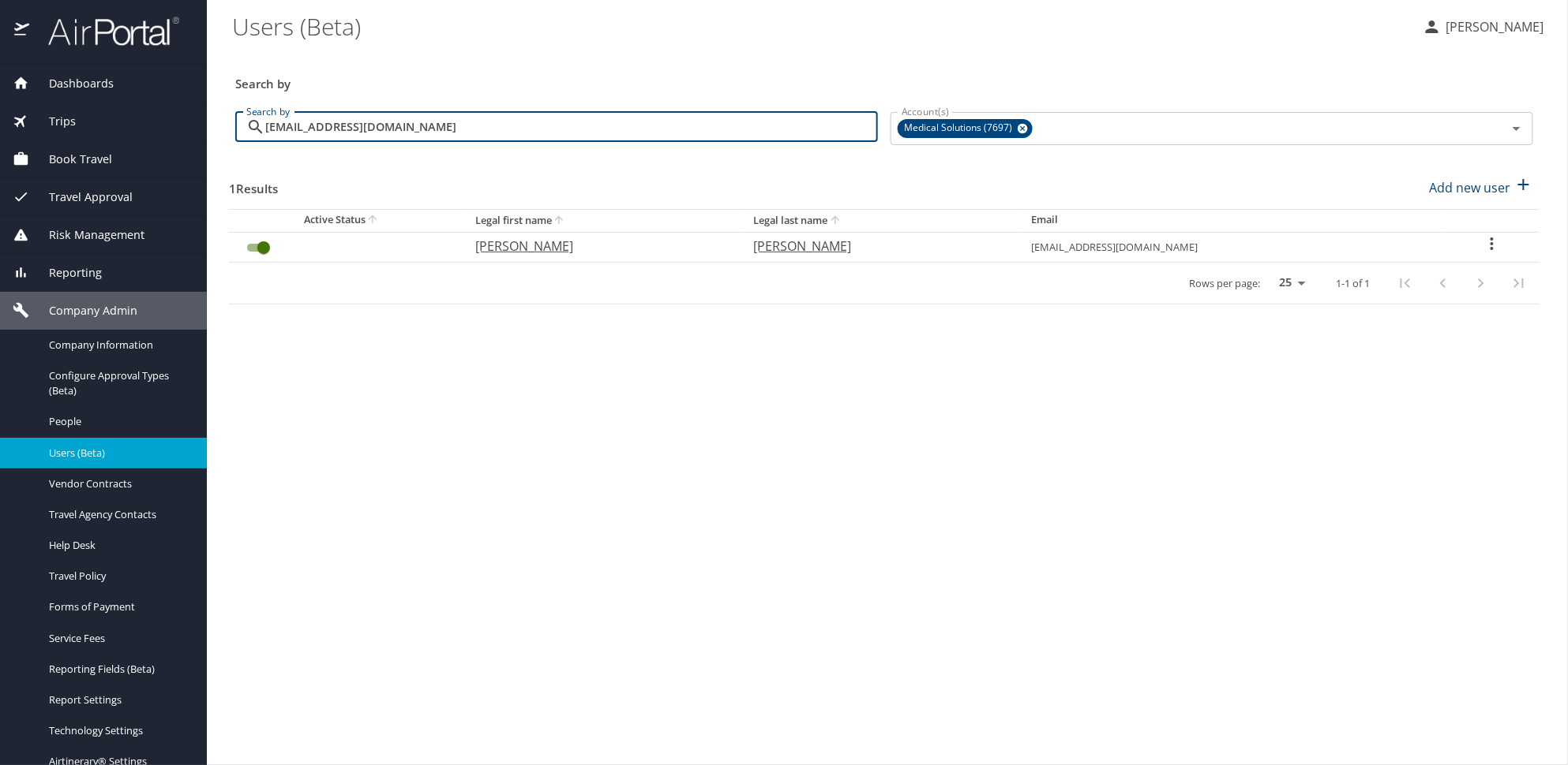
type input "dmu1990@icloud.com"
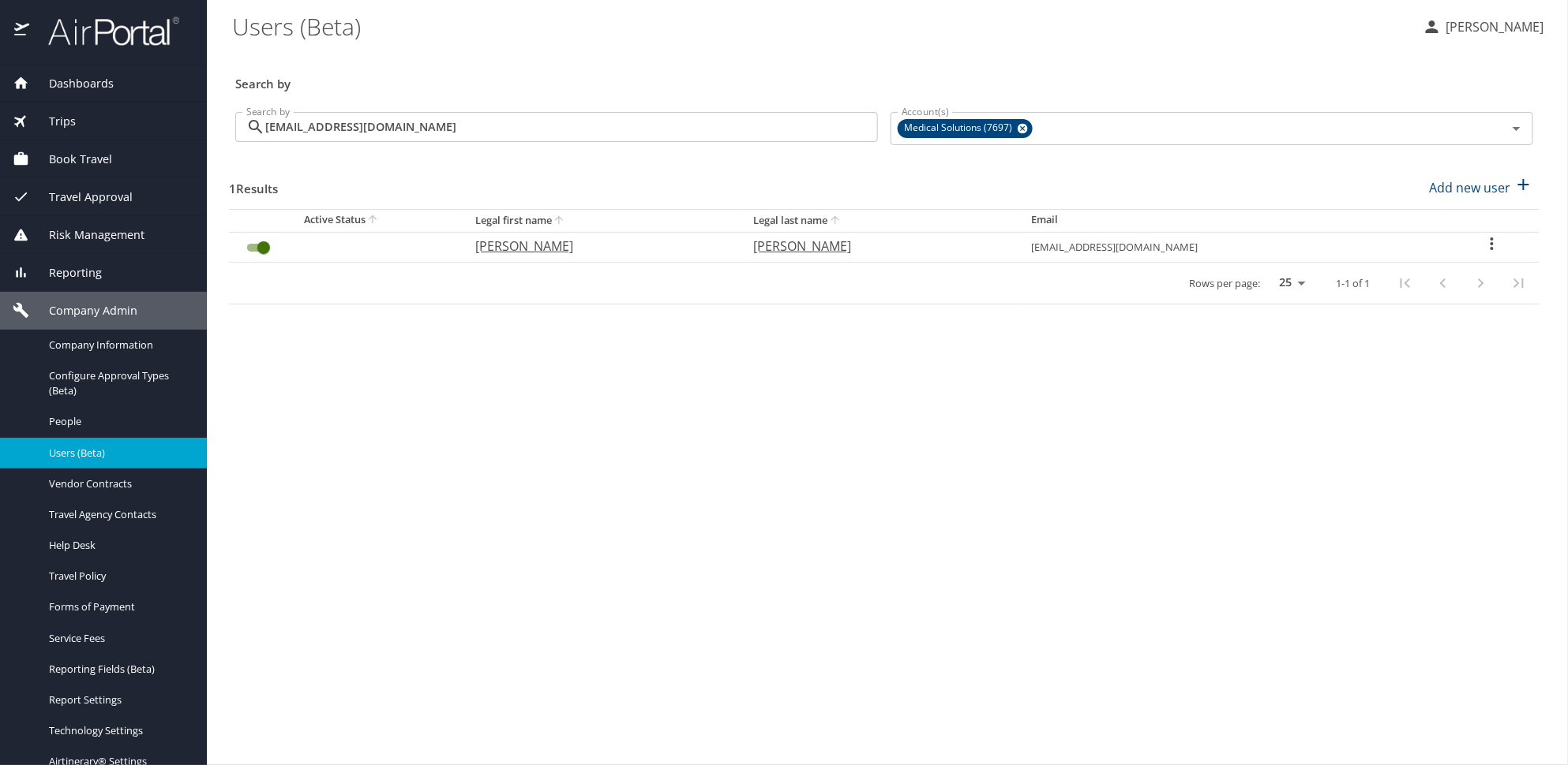
click at [1488, 247] on icon "User Search Table" at bounding box center [1492, 243] width 19 height 19
click at [1394, 249] on p "View profile" at bounding box center [1401, 246] width 70 height 19
select select "US"
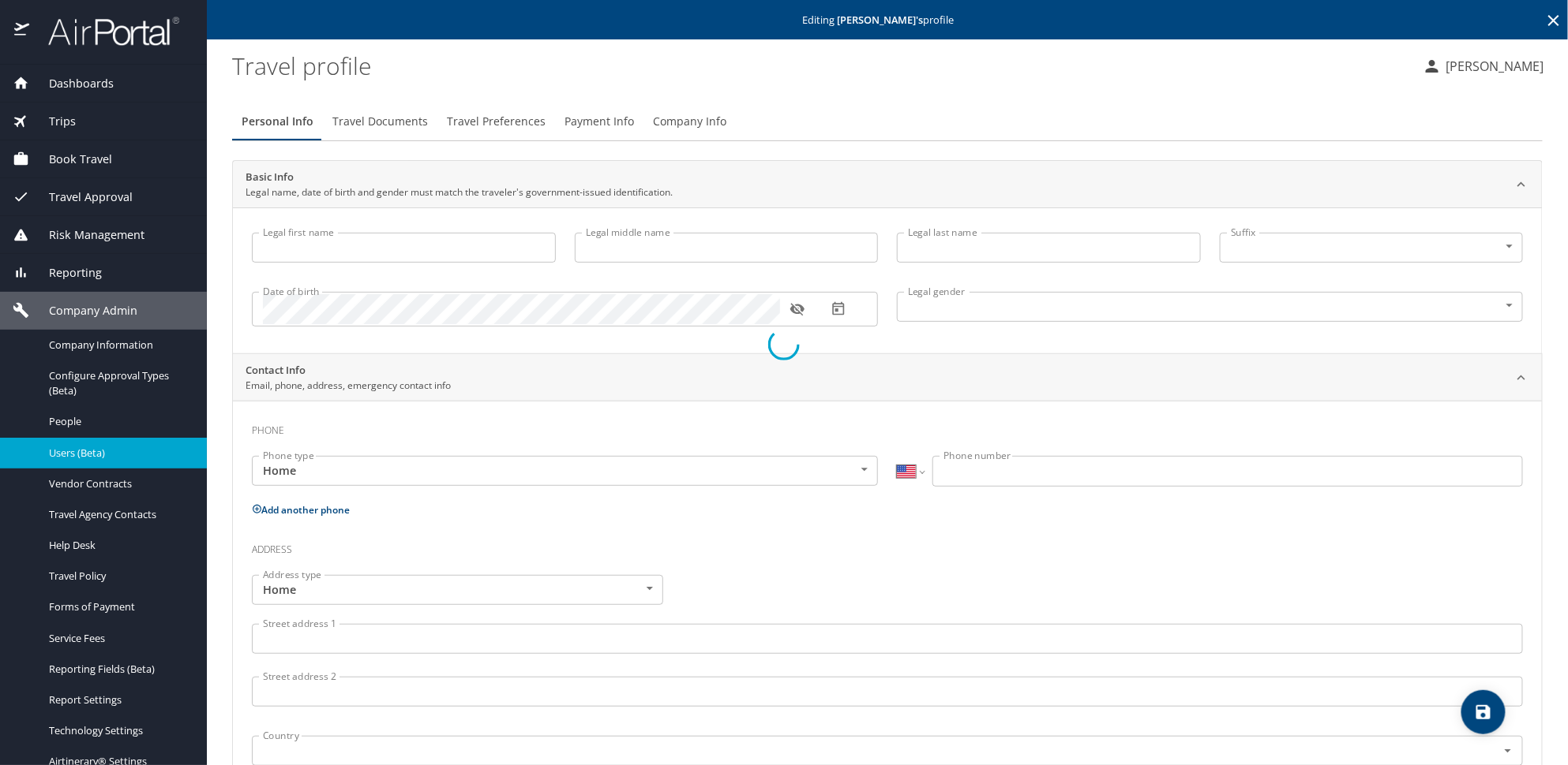
type input "Delfina"
type input "Martinez Ubiera"
type input "Female"
select select "US"
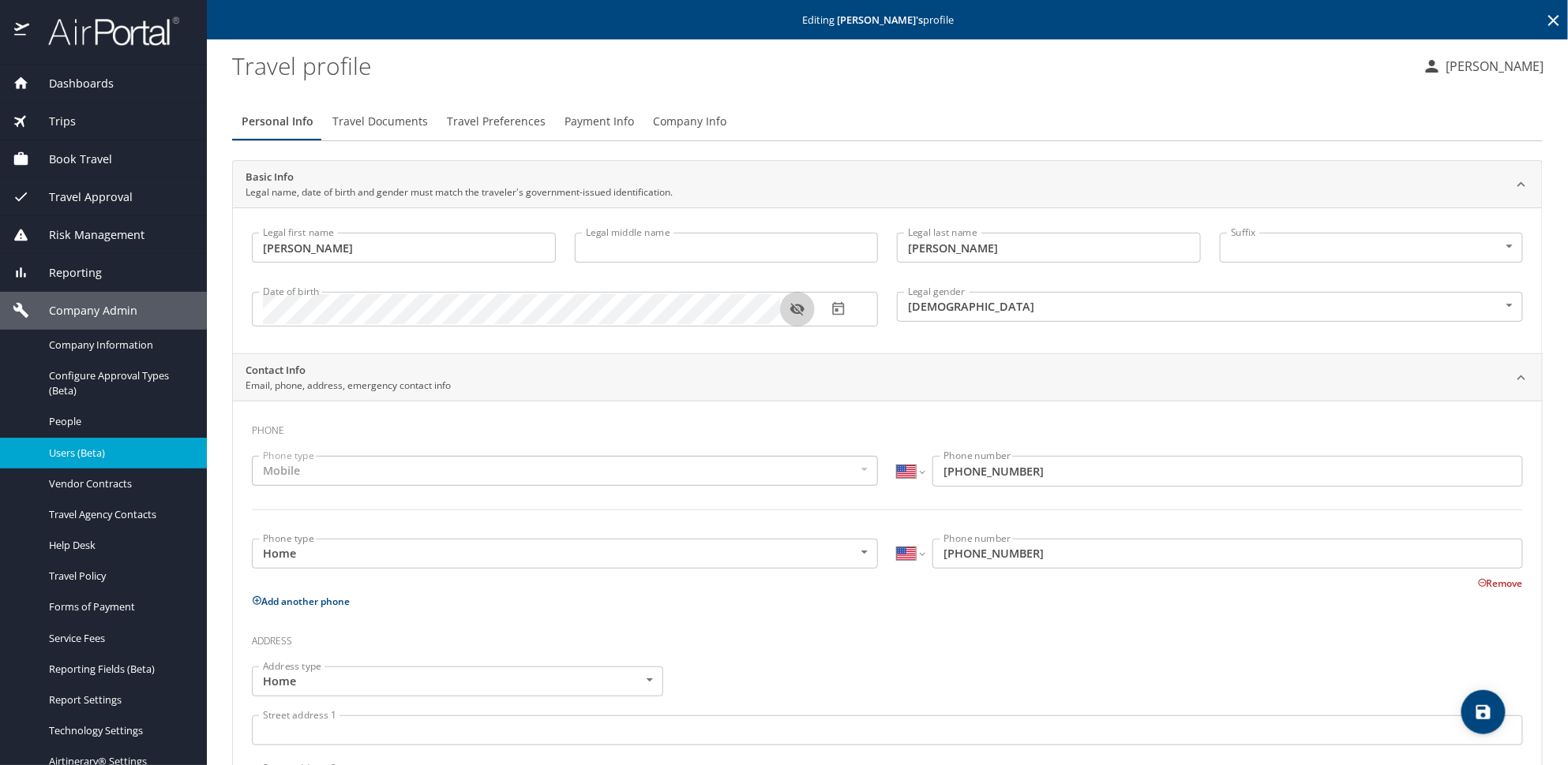
click at [797, 305] on icon "button" at bounding box center [797, 310] width 14 height 13
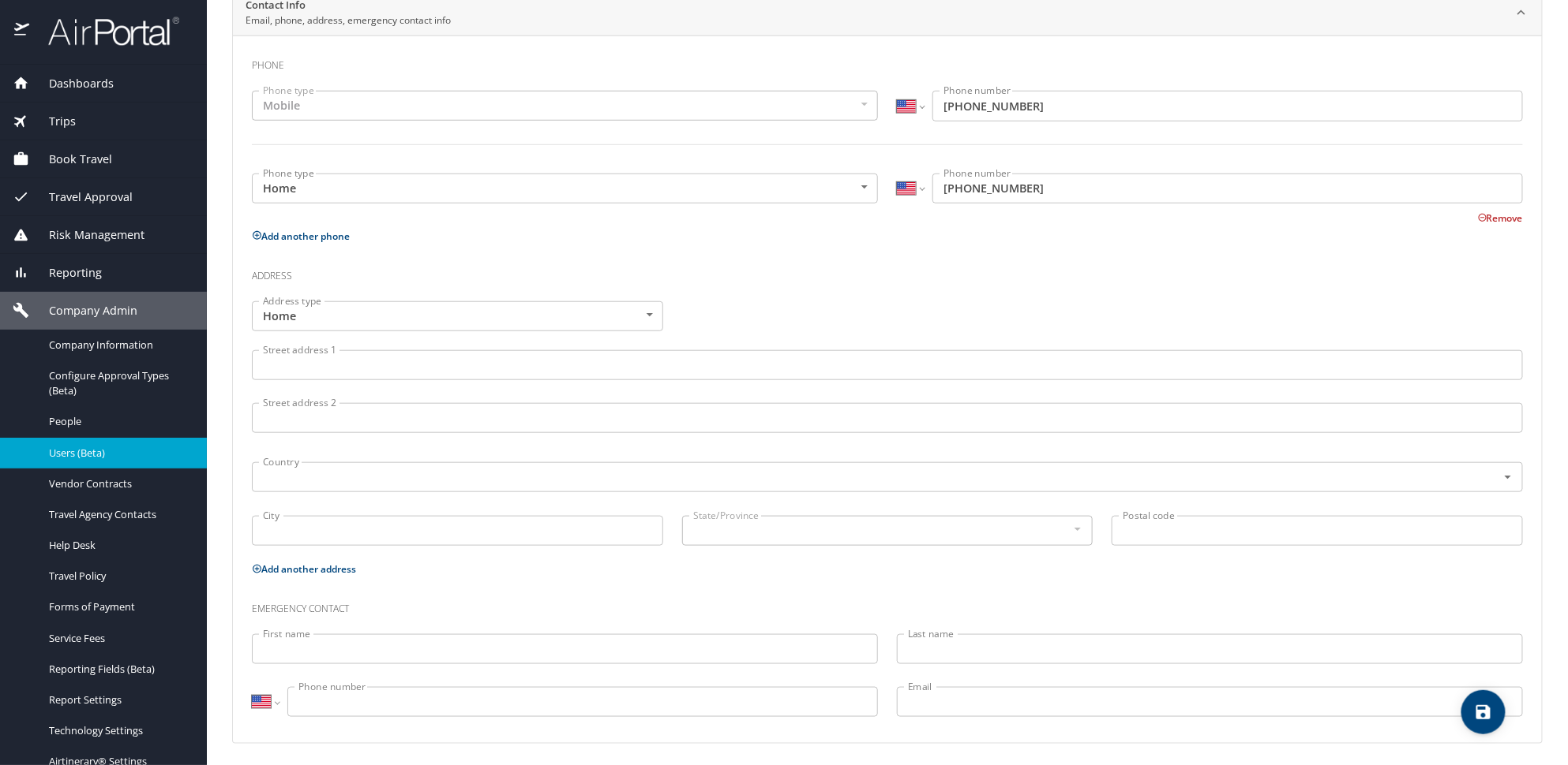
scroll to position [369, 0]
click at [1475, 711] on icon "save" at bounding box center [1483, 712] width 19 height 19
select select "US"
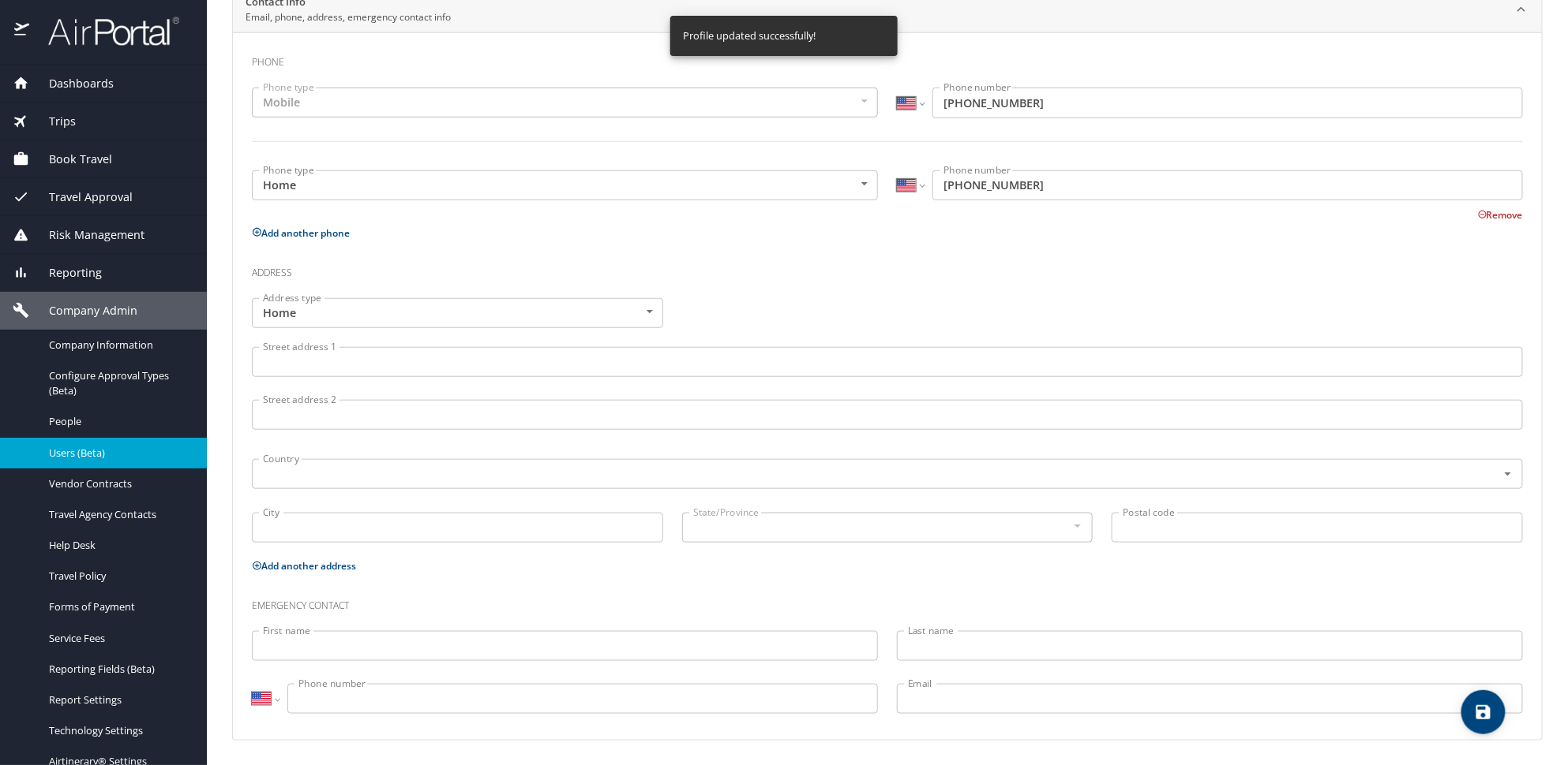
select select "US"
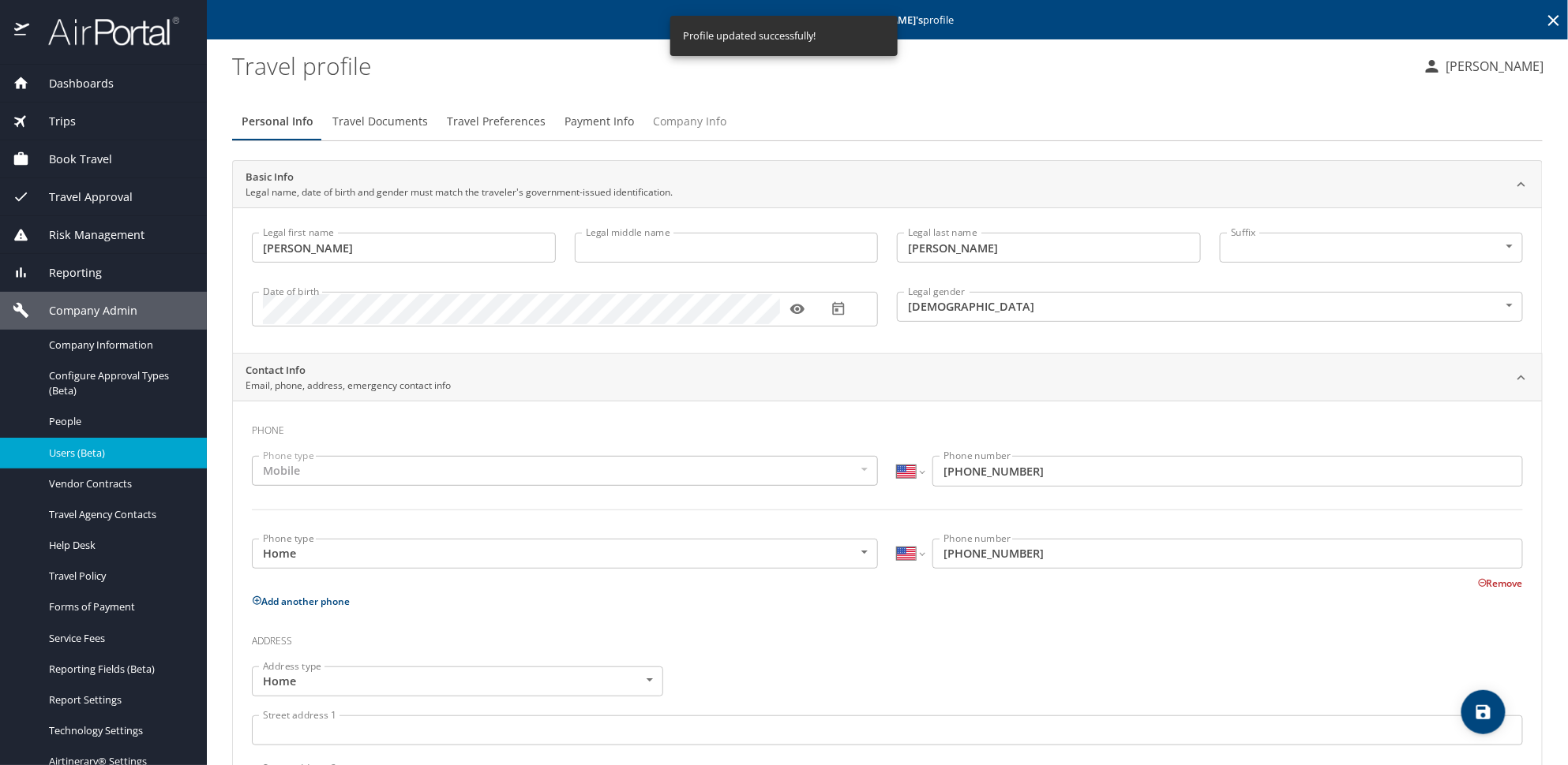
click at [698, 119] on span "Company Info" at bounding box center [689, 122] width 73 height 20
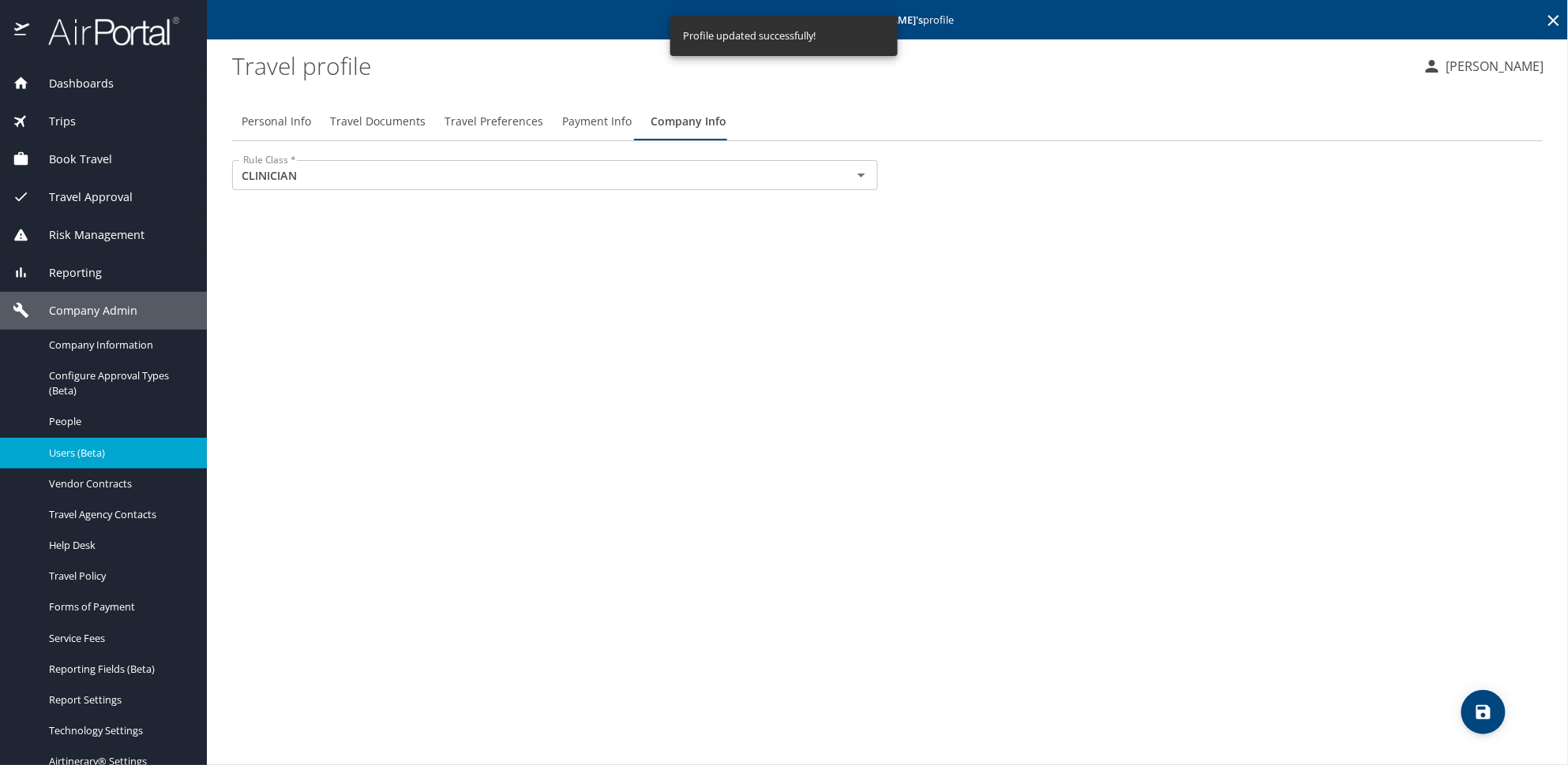
click at [1495, 740] on div "Personal Info Travel Documents Travel Preferences Payment Info Company Info Rul…" at bounding box center [888, 427] width 1311 height 675
click at [1494, 719] on span "save" at bounding box center [1483, 712] width 44 height 19
click at [488, 130] on span "Travel Preferences" at bounding box center [493, 122] width 99 height 20
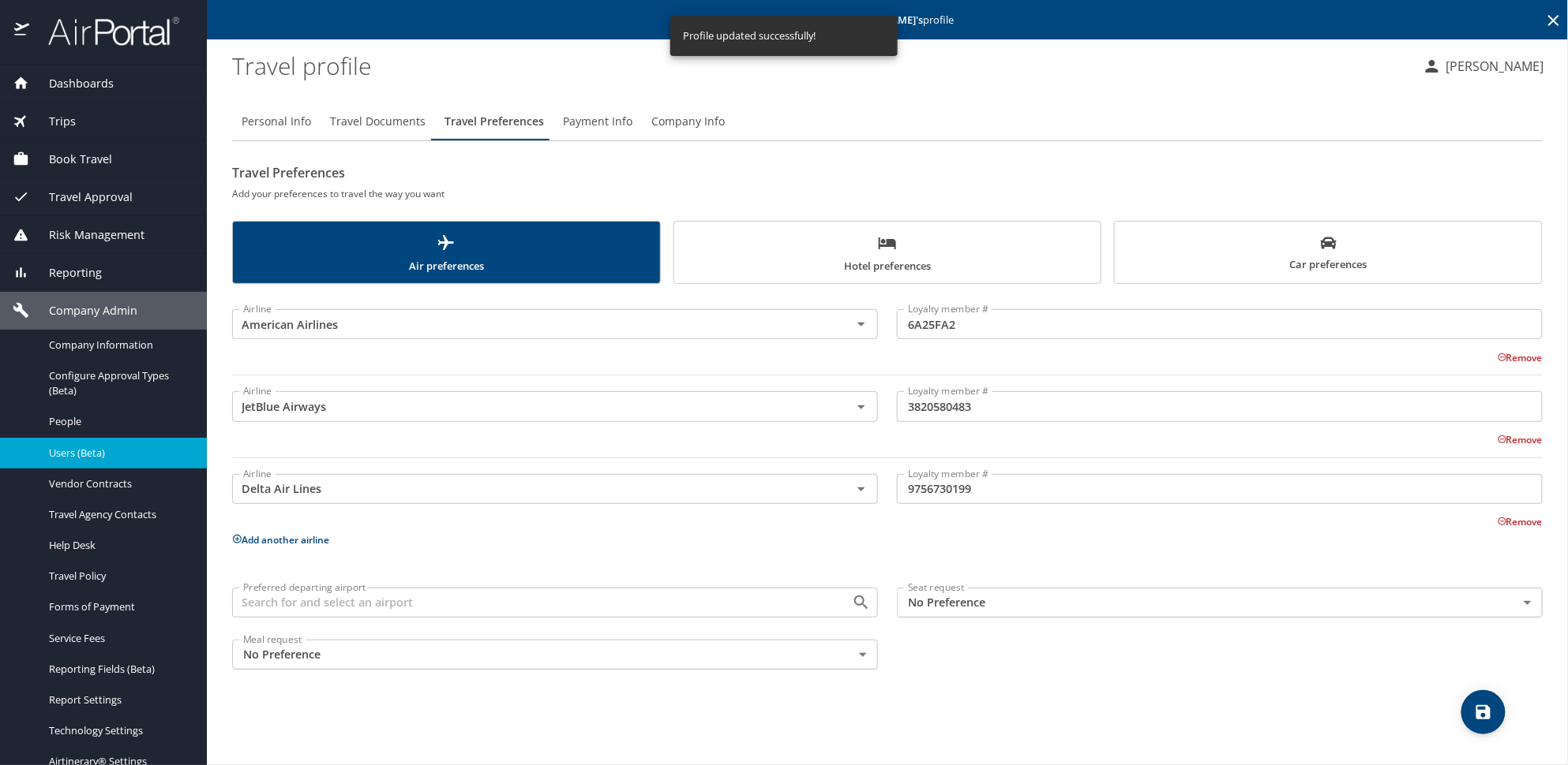
click at [1487, 716] on icon "save" at bounding box center [1484, 713] width 14 height 14
click at [1490, 722] on button "save" at bounding box center [1483, 713] width 44 height 44
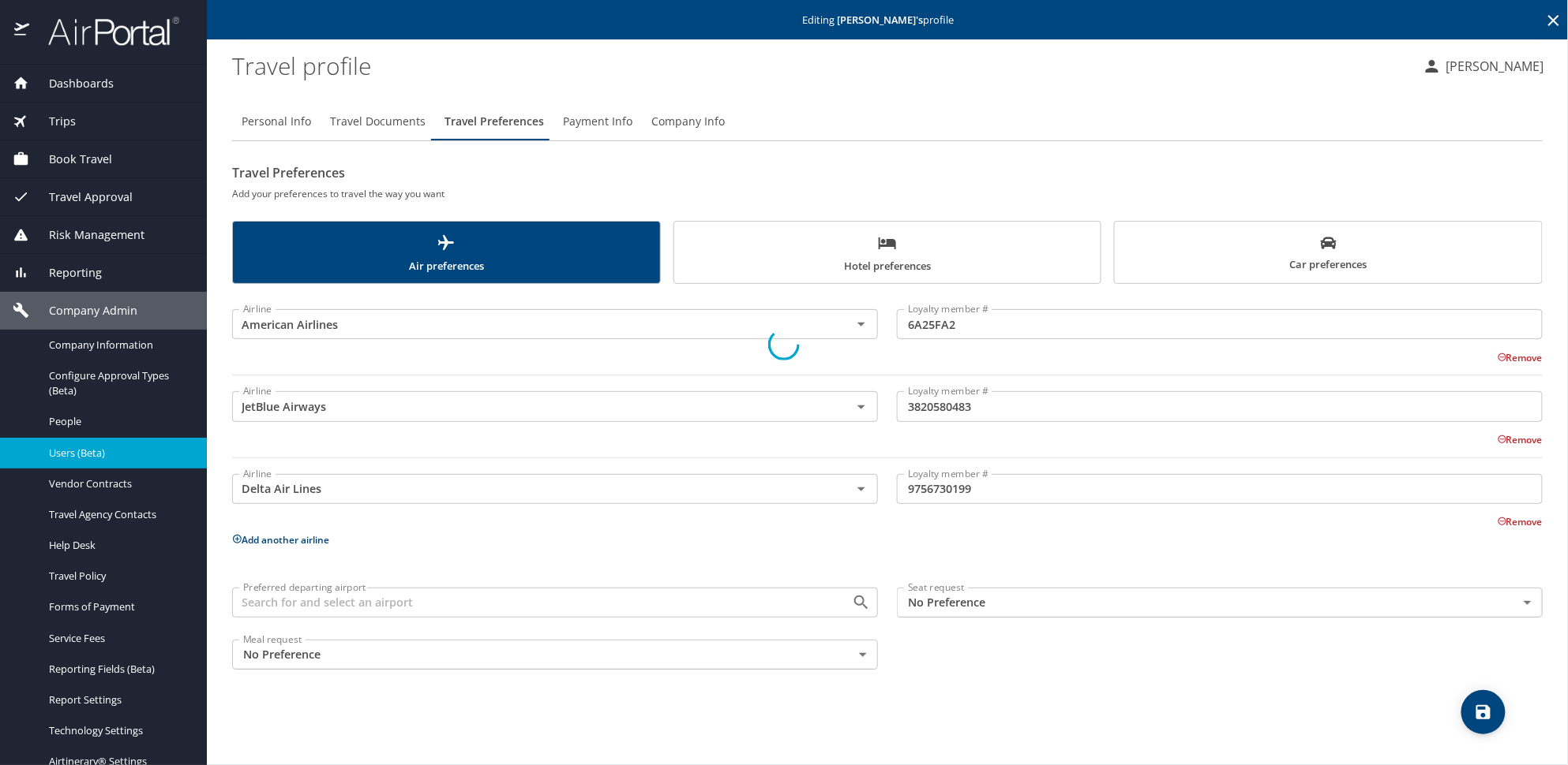
click at [369, 122] on div at bounding box center [784, 344] width 1568 height 842
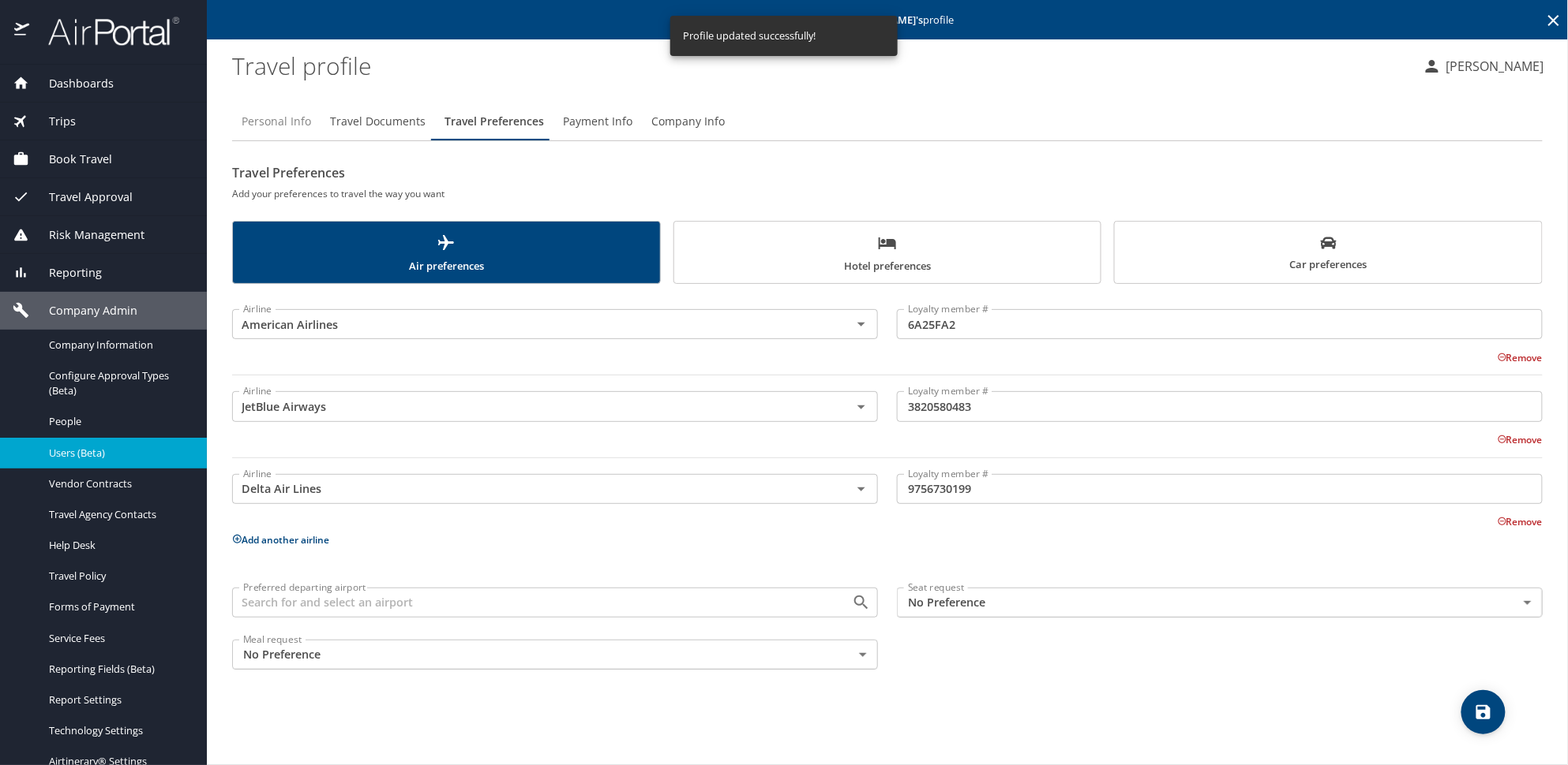
click at [293, 119] on span "Personal Info" at bounding box center [276, 122] width 70 height 20
select select "US"
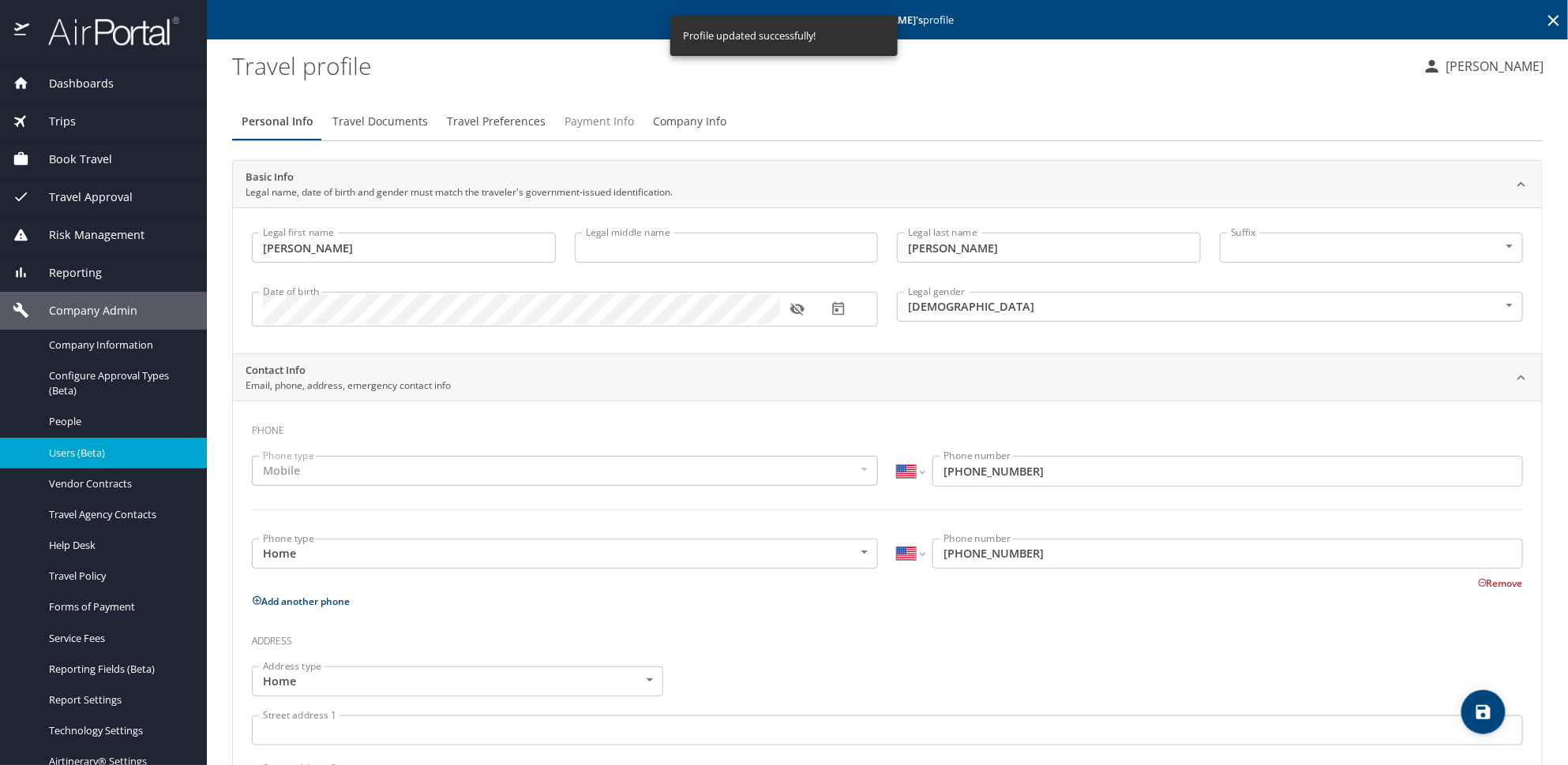
click at [612, 117] on span "Payment Info" at bounding box center [599, 122] width 70 height 20
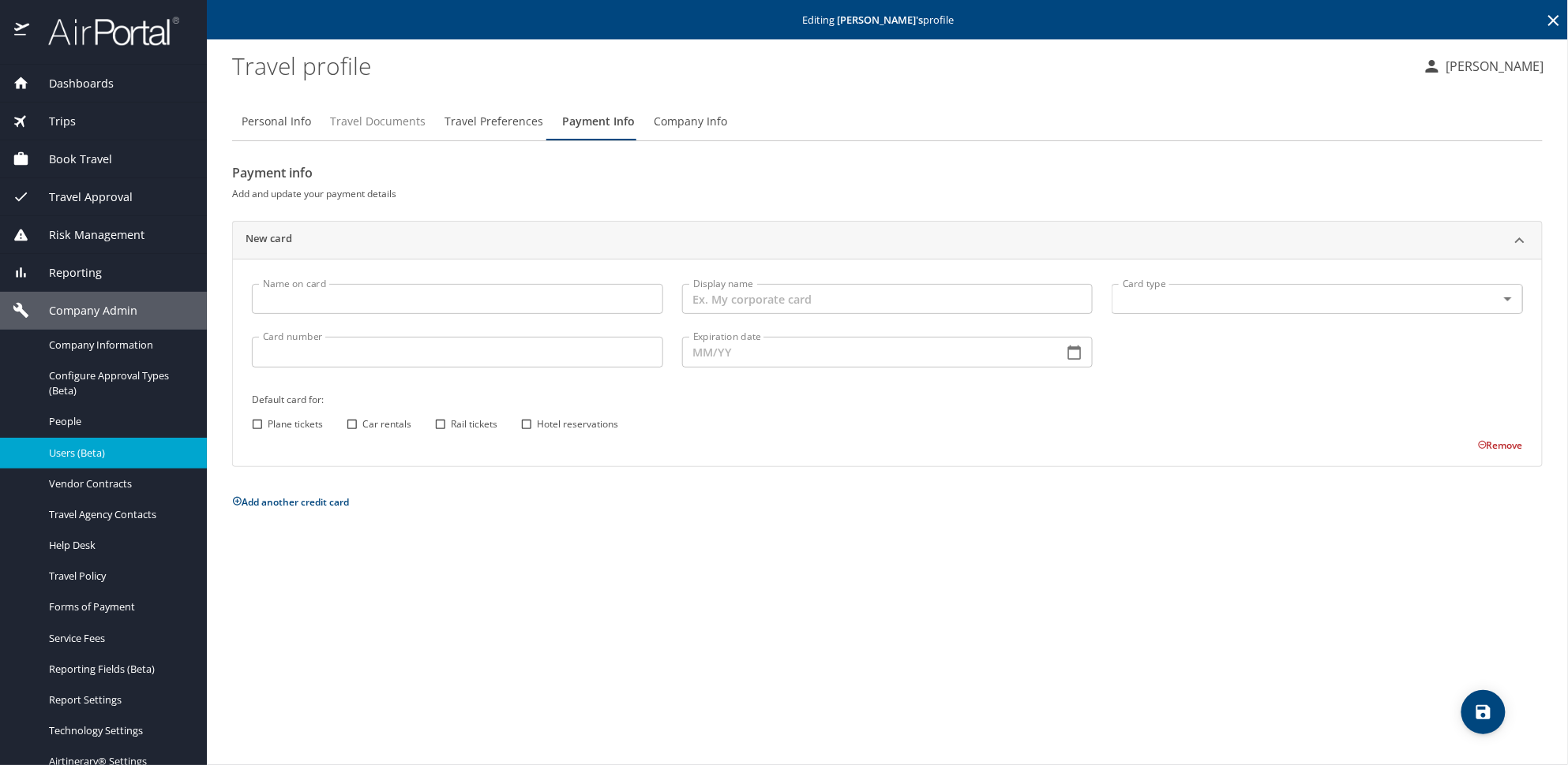
click at [392, 124] on span "Travel Documents" at bounding box center [378, 122] width 96 height 20
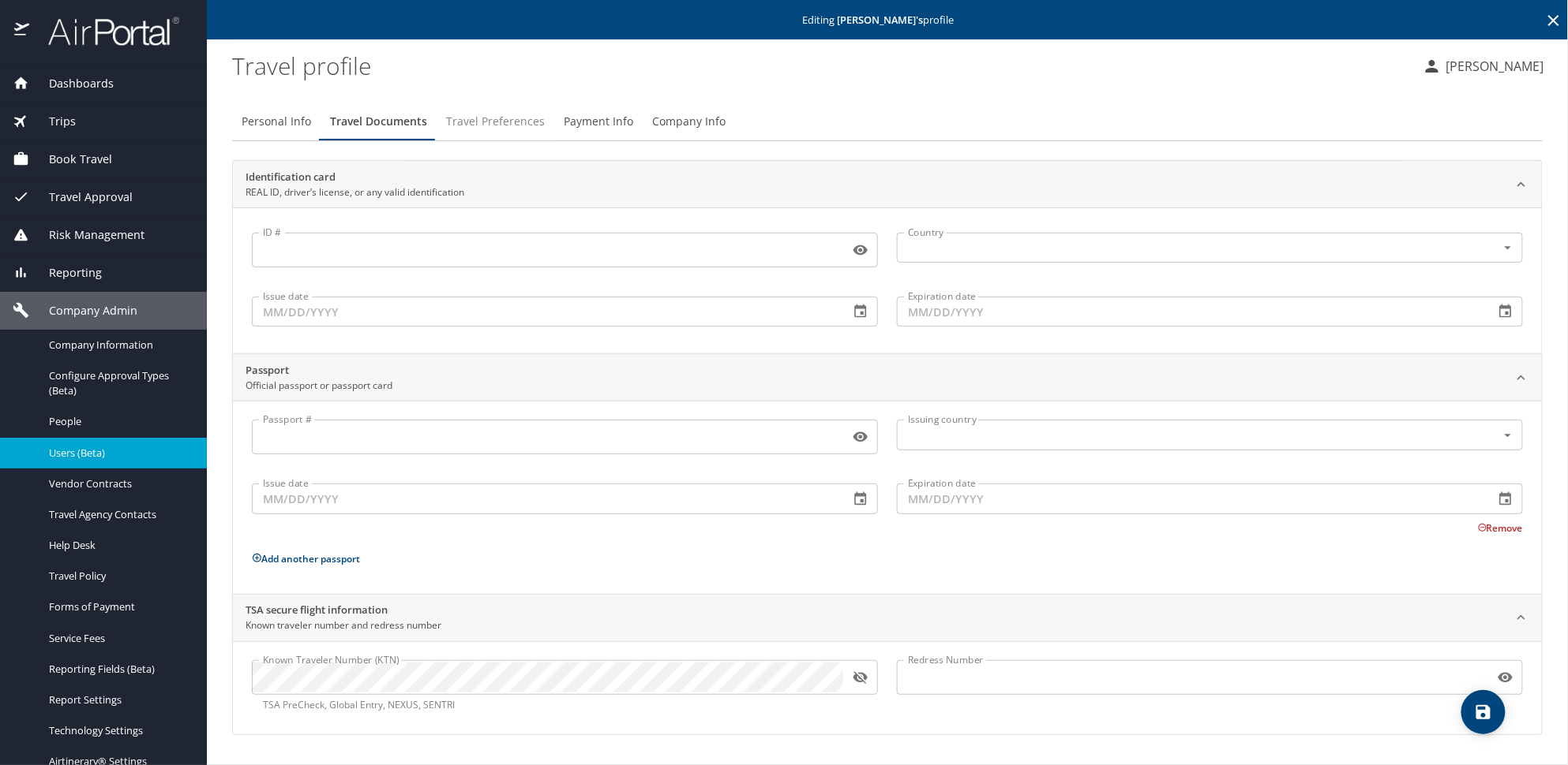
click at [482, 122] on span "Travel Preferences" at bounding box center [495, 122] width 99 height 20
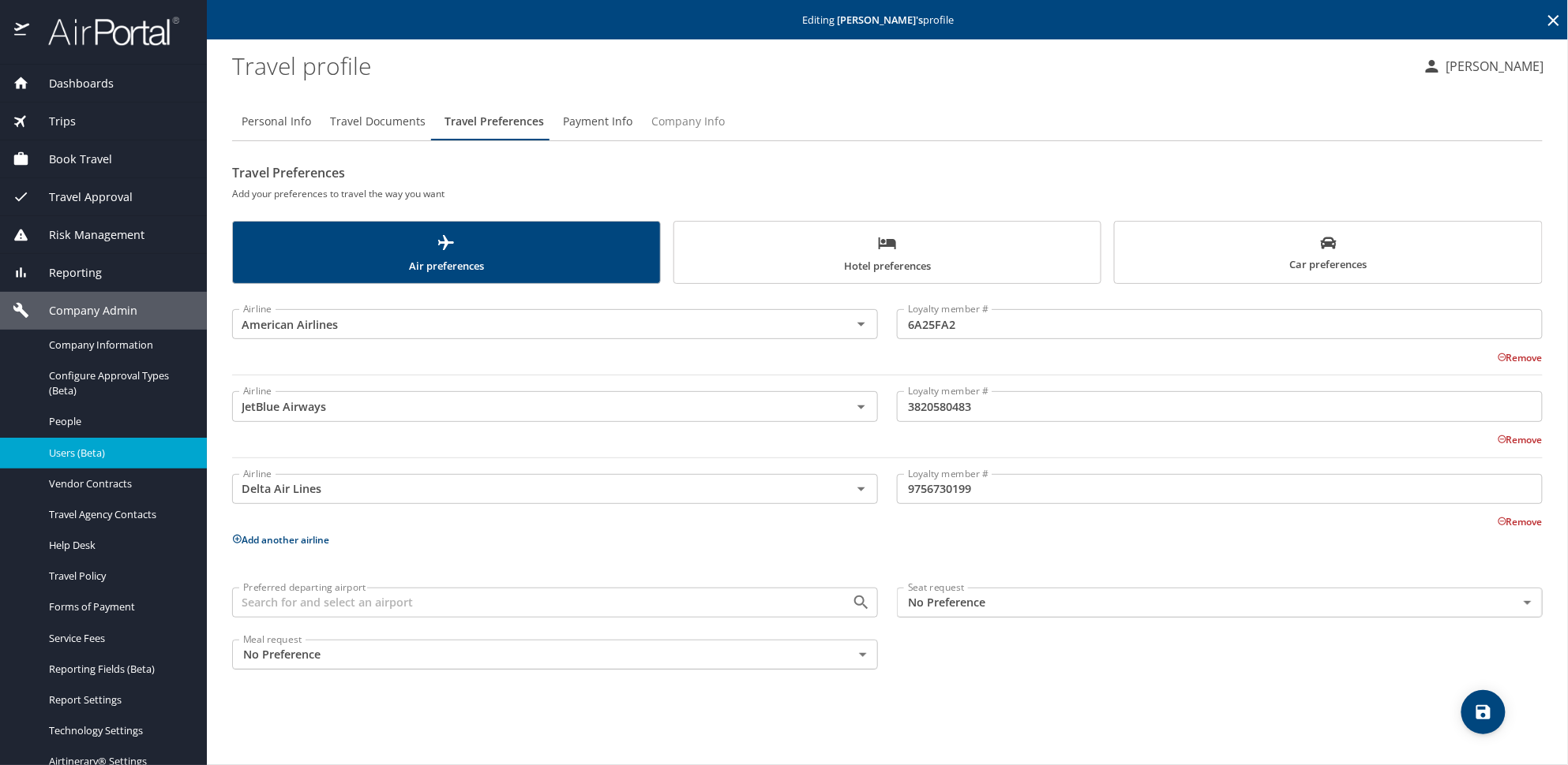
click at [695, 121] on span "Company Info" at bounding box center [688, 122] width 73 height 20
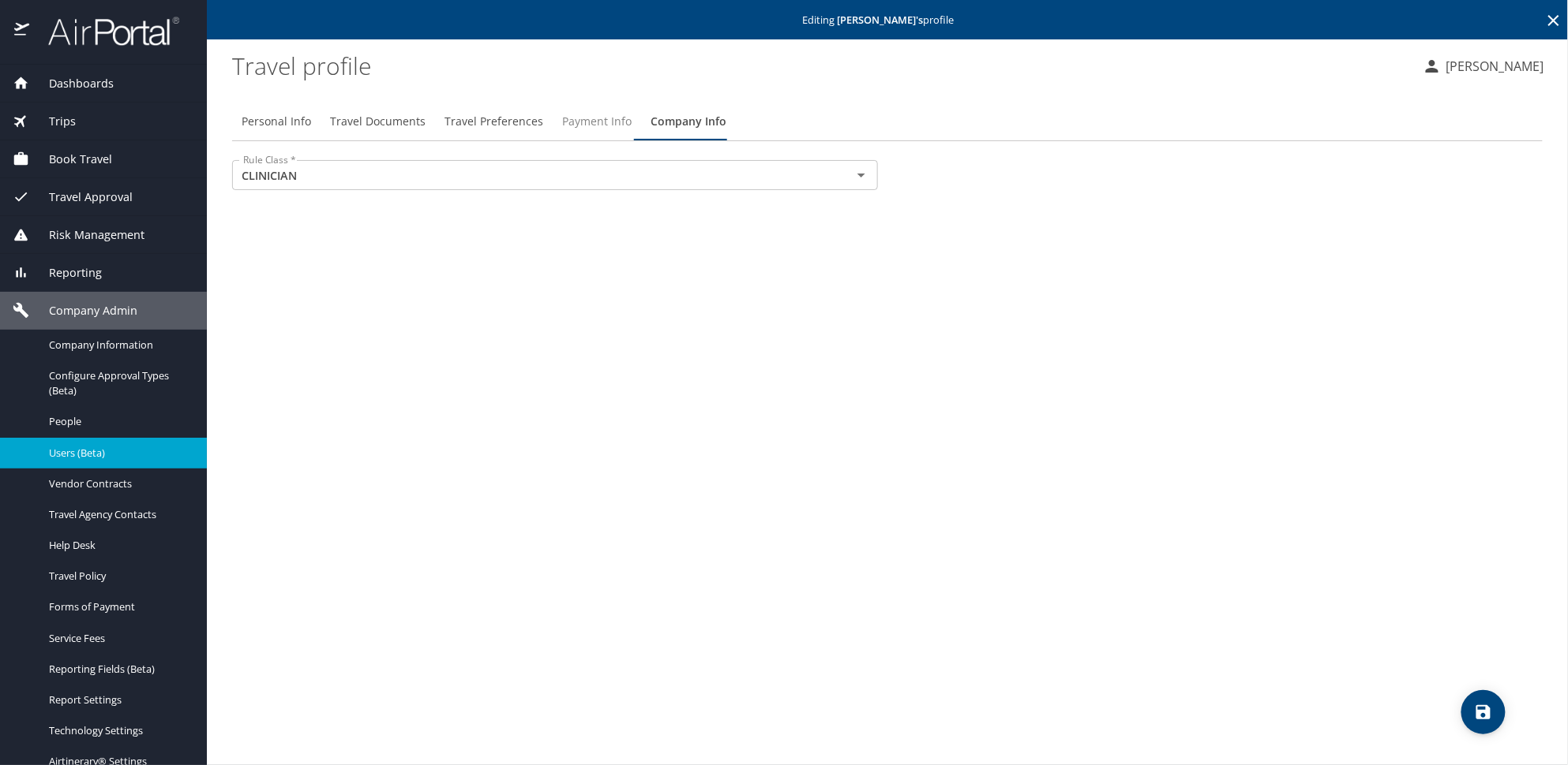
click at [614, 127] on span "Payment Info" at bounding box center [596, 122] width 70 height 20
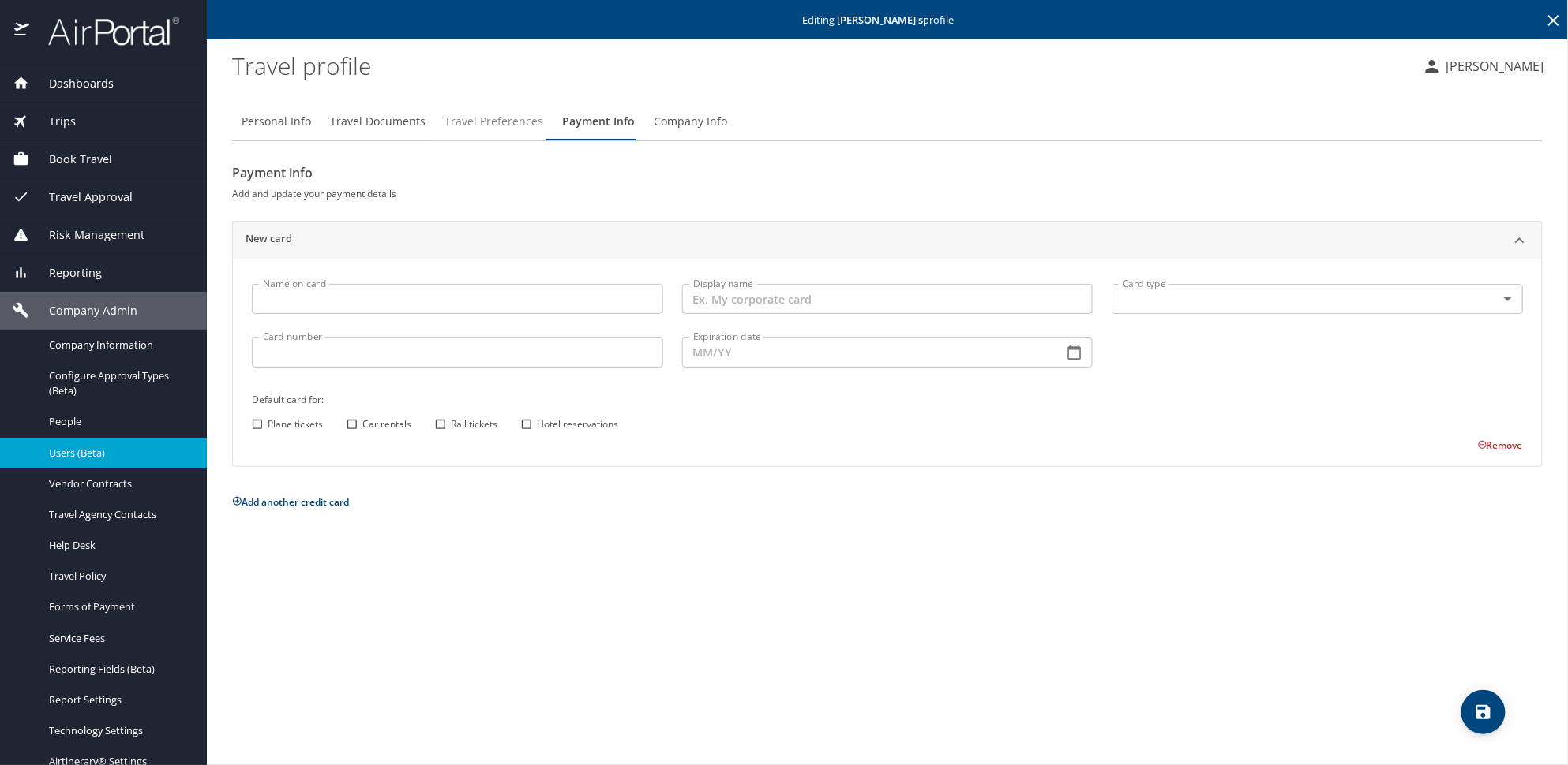
click at [481, 139] on button "Travel Preferences" at bounding box center [494, 121] width 118 height 38
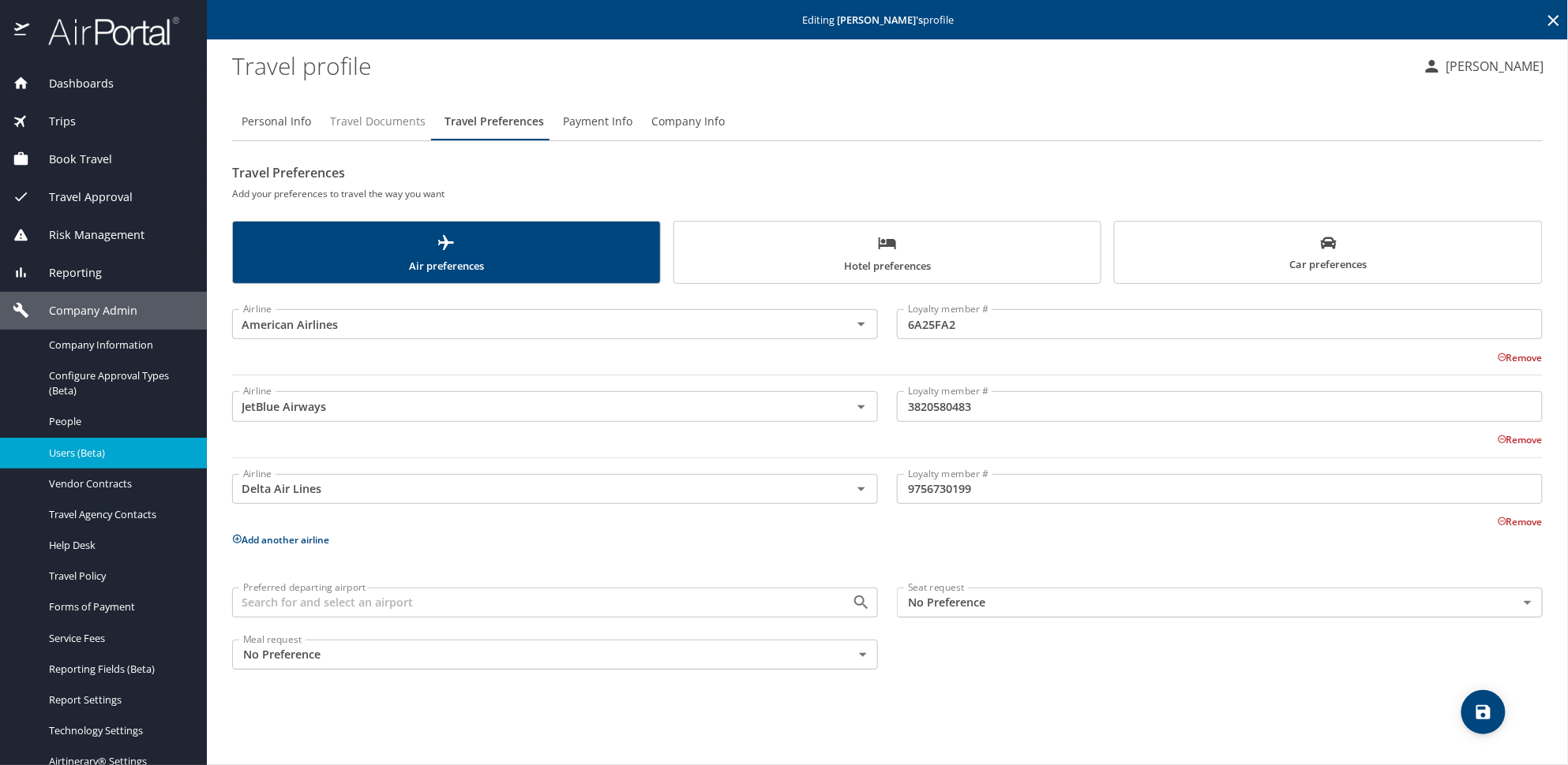
click at [361, 131] on button "Travel Documents" at bounding box center [377, 121] width 115 height 38
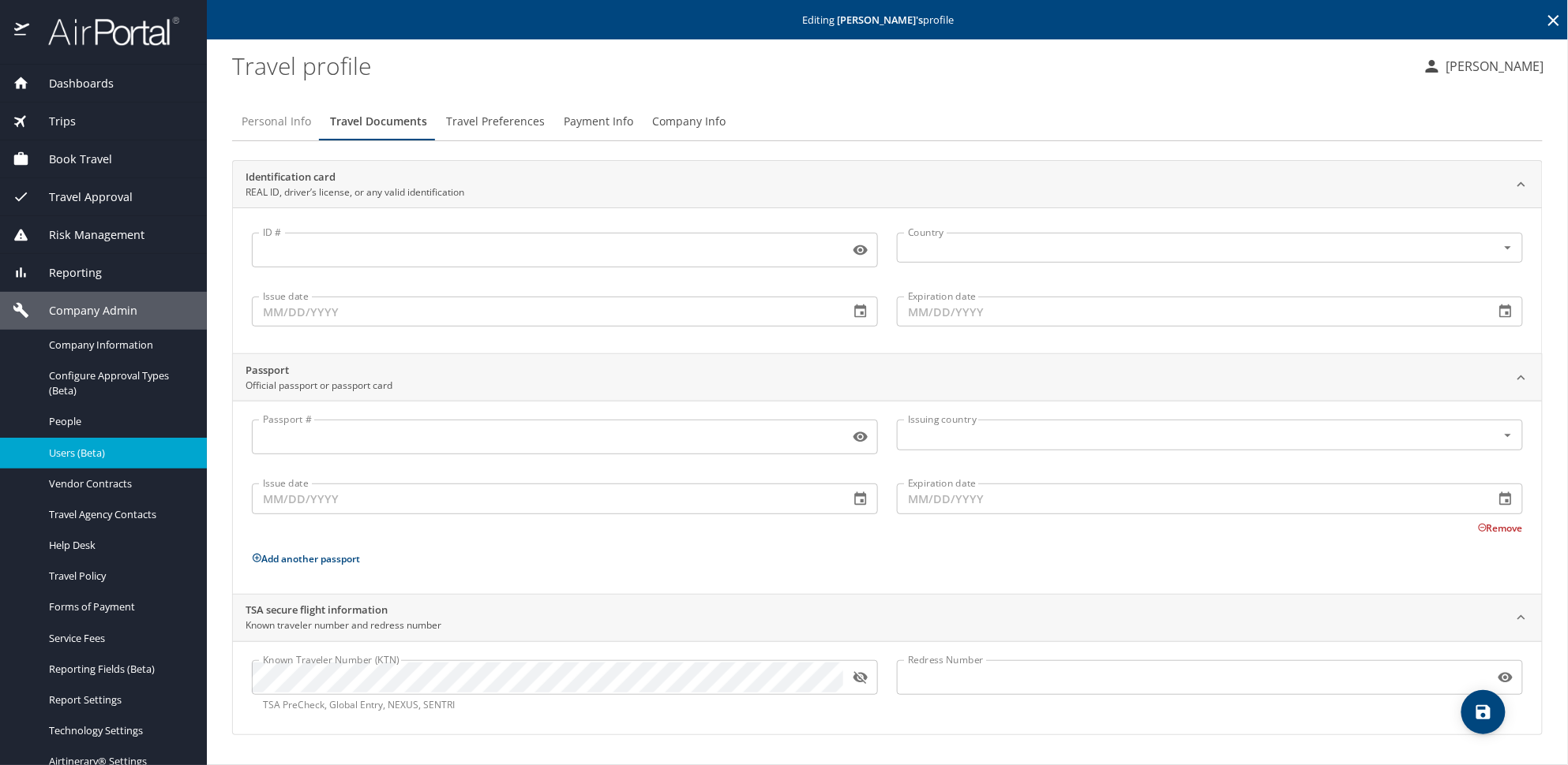
click at [286, 120] on span "Personal Info" at bounding box center [276, 122] width 70 height 20
select select "US"
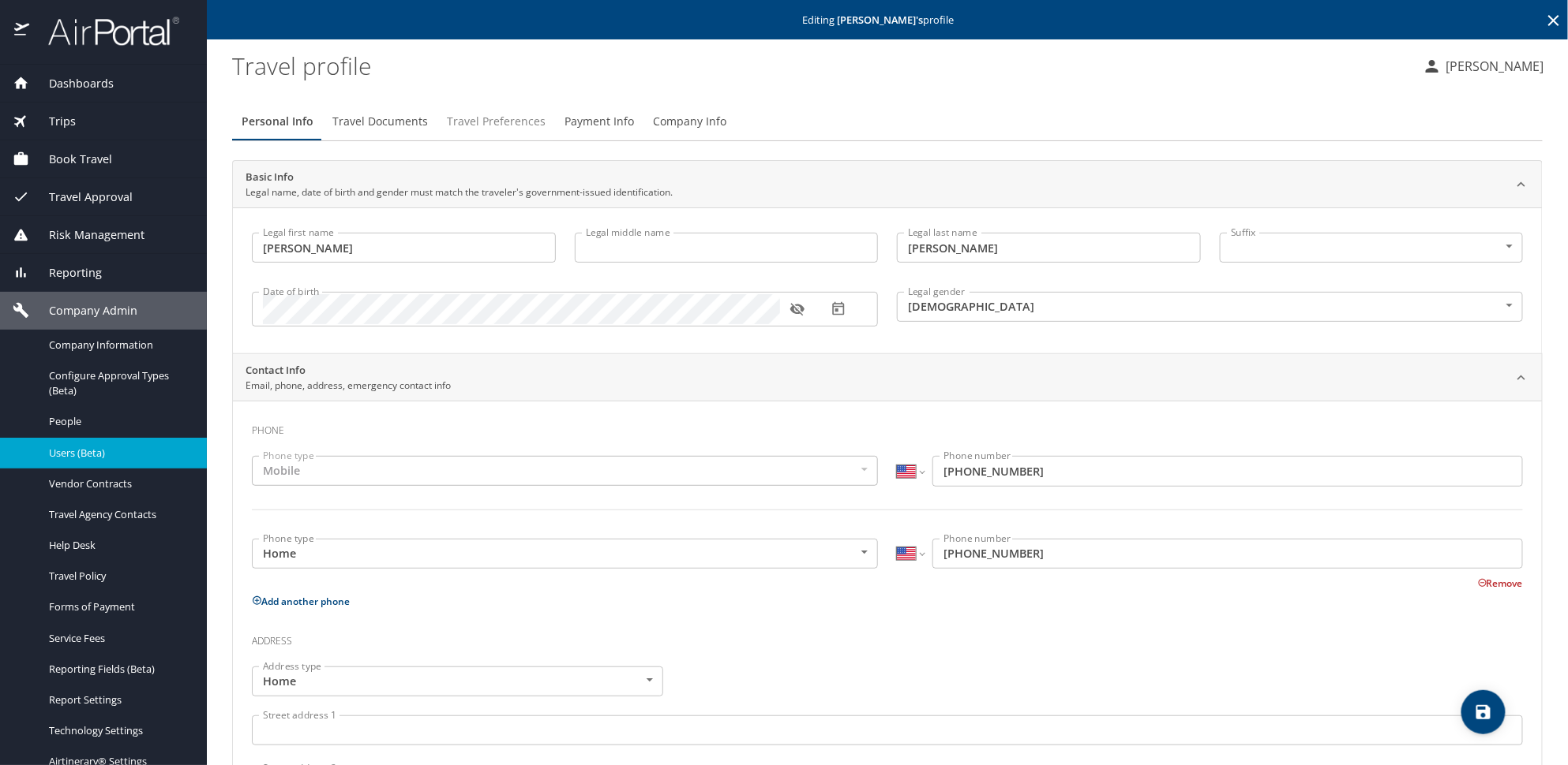
click at [480, 120] on span "Travel Preferences" at bounding box center [496, 122] width 99 height 20
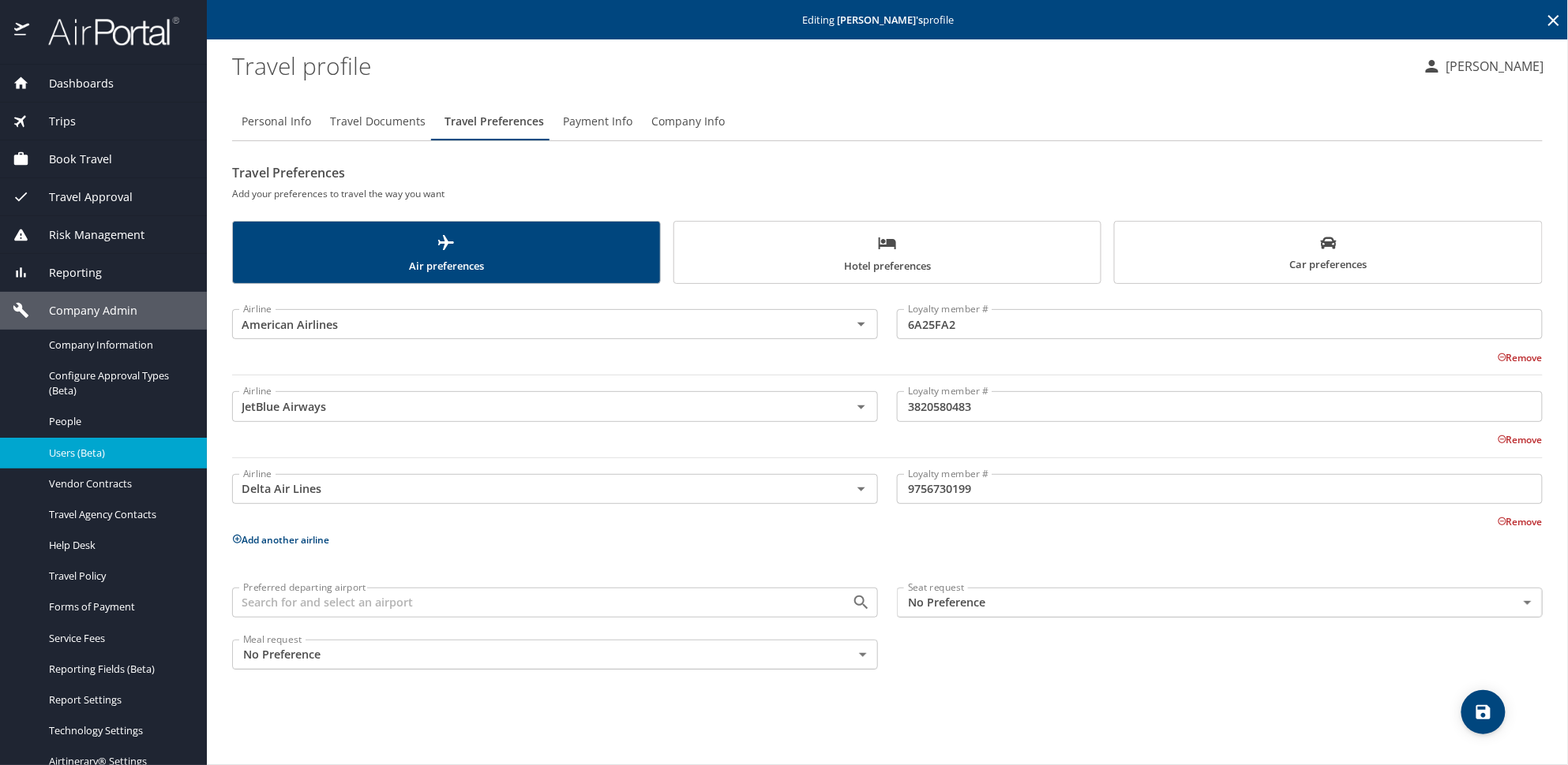
click at [416, 116] on span "Travel Documents" at bounding box center [378, 122] width 96 height 20
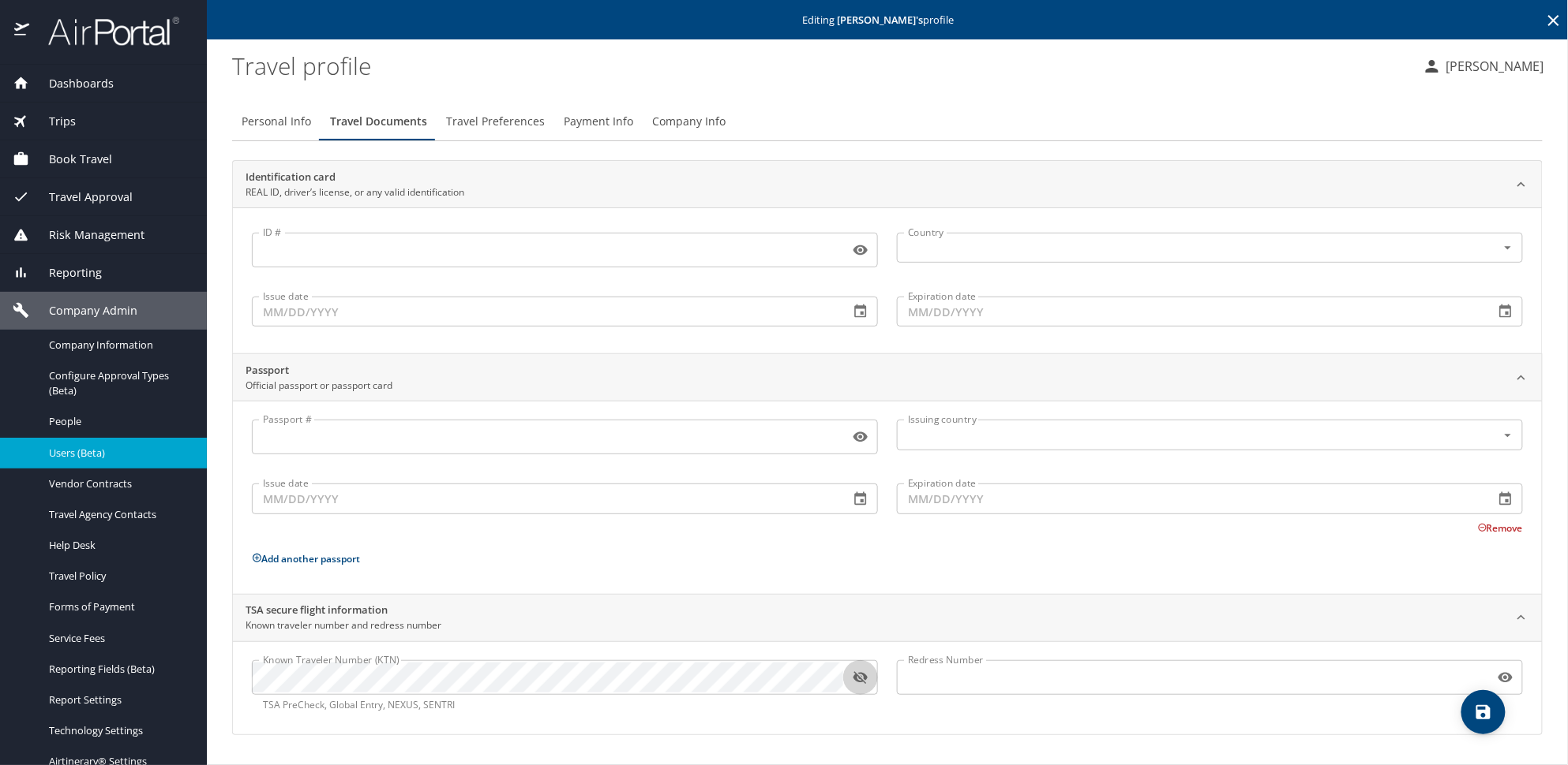
click at [864, 678] on icon "button" at bounding box center [860, 678] width 14 height 13
click at [611, 127] on span "Payment Info" at bounding box center [598, 122] width 70 height 20
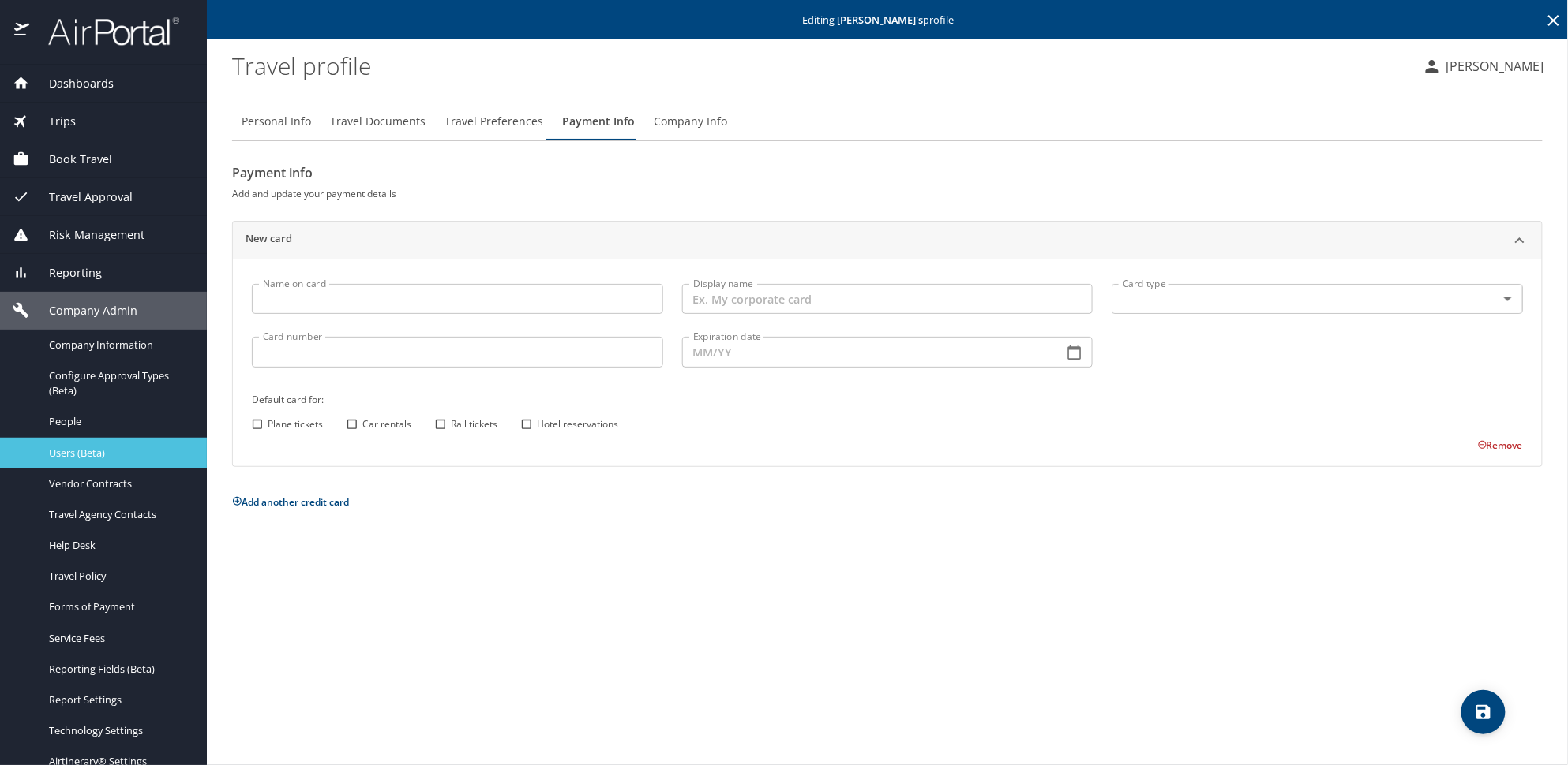
click at [85, 439] on link "Users (Beta)" at bounding box center [103, 453] width 207 height 31
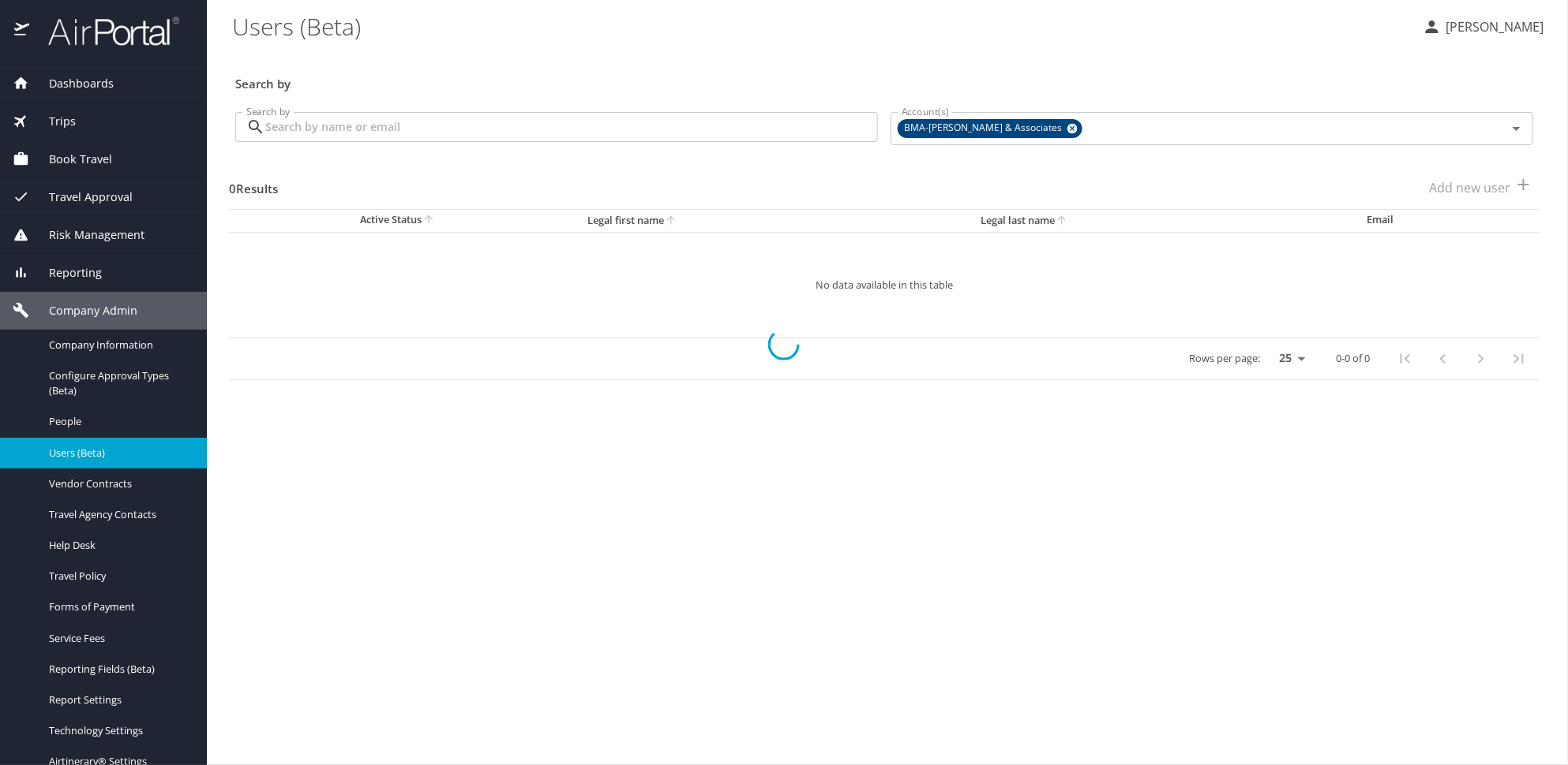
click at [87, 423] on div at bounding box center [784, 344] width 1568 height 842
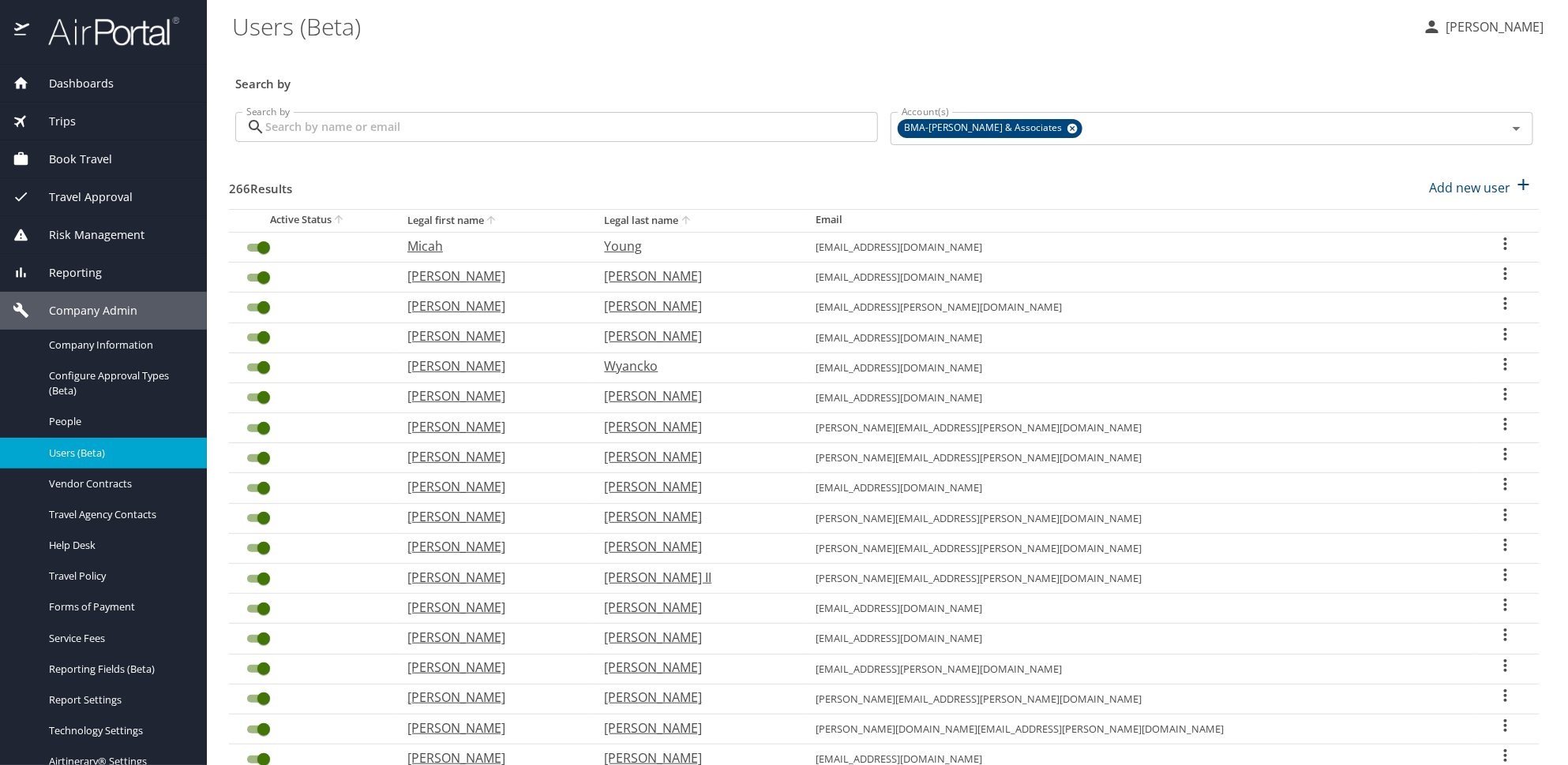
click at [87, 423] on span "People" at bounding box center [119, 421] width 139 height 15
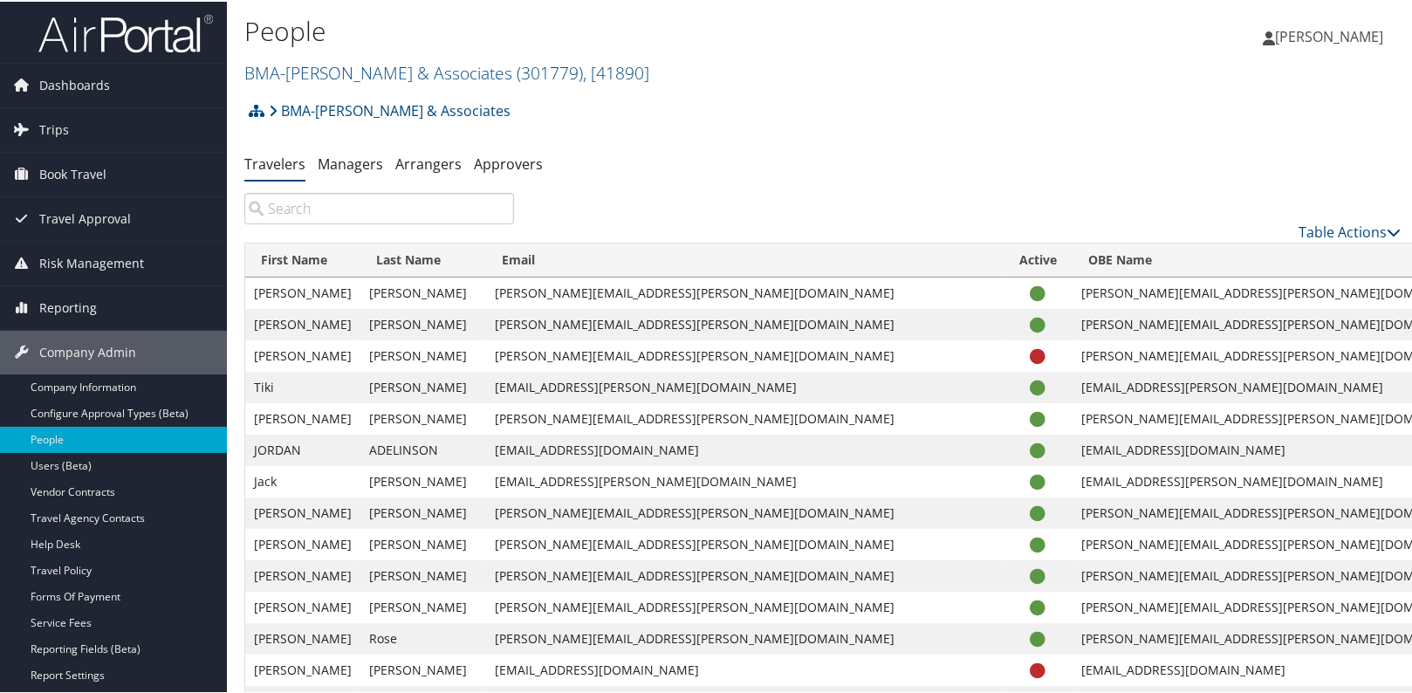
click at [374, 204] on input "search" at bounding box center [379, 206] width 270 height 31
paste input "[EMAIL_ADDRESS][DOMAIN_NAME]"
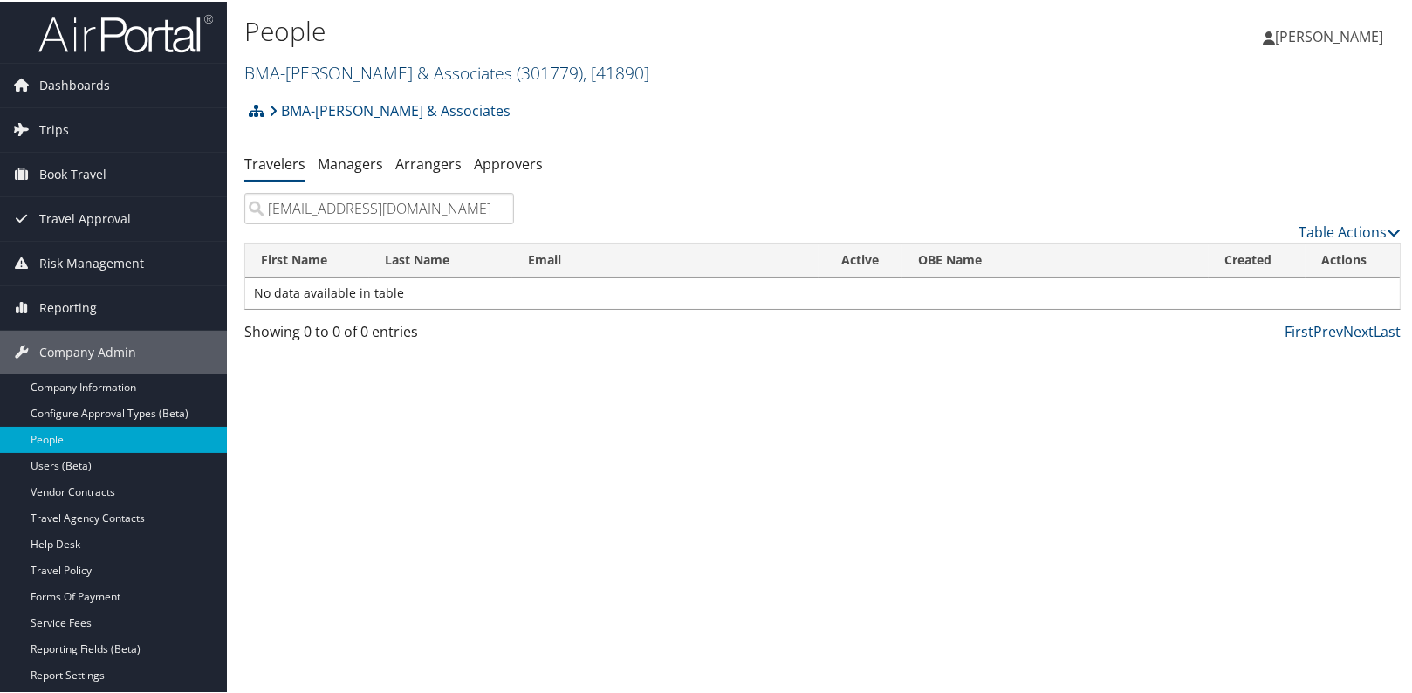
type input "[EMAIL_ADDRESS][DOMAIN_NAME]"
click at [316, 71] on link "BMA-Beshenich Muir & Associates ( 301779 ) , [ 41890 ]" at bounding box center [446, 71] width 405 height 24
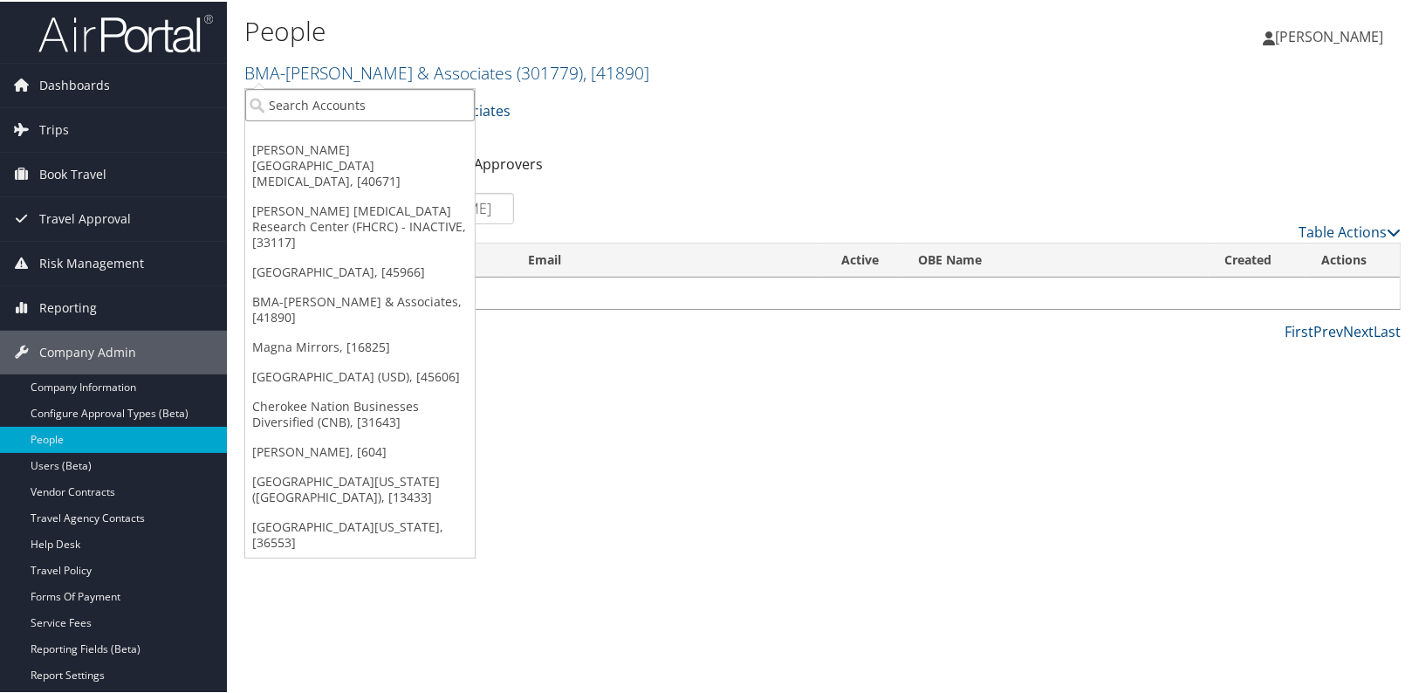
click at [312, 109] on input "search" at bounding box center [359, 103] width 229 height 32
paste input "[EMAIL_ADDRESS][DOMAIN_NAME]"
type input "[EMAIL_ADDRESS][DOMAIN_NAME]"
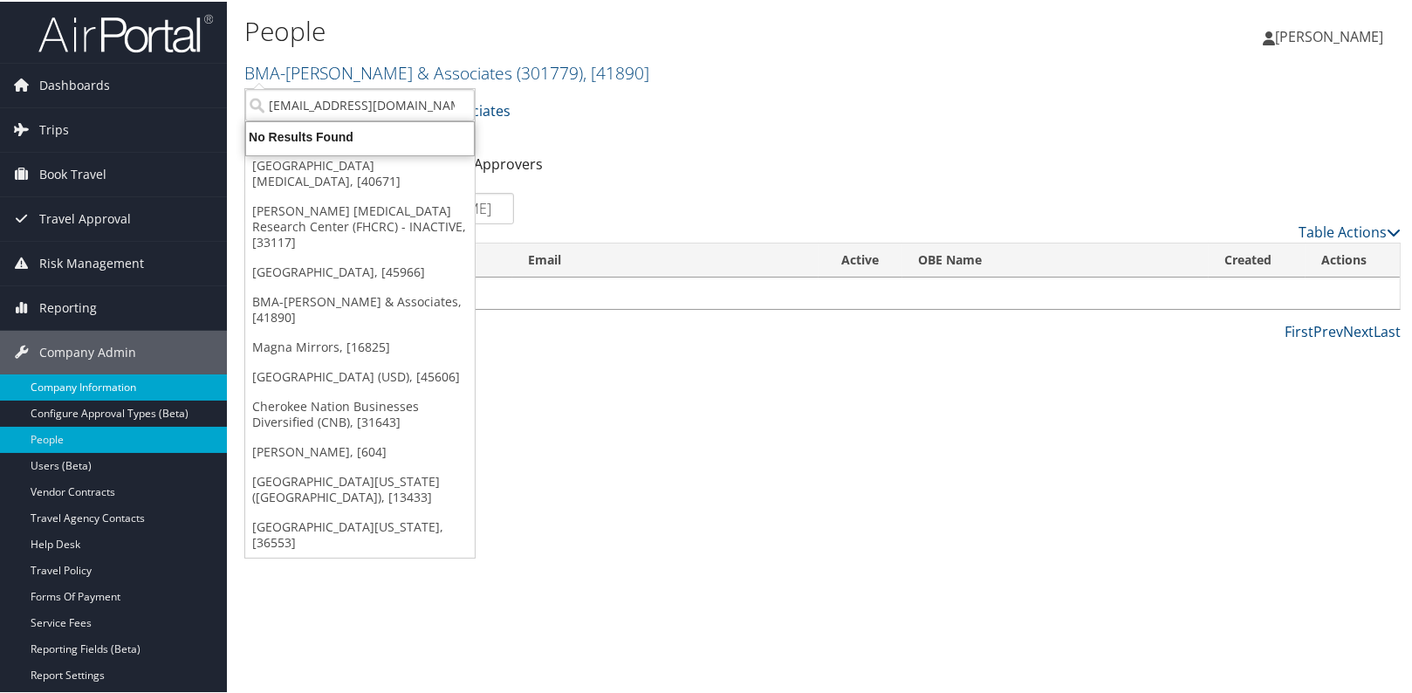
click at [123, 391] on link "Company Information" at bounding box center [113, 386] width 227 height 26
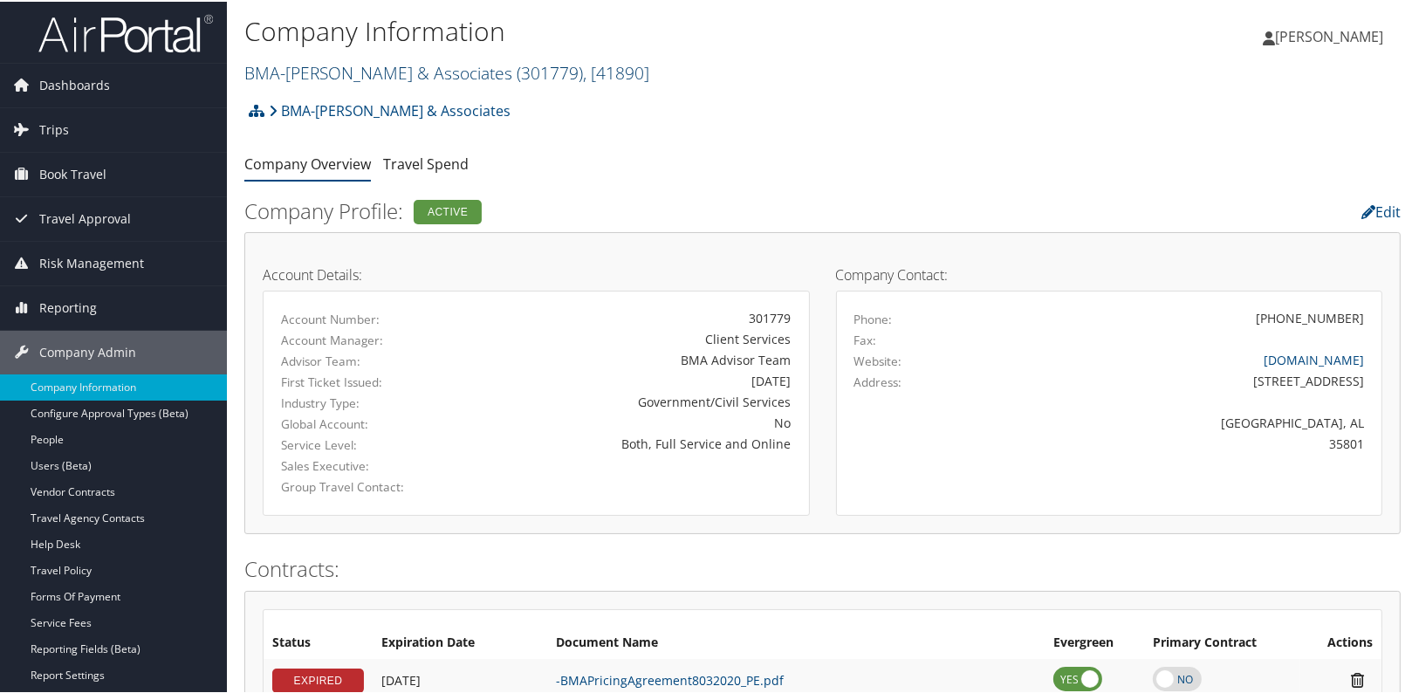
click at [394, 78] on link "BMA-[PERSON_NAME] & Associates ( 301779 ) , [ 41890 ]" at bounding box center [446, 71] width 405 height 24
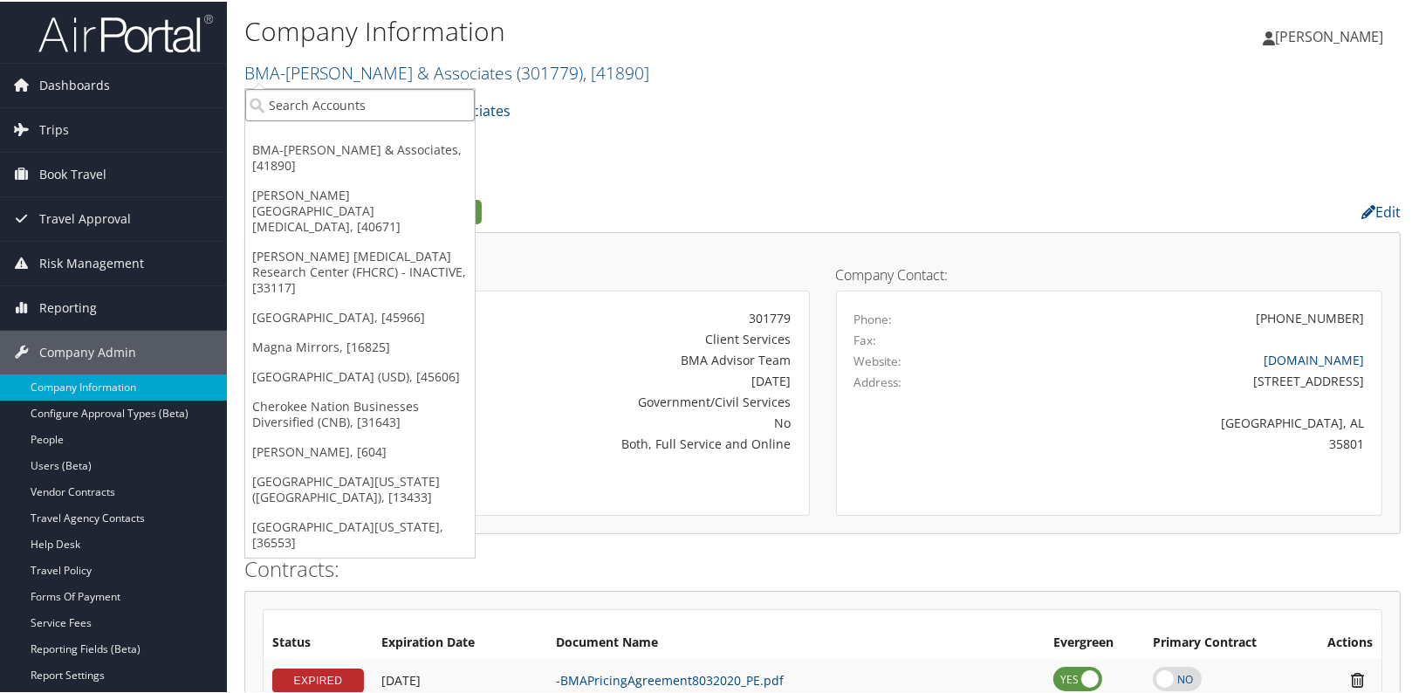
click at [388, 93] on input "search" at bounding box center [359, 103] width 229 height 32
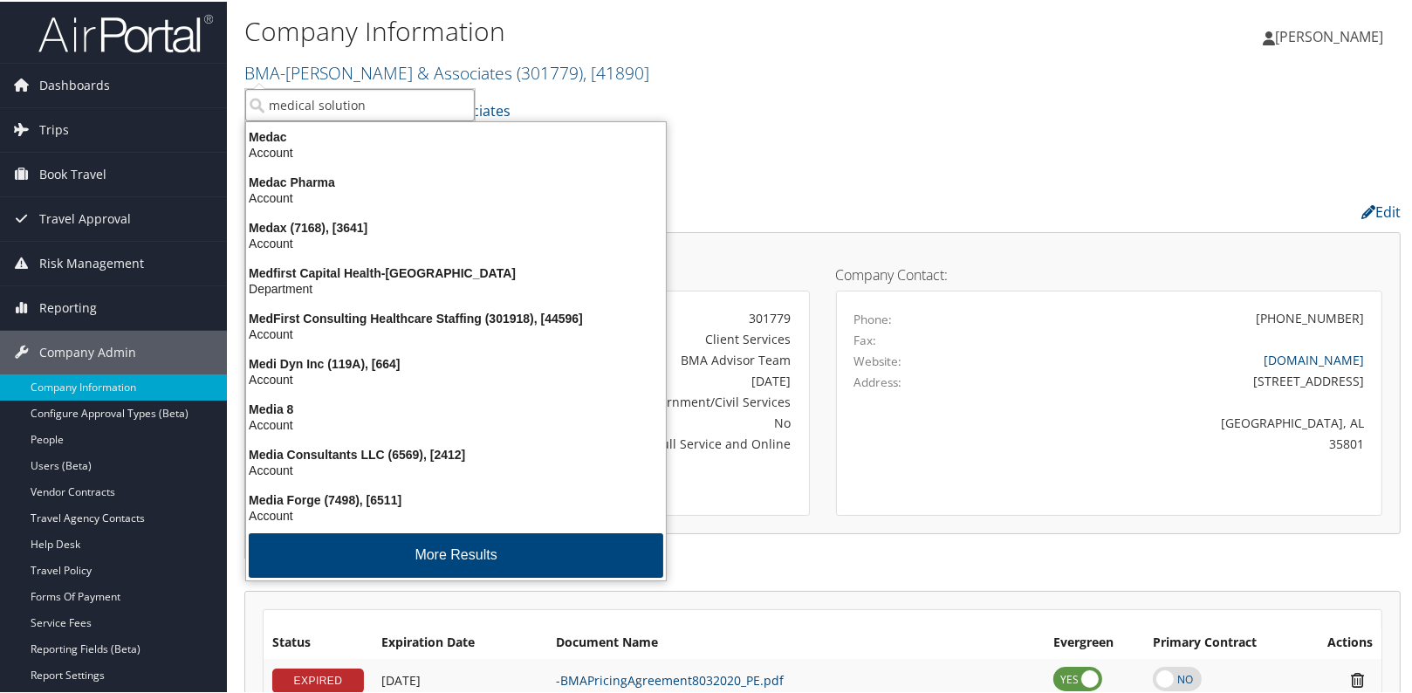
type input "medical solutions"
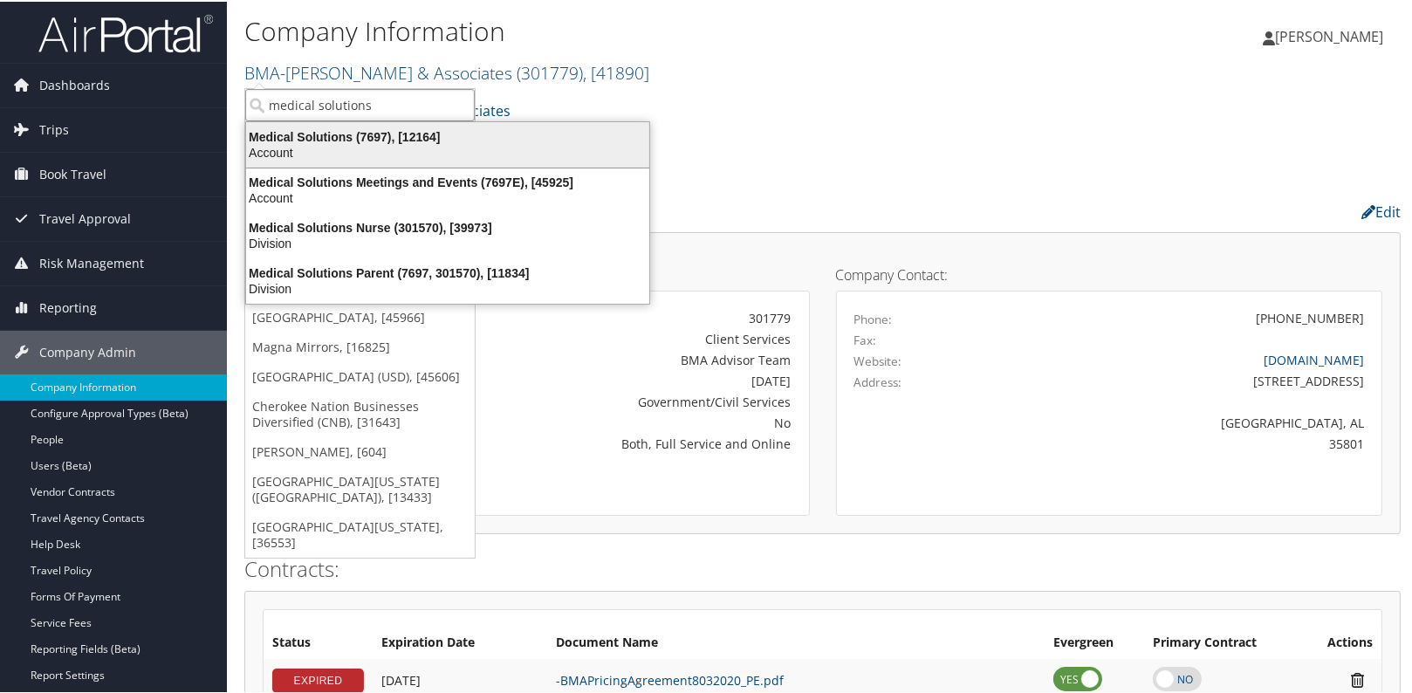
click at [387, 144] on div "Account" at bounding box center [448, 151] width 424 height 16
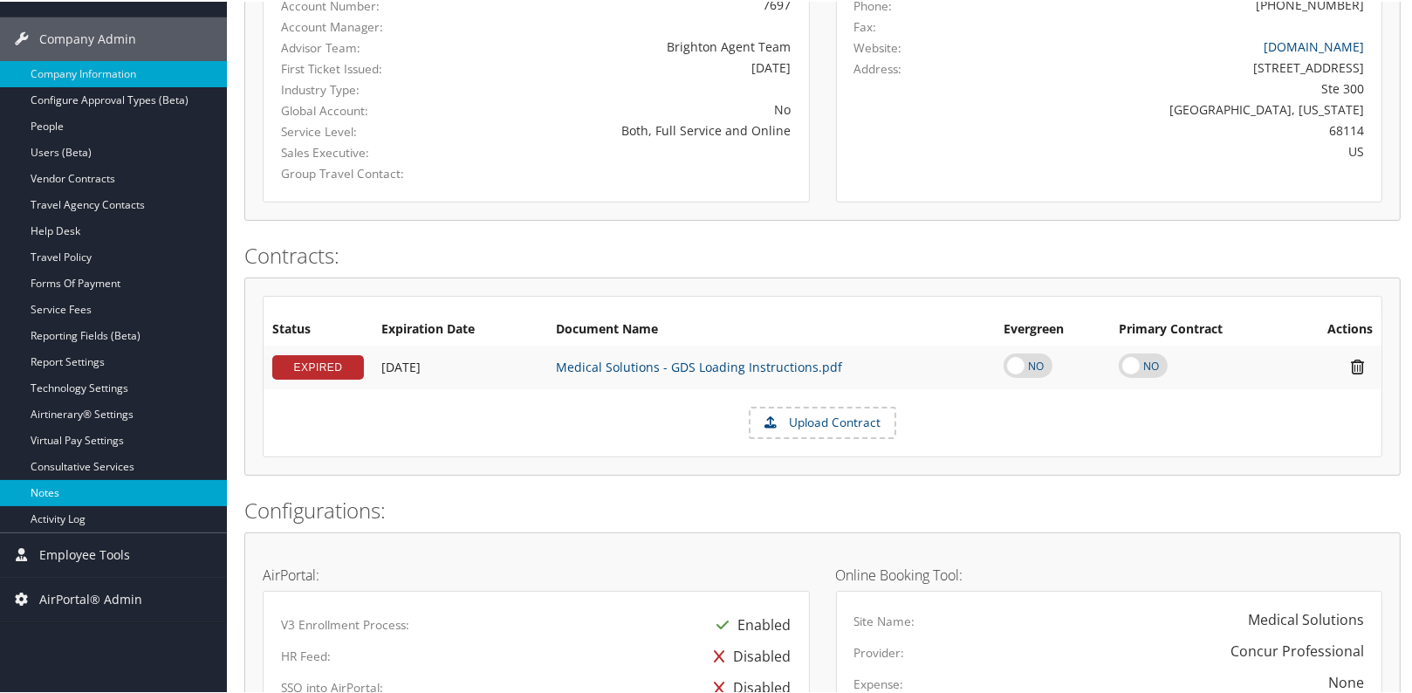
scroll to position [317, 0]
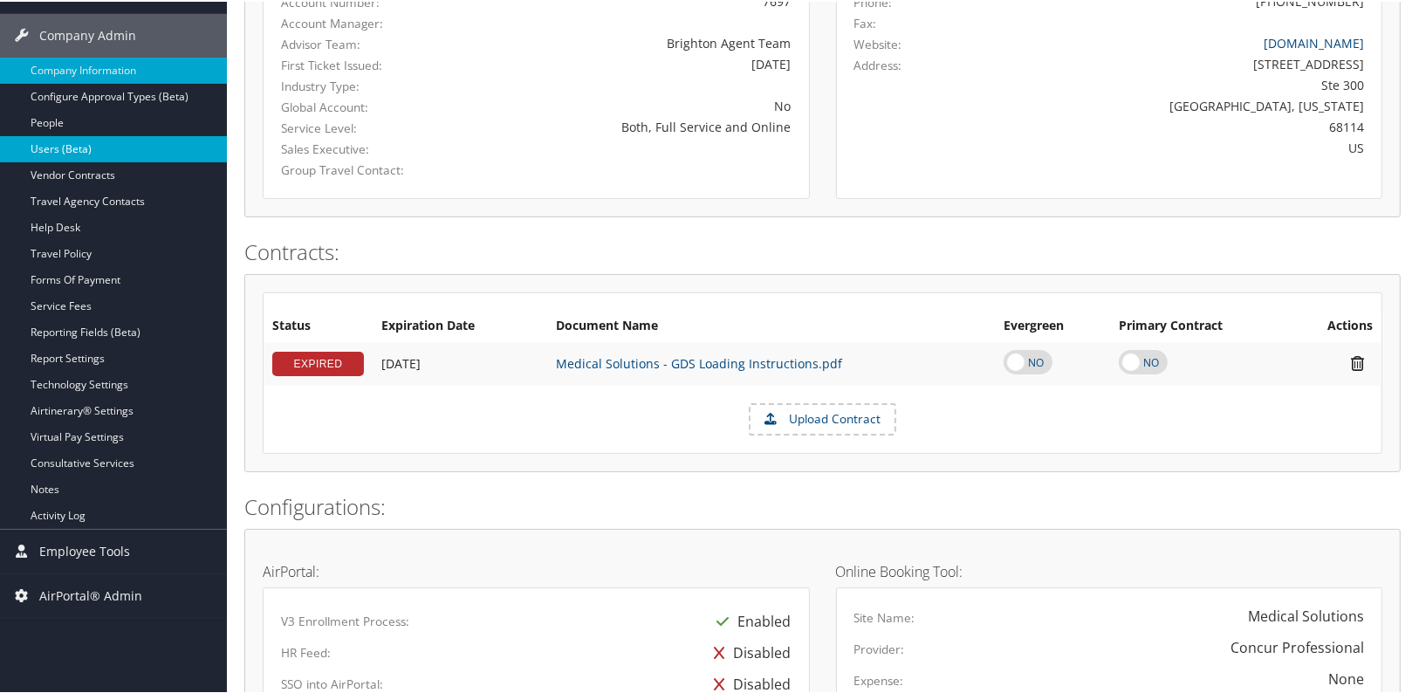
click at [101, 148] on link "Users (Beta)" at bounding box center [113, 147] width 227 height 26
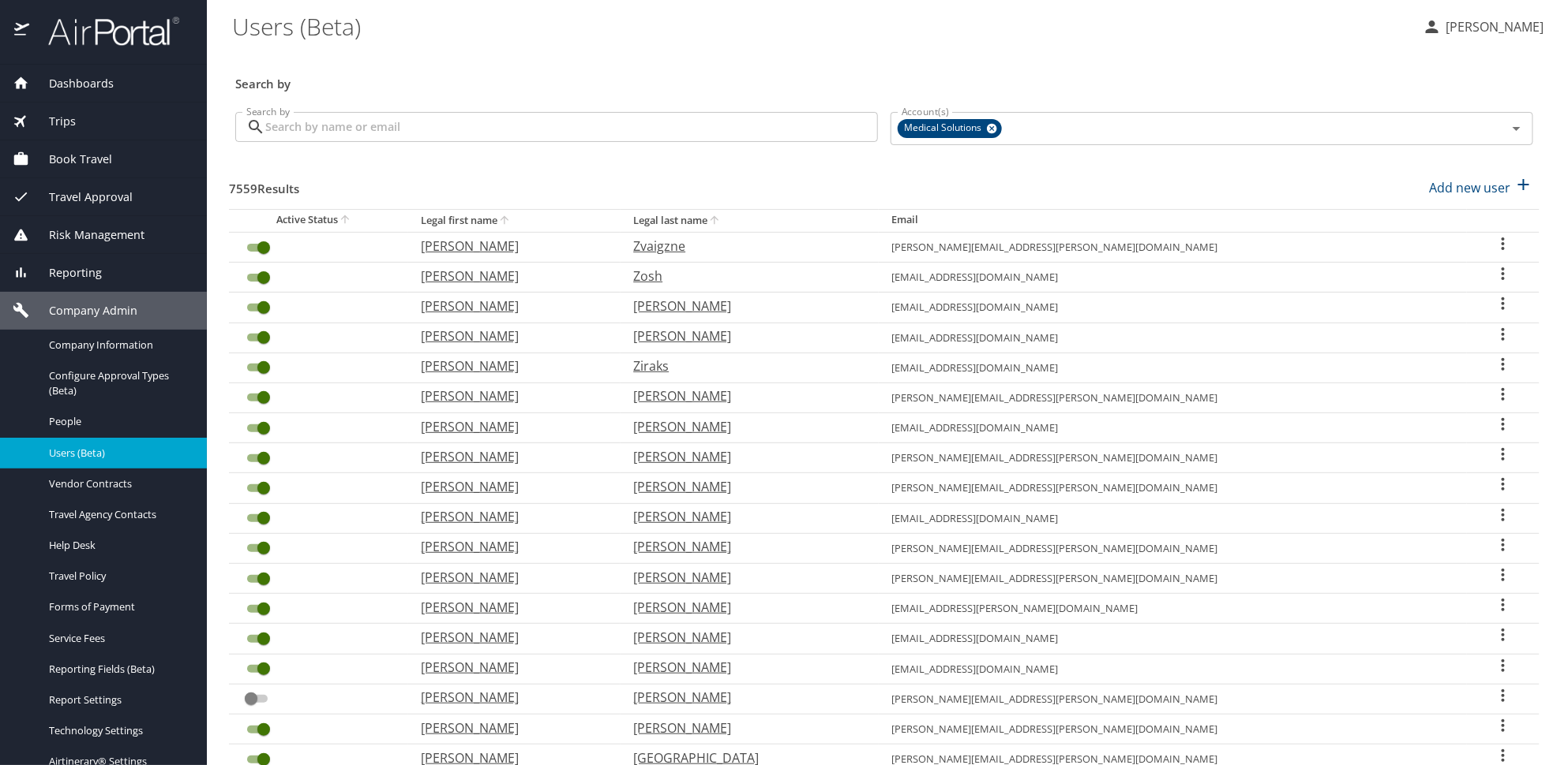
click at [461, 133] on input "Search by" at bounding box center [571, 127] width 613 height 30
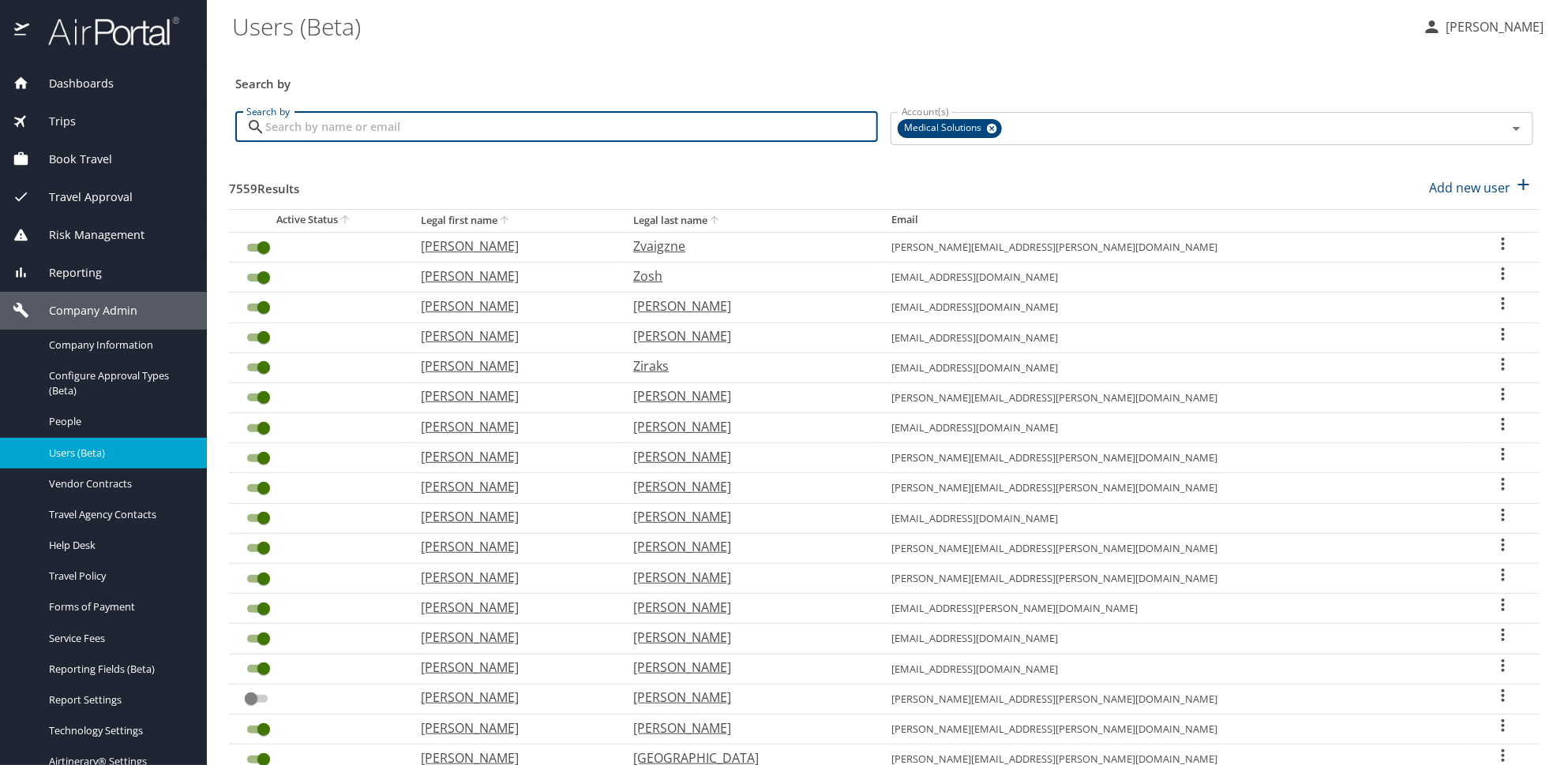
paste input "[EMAIL_ADDRESS][DOMAIN_NAME]"
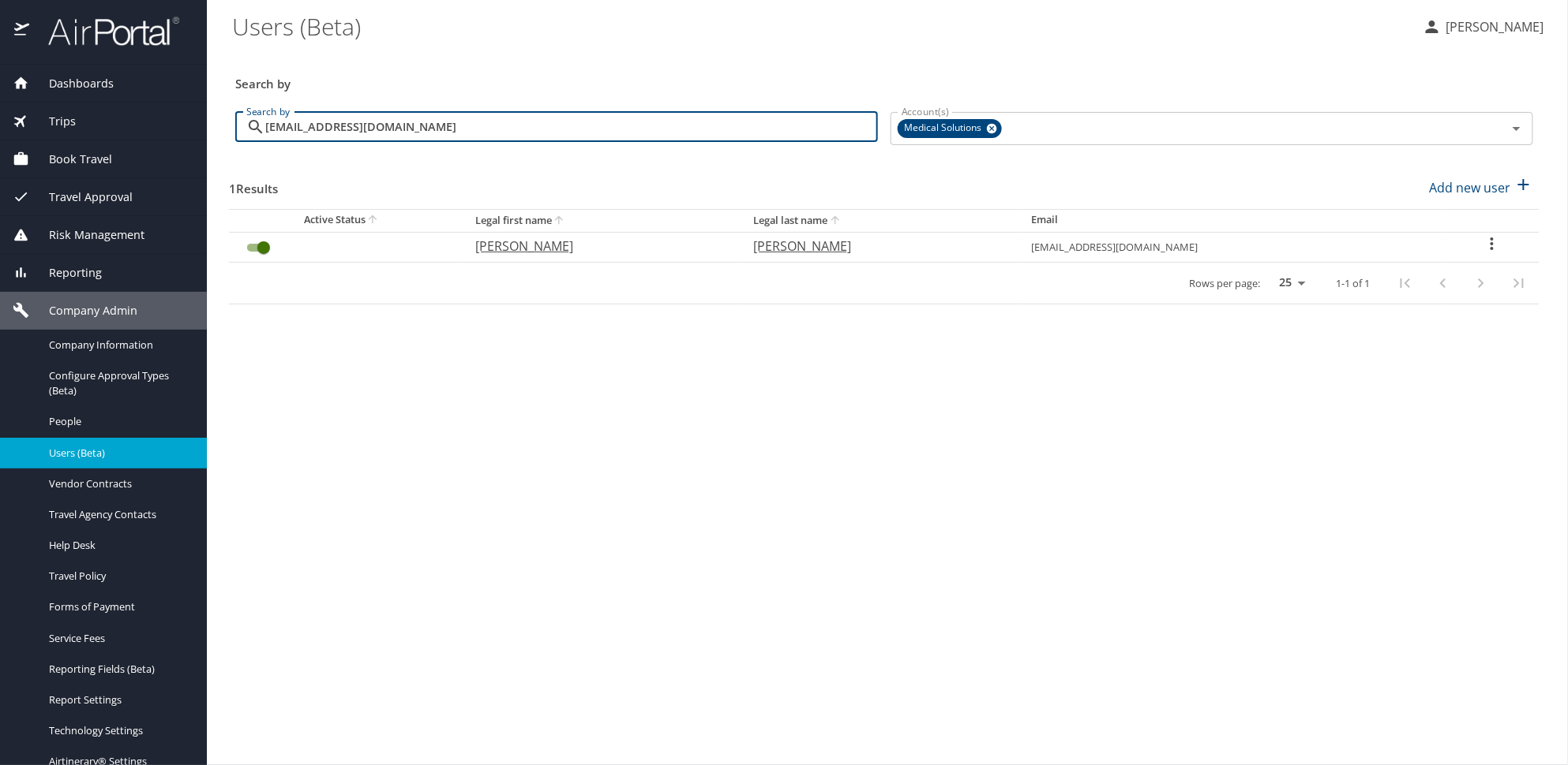
type input "[EMAIL_ADDRESS][DOMAIN_NAME]"
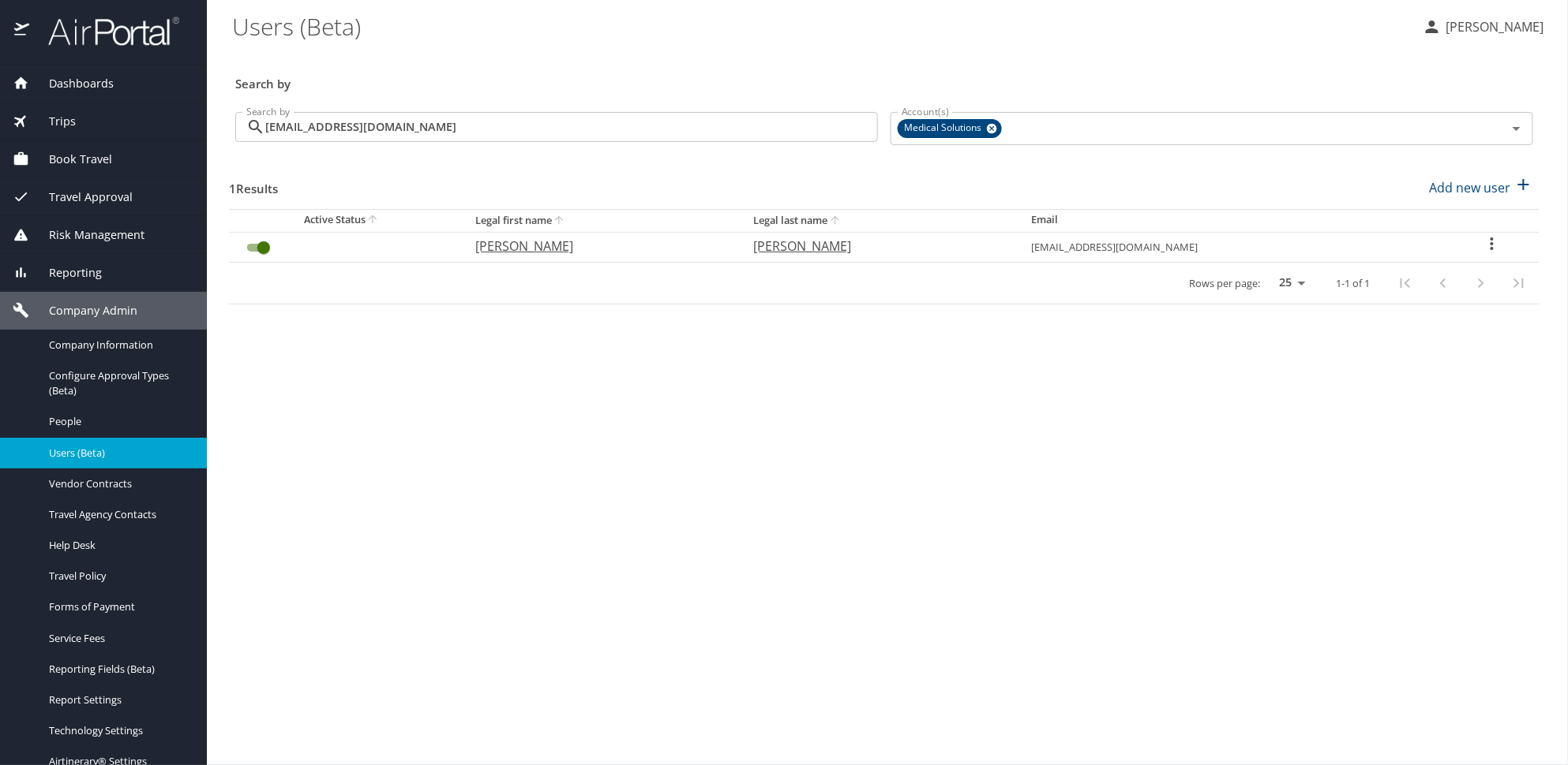
click at [1489, 243] on icon "User Search Table" at bounding box center [1492, 243] width 19 height 19
click at [1448, 250] on li "View profile" at bounding box center [1443, 246] width 229 height 28
select select "US"
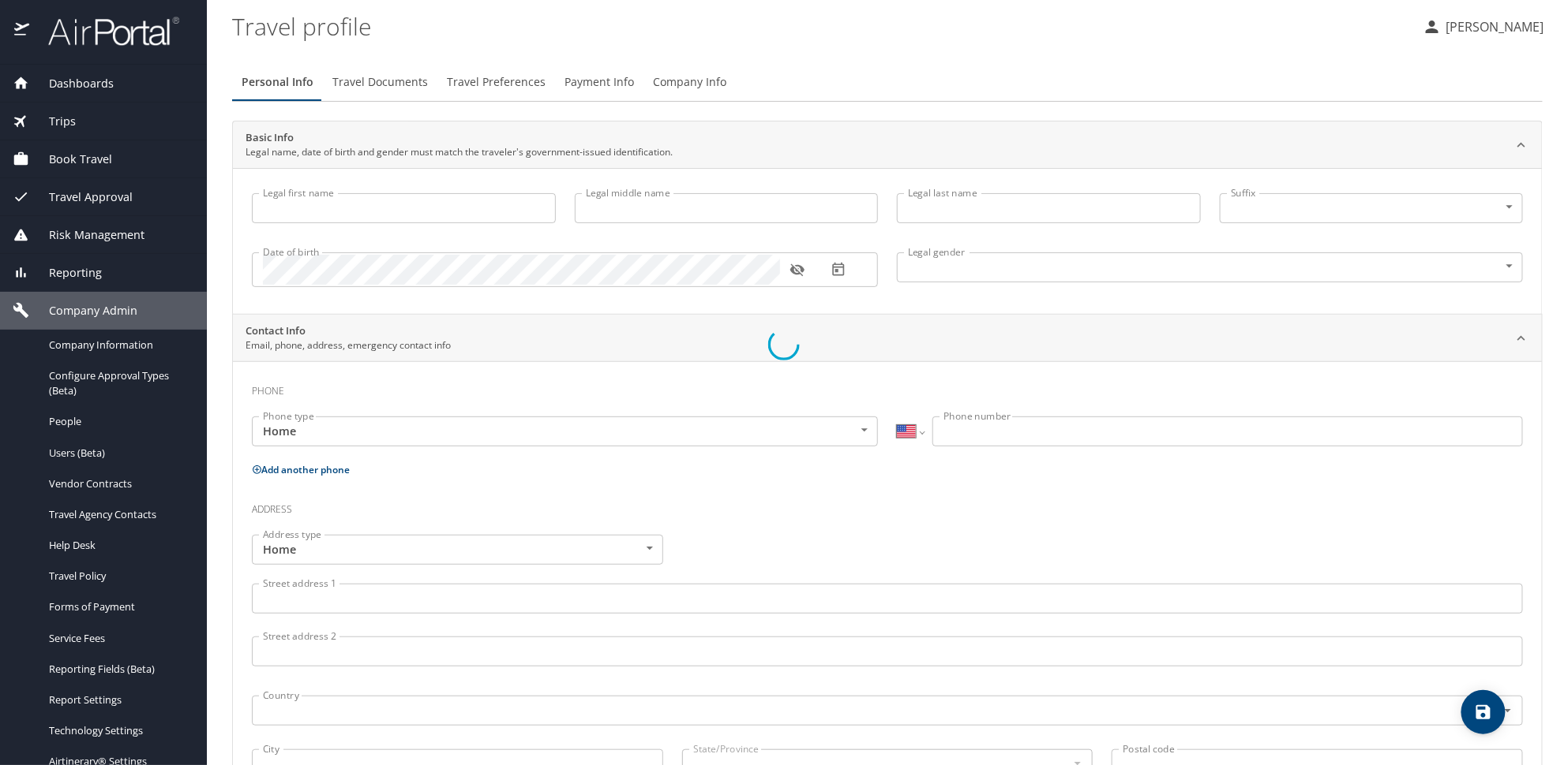
type input "Delfina"
type input "Martinez Ubiera"
type input "Female"
select select "US"
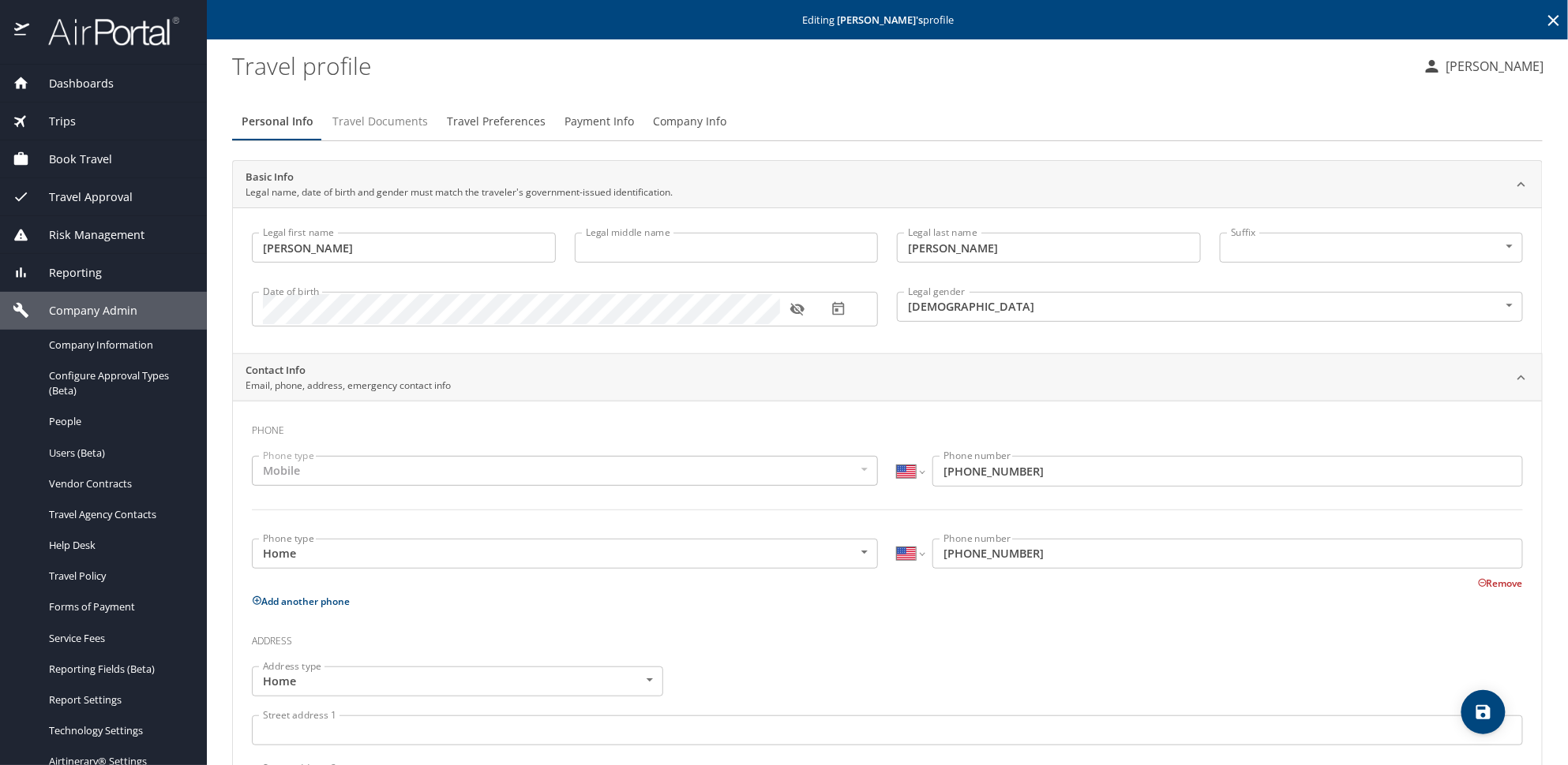
click at [397, 127] on span "Travel Documents" at bounding box center [380, 122] width 96 height 20
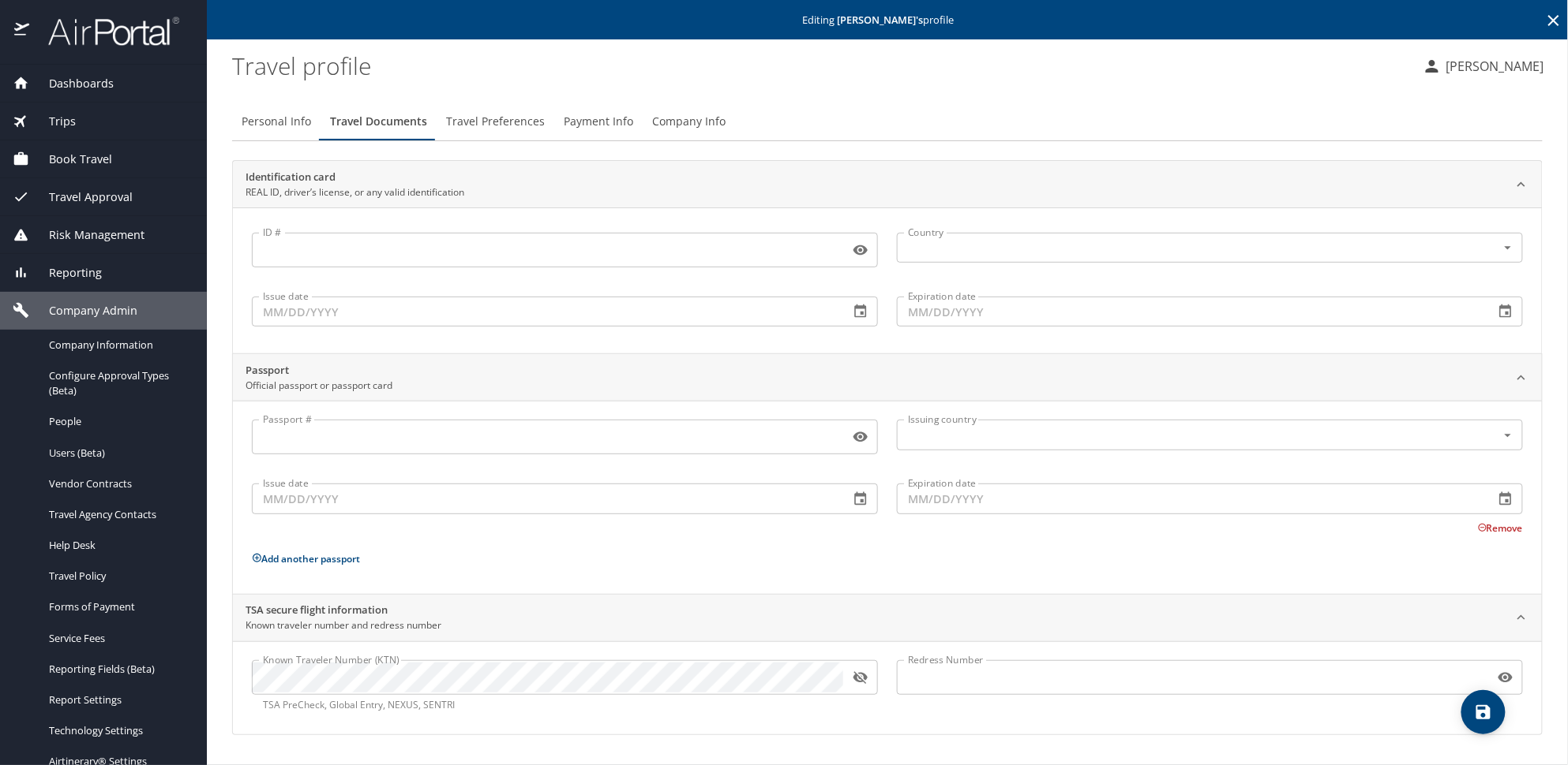
click at [511, 109] on button "Travel Preferences" at bounding box center [496, 121] width 118 height 38
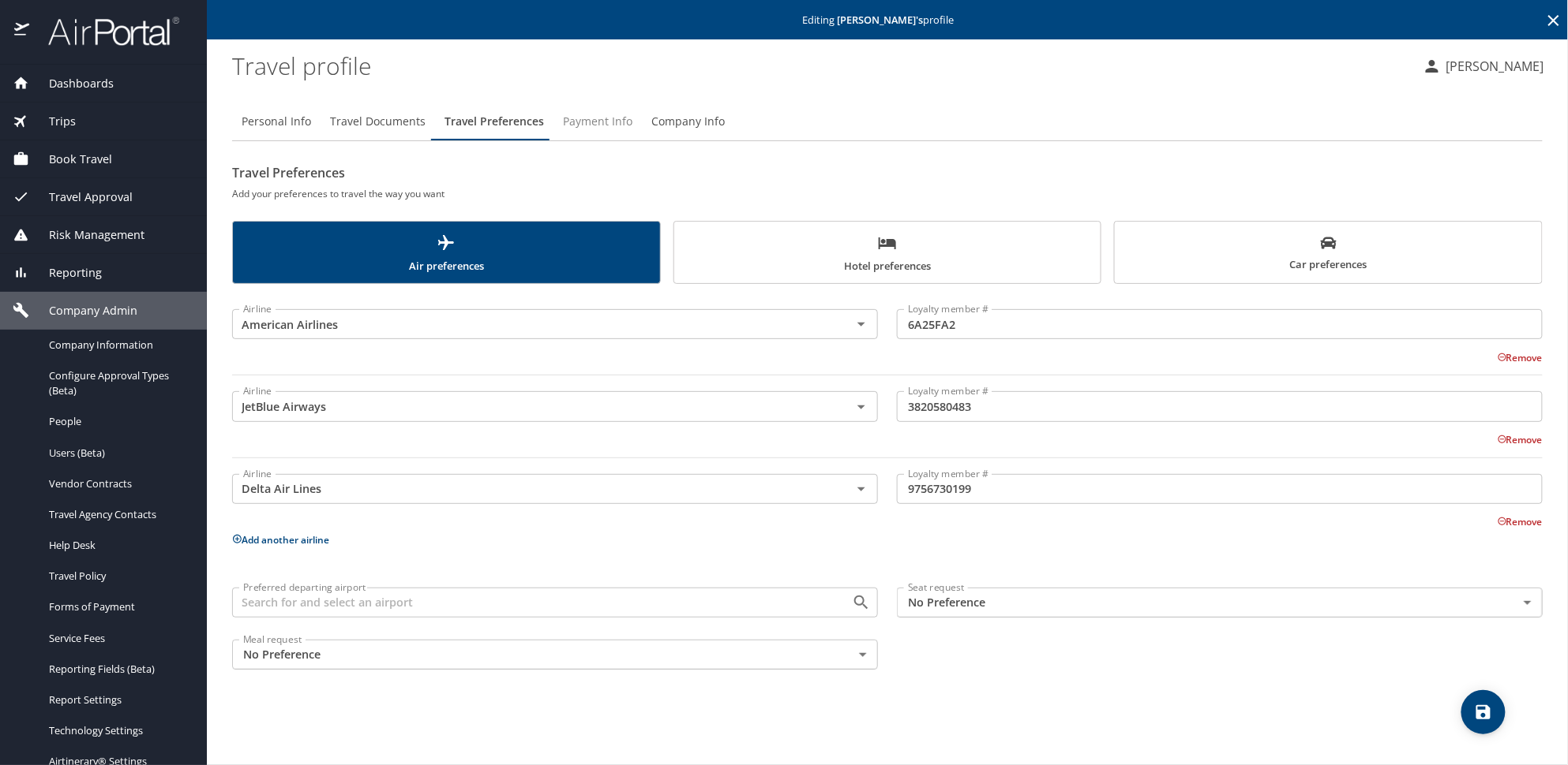
click at [566, 134] on button "Payment Info" at bounding box center [598, 121] width 89 height 38
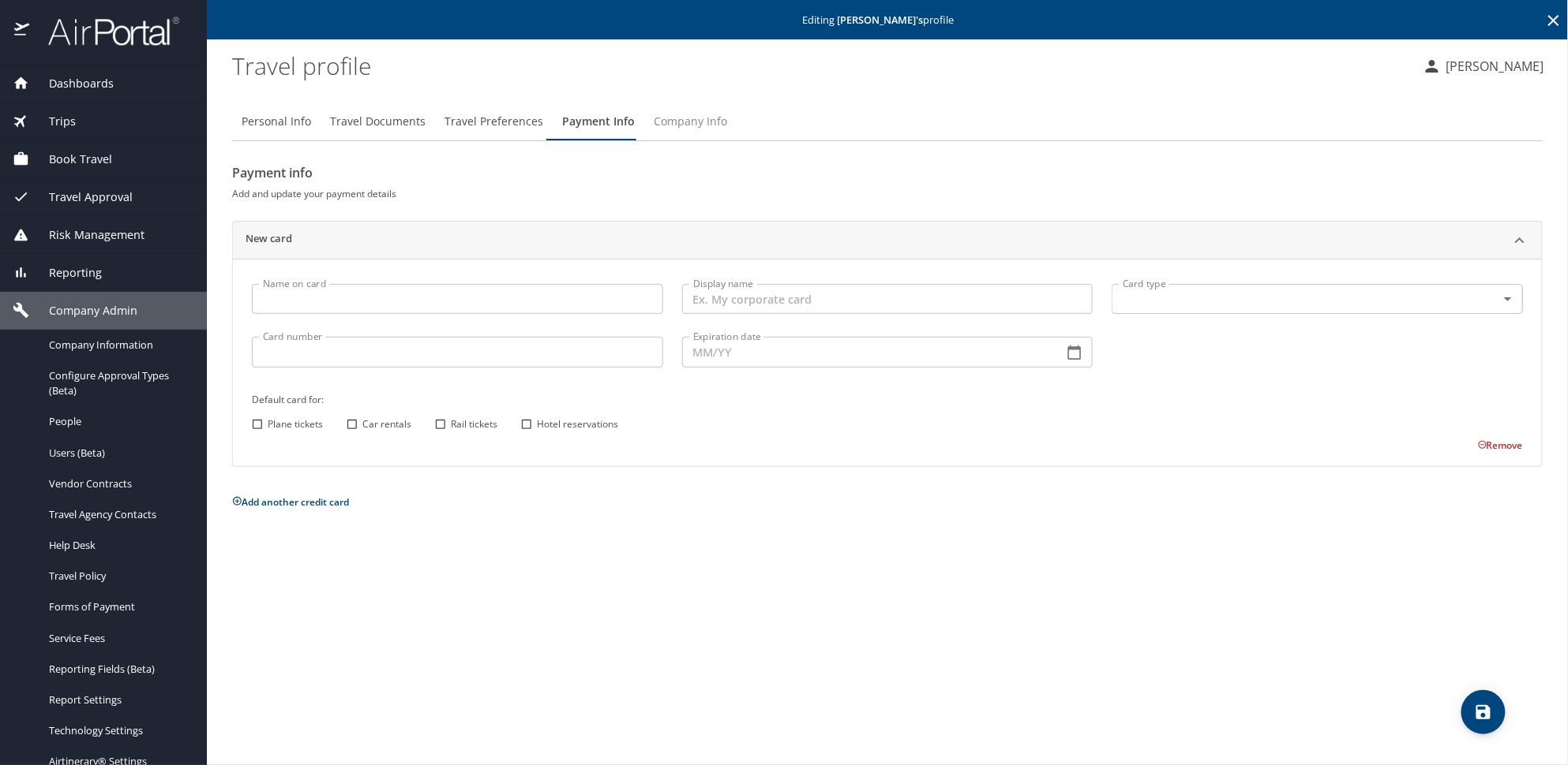
click at [679, 124] on span "Company Info" at bounding box center [690, 122] width 73 height 20
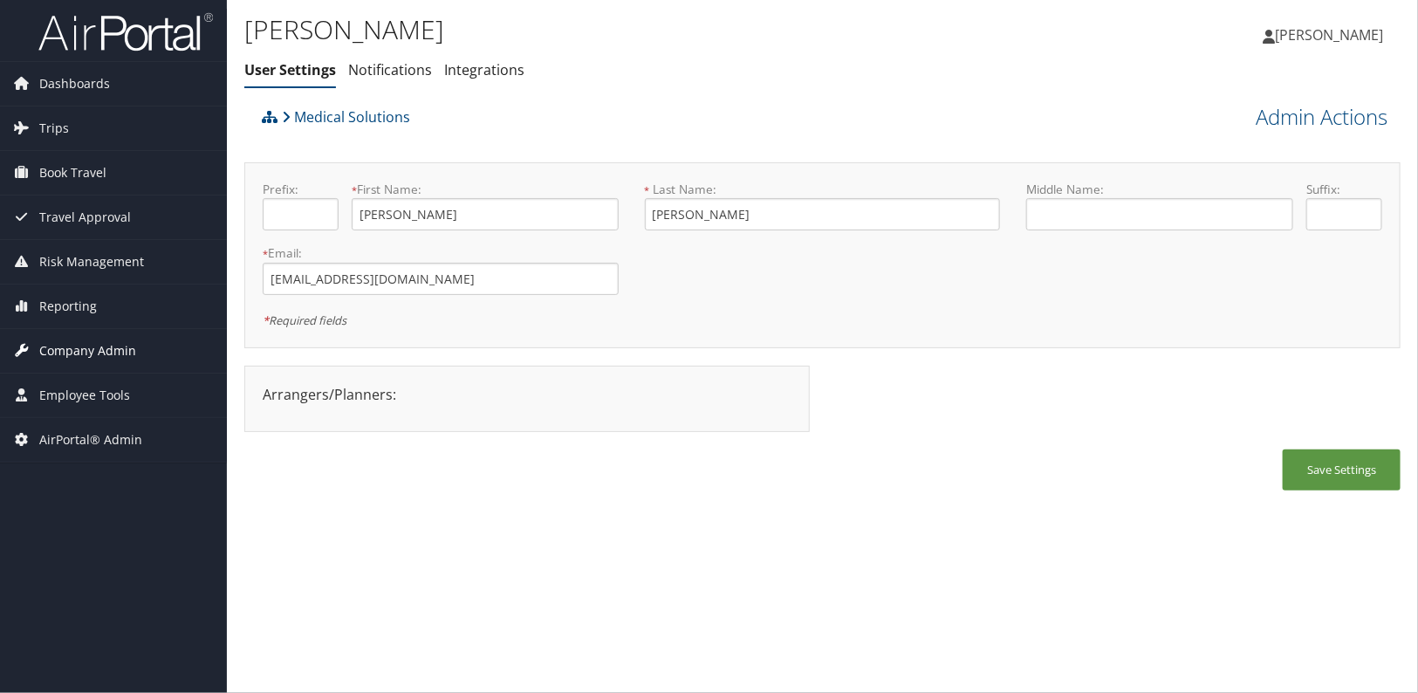
click at [92, 342] on span "Company Admin" at bounding box center [87, 351] width 97 height 44
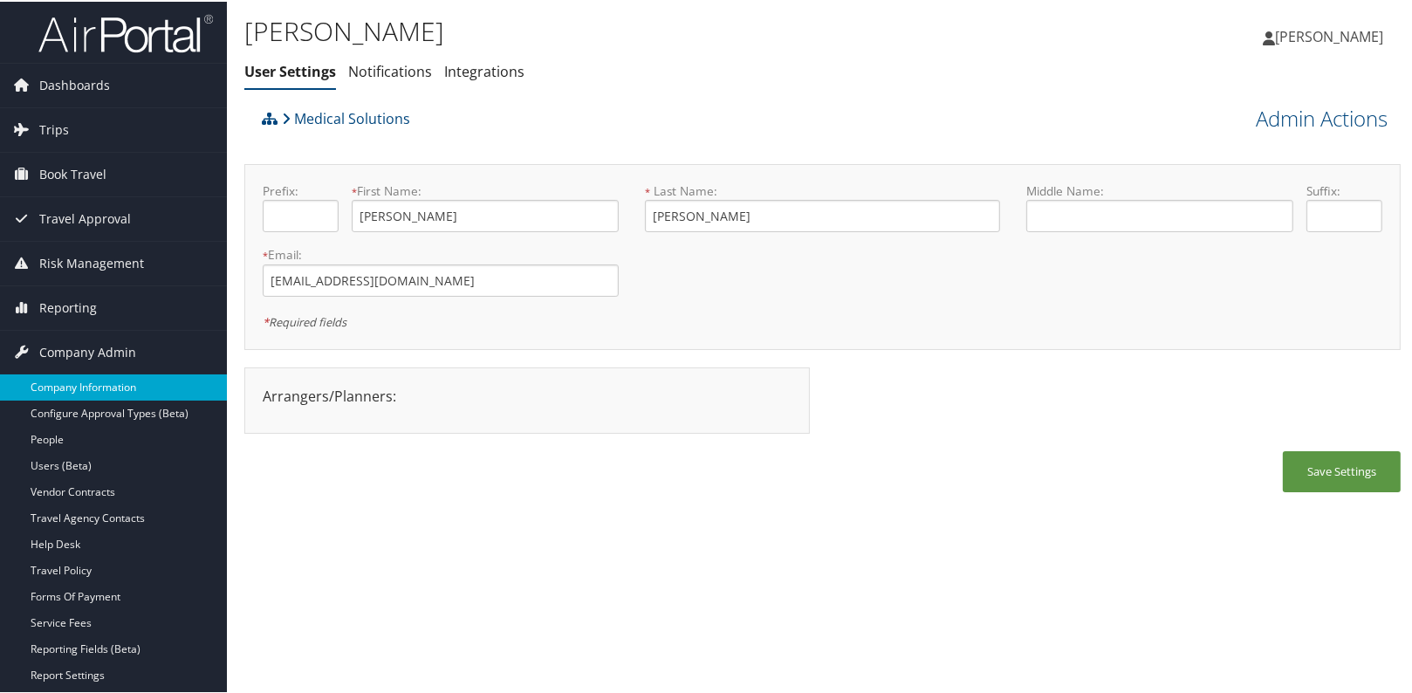
click at [82, 390] on link "Company Information" at bounding box center [113, 386] width 227 height 26
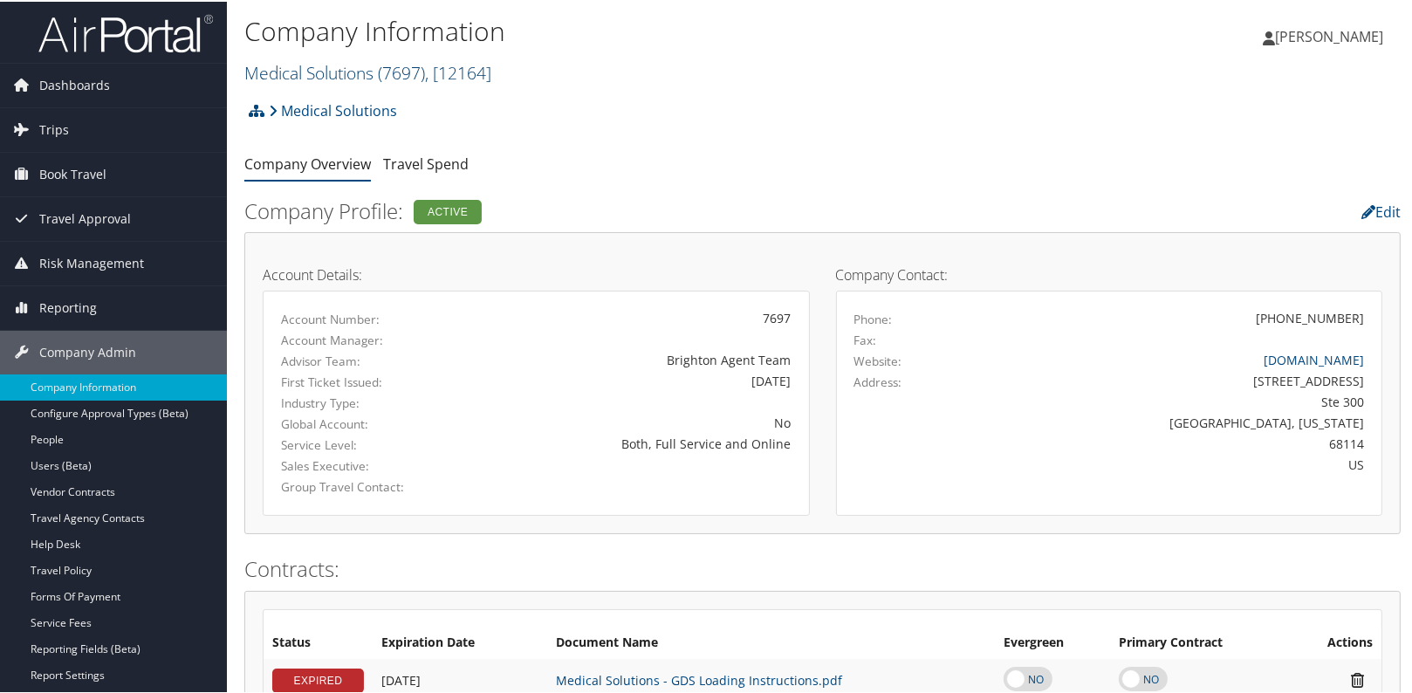
click at [377, 72] on link "Medical Solutions ( 7697 ) , [ 12164 ]" at bounding box center [367, 71] width 247 height 24
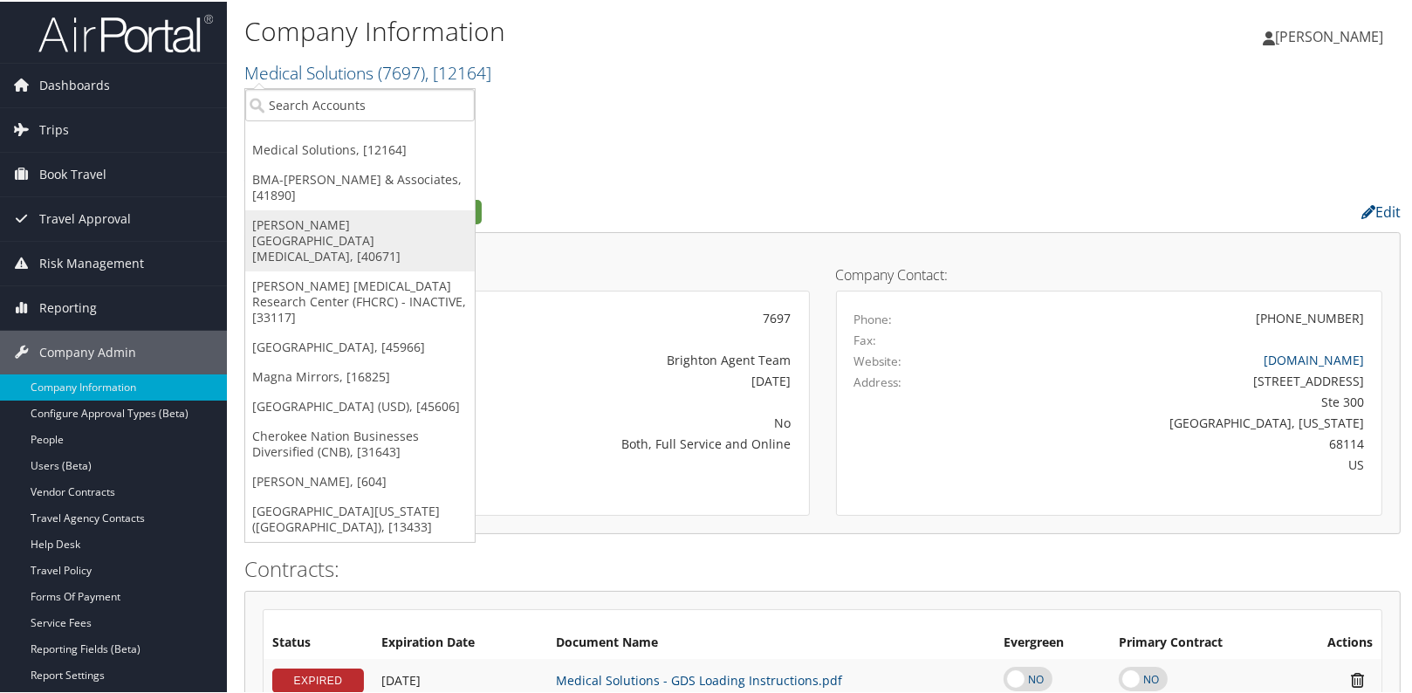
click at [358, 223] on link "[PERSON_NAME][GEOGRAPHIC_DATA][MEDICAL_DATA], [40671]" at bounding box center [359, 239] width 229 height 61
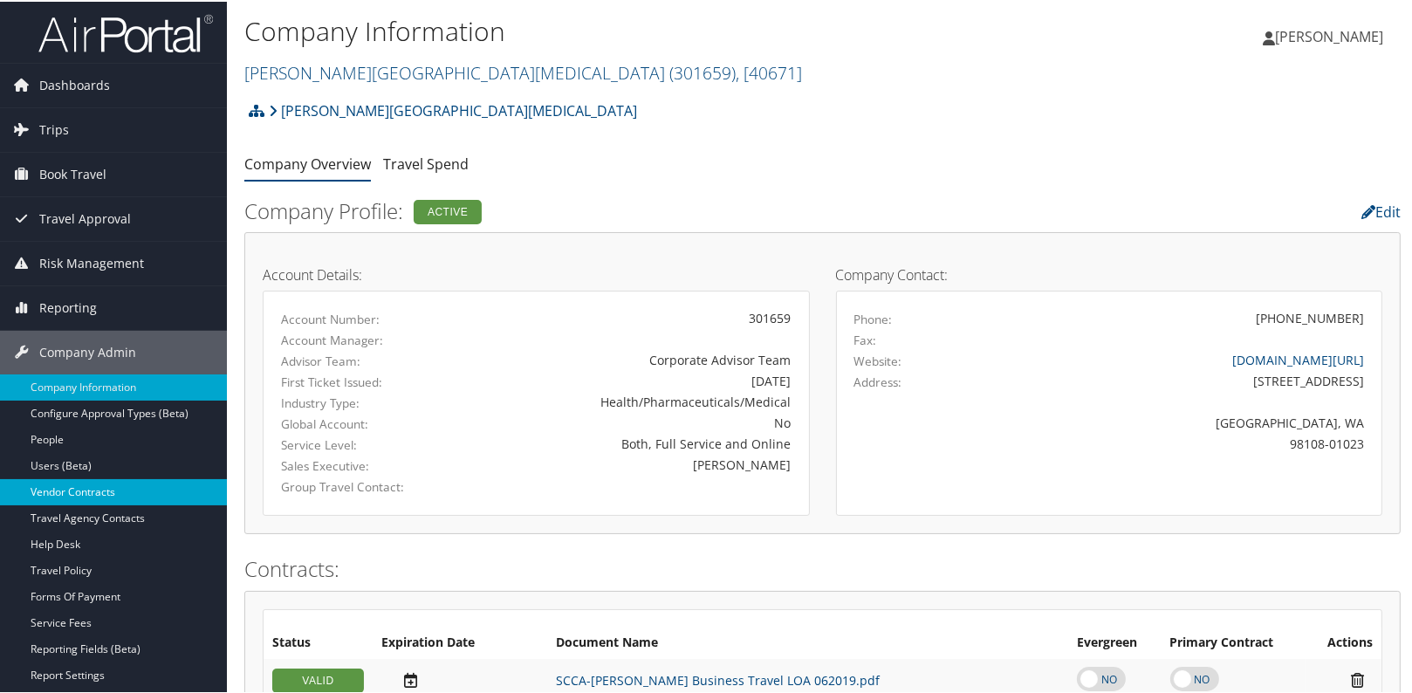
click at [48, 495] on link "Vendor Contracts" at bounding box center [113, 490] width 227 height 26
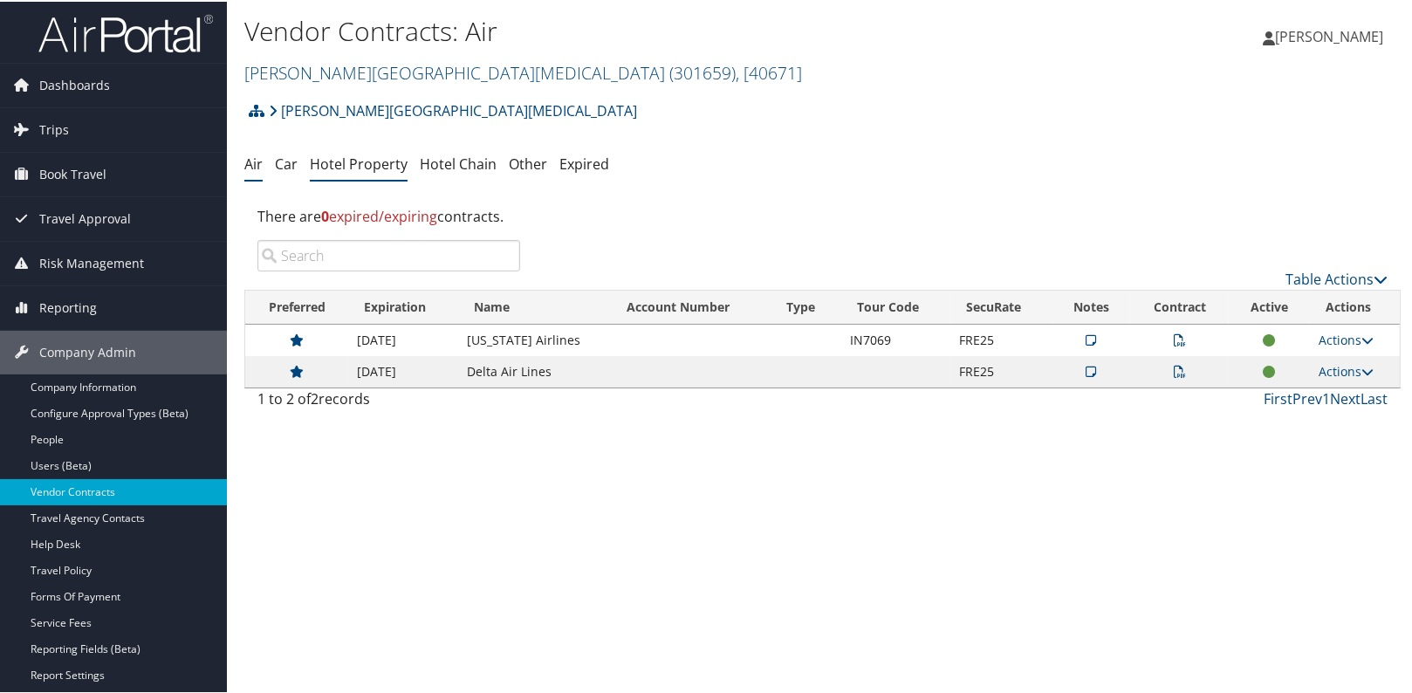
click at [360, 162] on link "Hotel Property" at bounding box center [359, 162] width 98 height 19
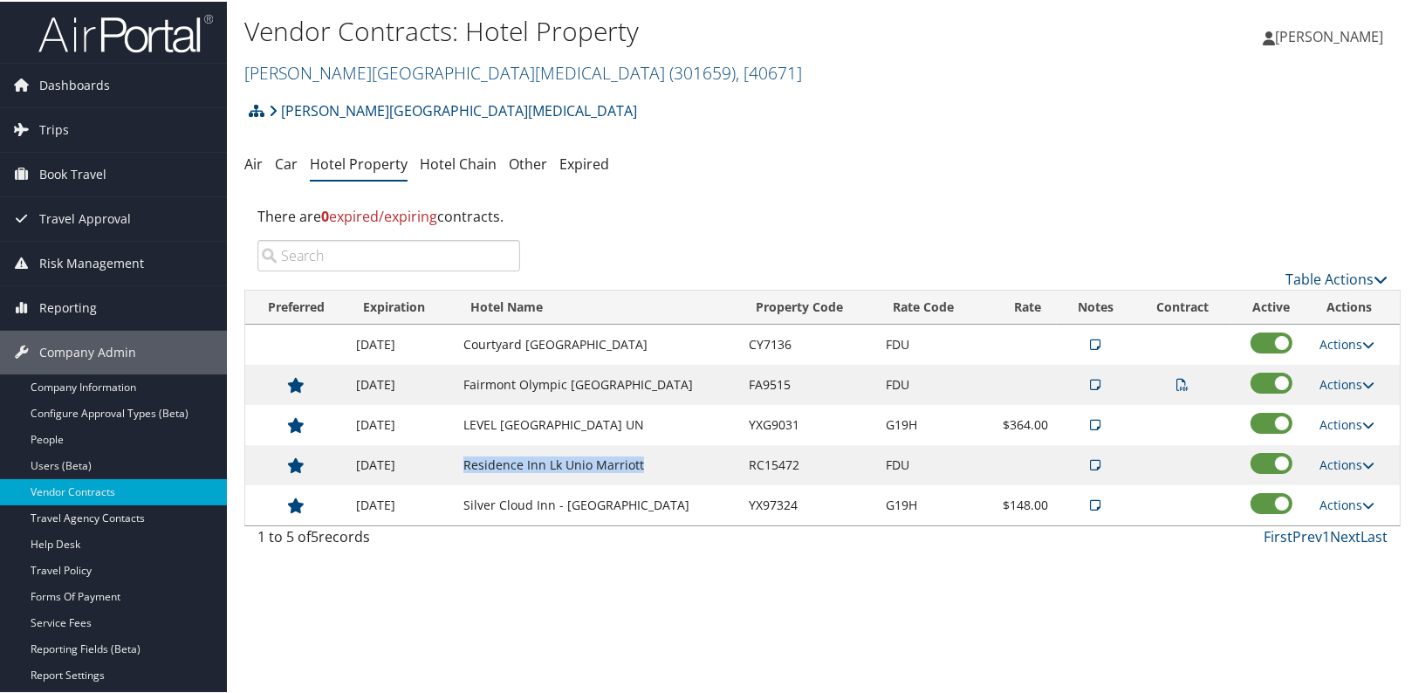
drag, startPoint x: 472, startPoint y: 466, endPoint x: 648, endPoint y: 465, distance: 176.3
click at [648, 465] on td "Residence Inn Lk Unio Marriott" at bounding box center [597, 463] width 285 height 40
copy td "Residence Inn Lk Unio Marriott"
drag, startPoint x: 611, startPoint y: 425, endPoint x: 464, endPoint y: 425, distance: 146.6
click at [464, 425] on td "LEVEL [GEOGRAPHIC_DATA] UN" at bounding box center [597, 423] width 285 height 40
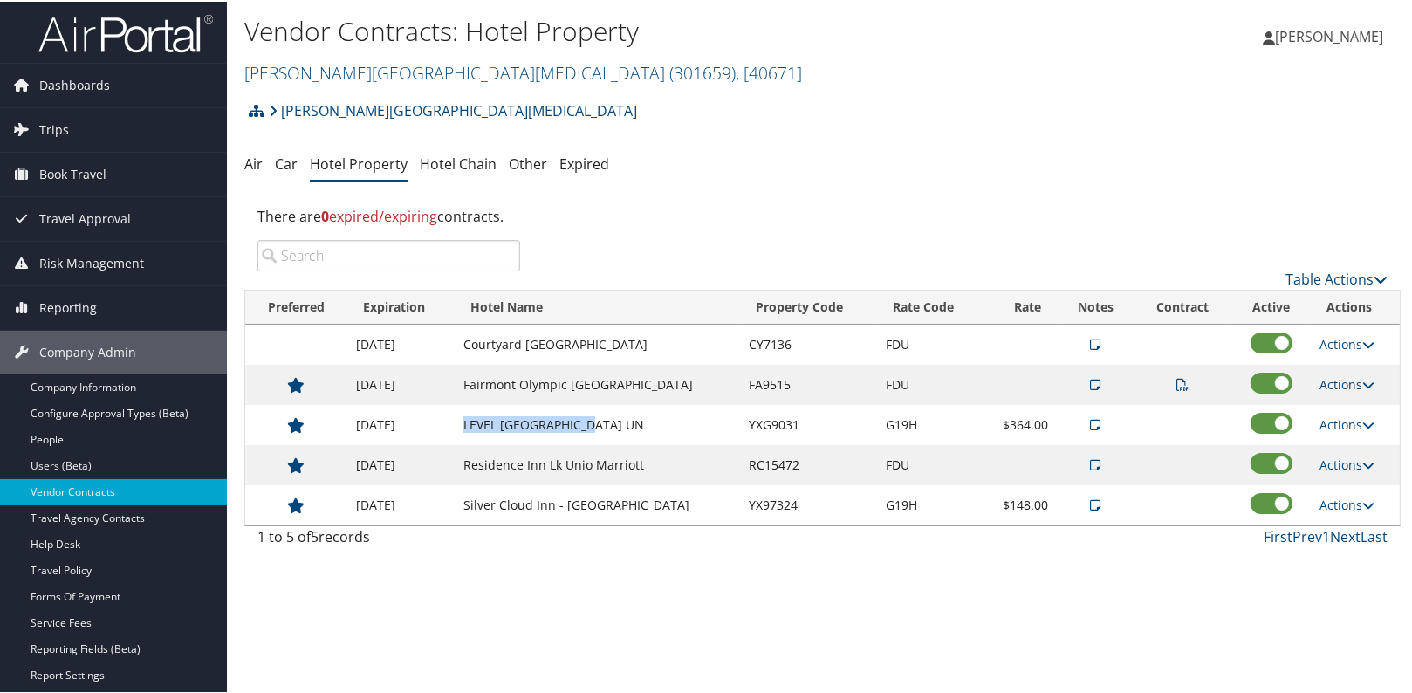
copy td "LEVEL [GEOGRAPHIC_DATA] UN"
click at [1091, 383] on td at bounding box center [1096, 383] width 78 height 40
click at [1073, 382] on td at bounding box center [1096, 383] width 78 height 40
click at [1091, 384] on icon at bounding box center [1096, 383] width 10 height 12
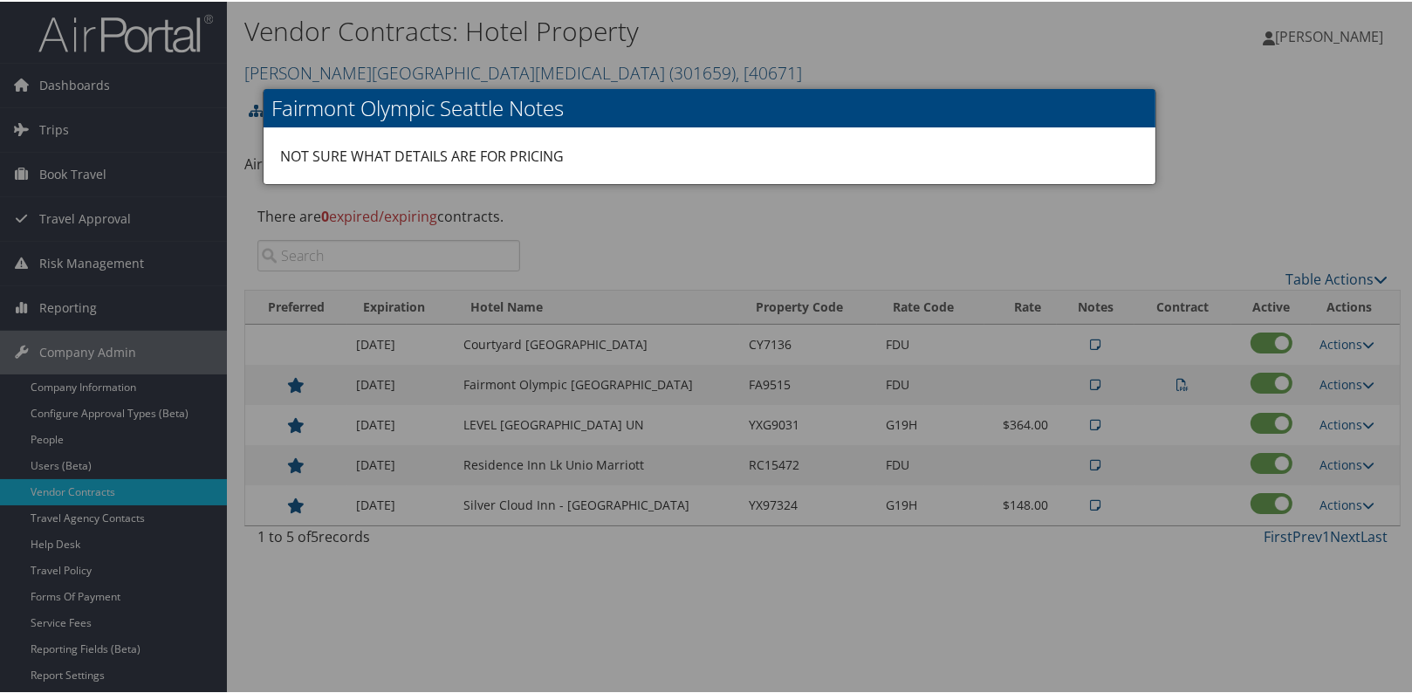
click at [1082, 383] on div at bounding box center [709, 346] width 1418 height 693
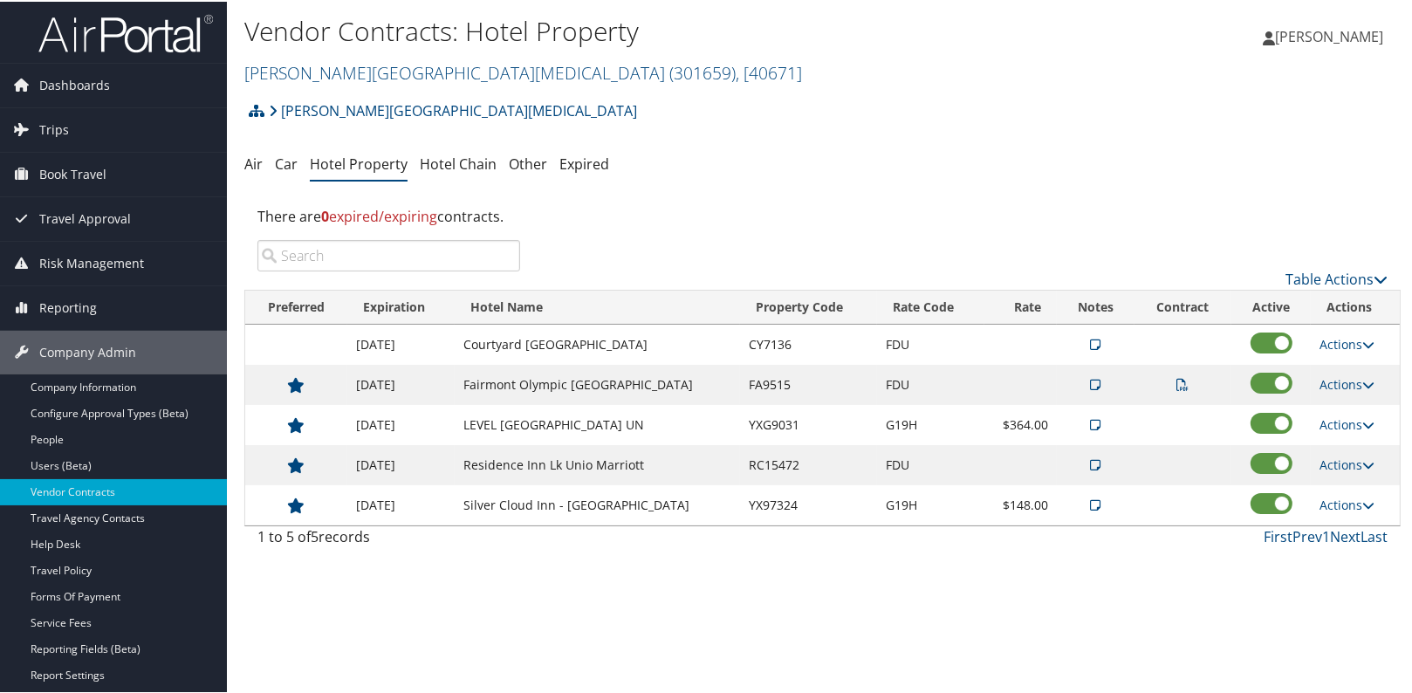
click at [1177, 380] on icon at bounding box center [1183, 383] width 12 height 12
click at [1348, 35] on span "[PERSON_NAME]" at bounding box center [1329, 34] width 108 height 19
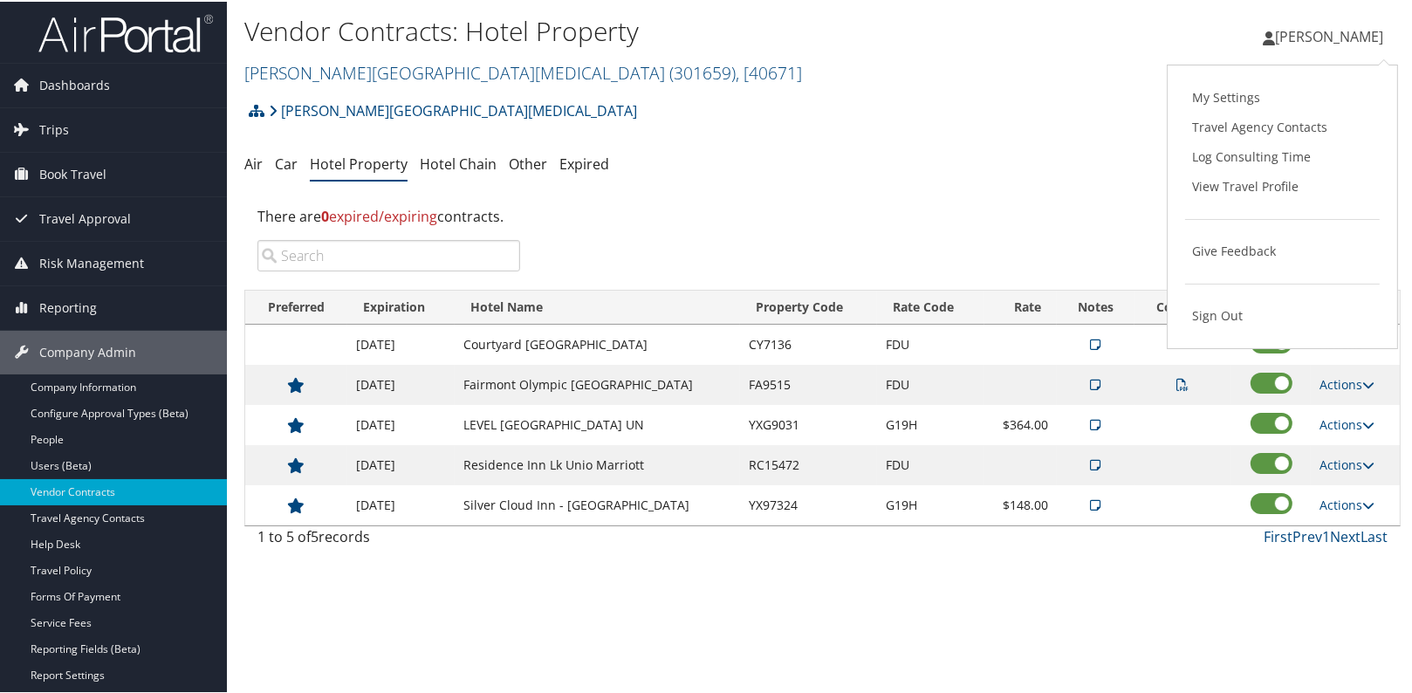
click at [923, 200] on div "There are 0 expired/expiring contracts." at bounding box center [822, 214] width 1156 height 47
